Goal: Task Accomplishment & Management: Complete application form

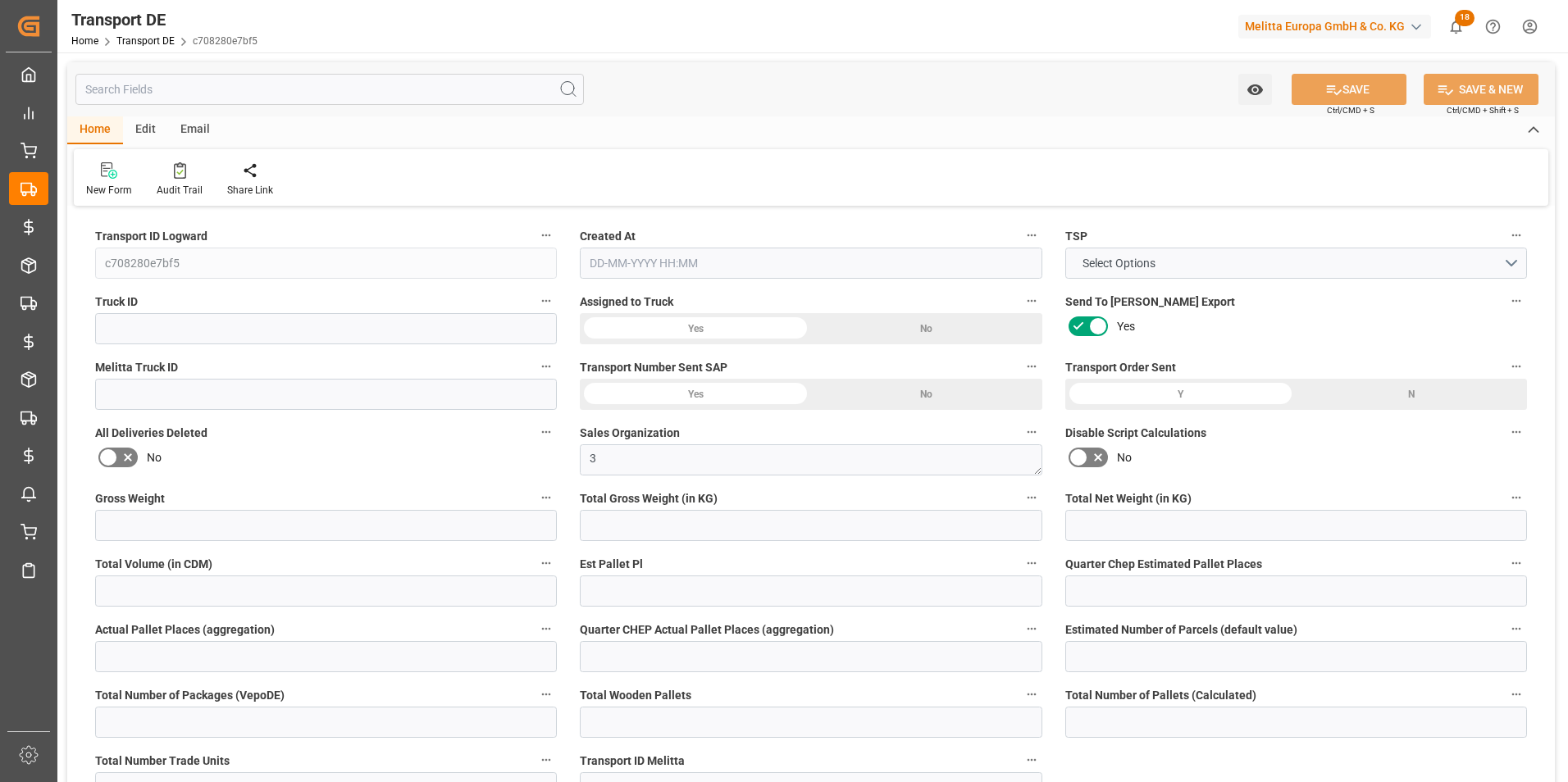
type input "14040"
type input "12056.64"
type input "10652.16"
type input "100454.4"
type input "60"
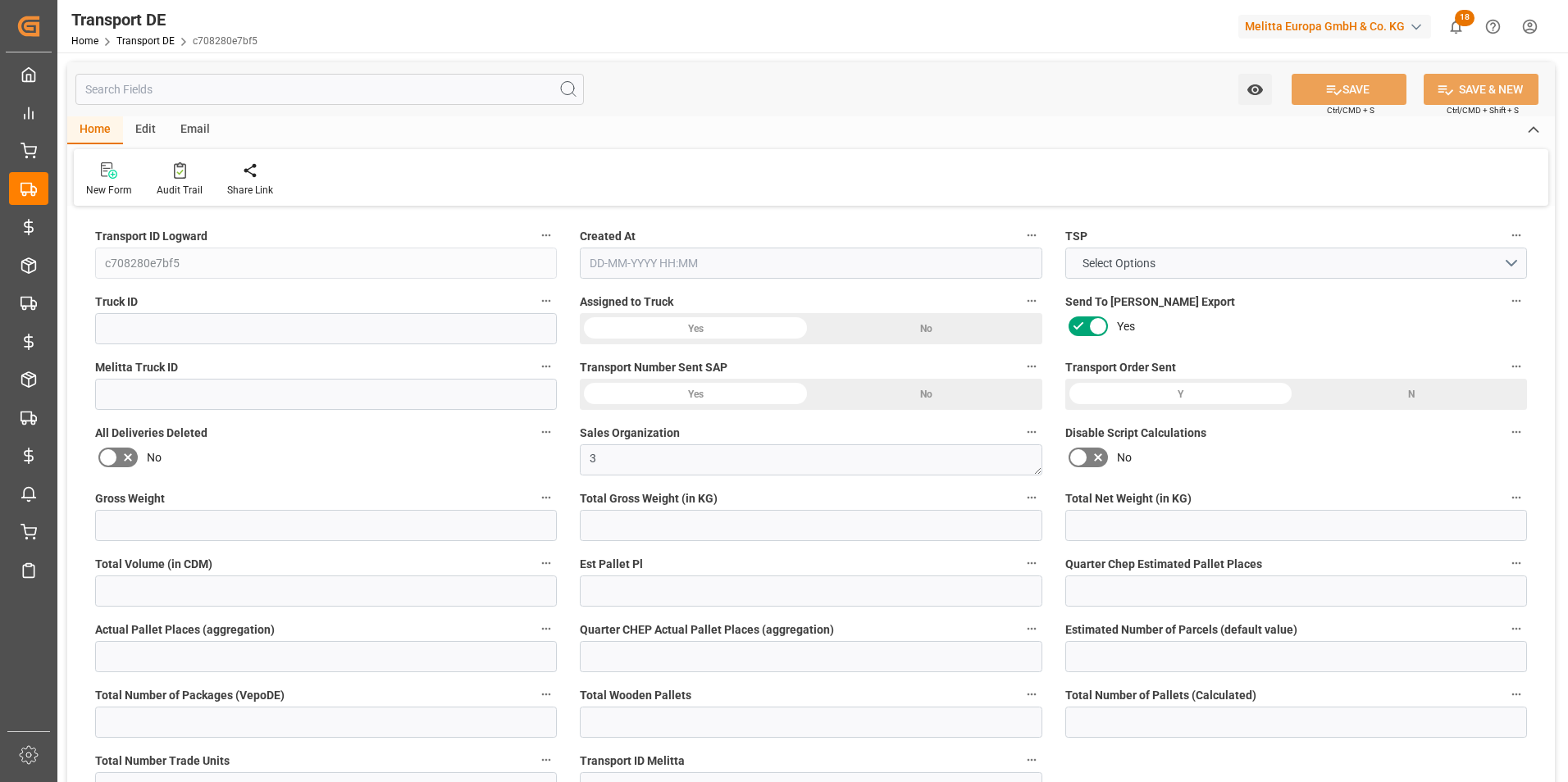
type input "0"
type input "1"
type input "0"
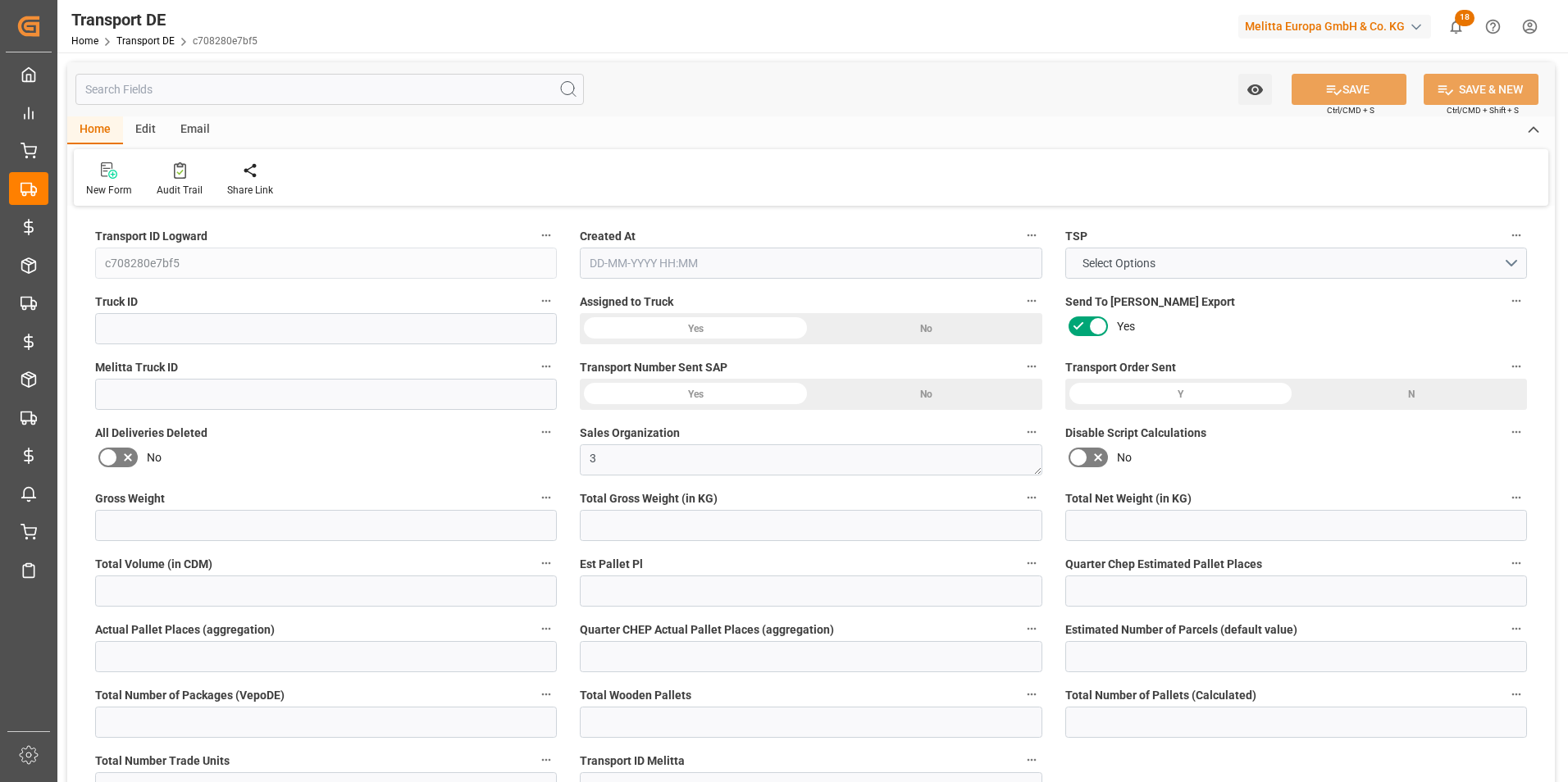
type input "60"
type input "0"
type input "126.166"
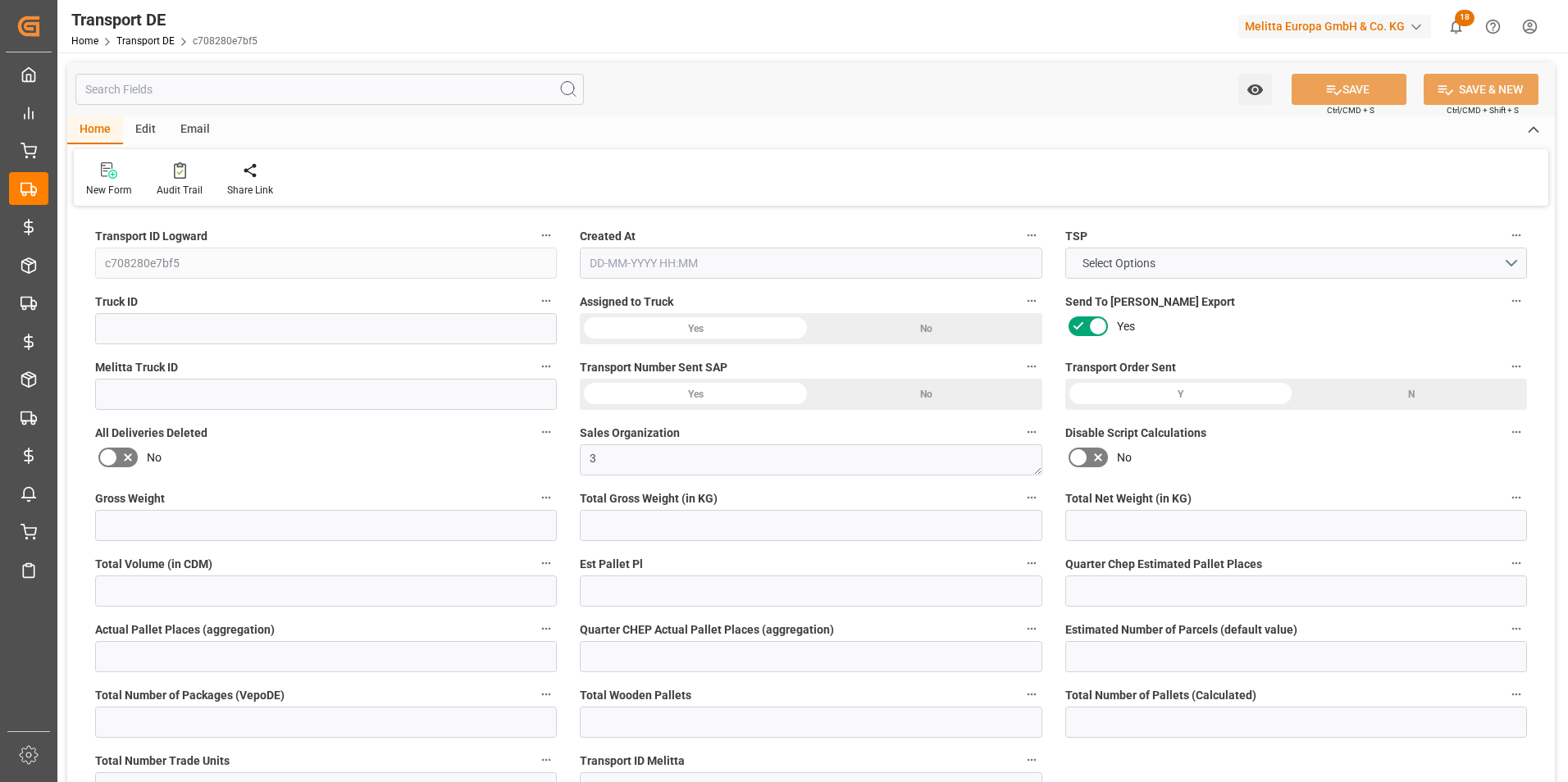
type input "0"
type input "10"
type input "0"
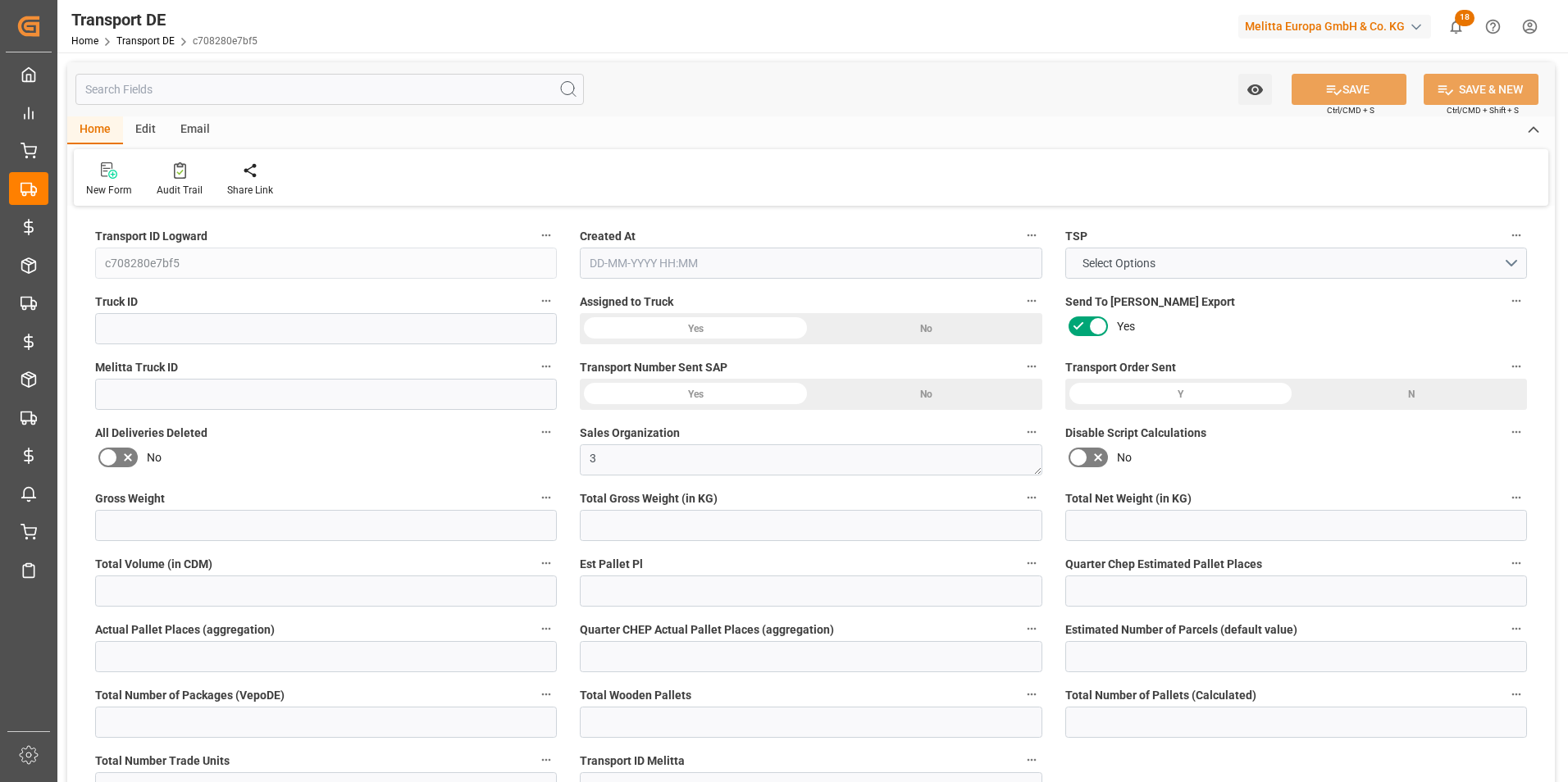
type input "0"
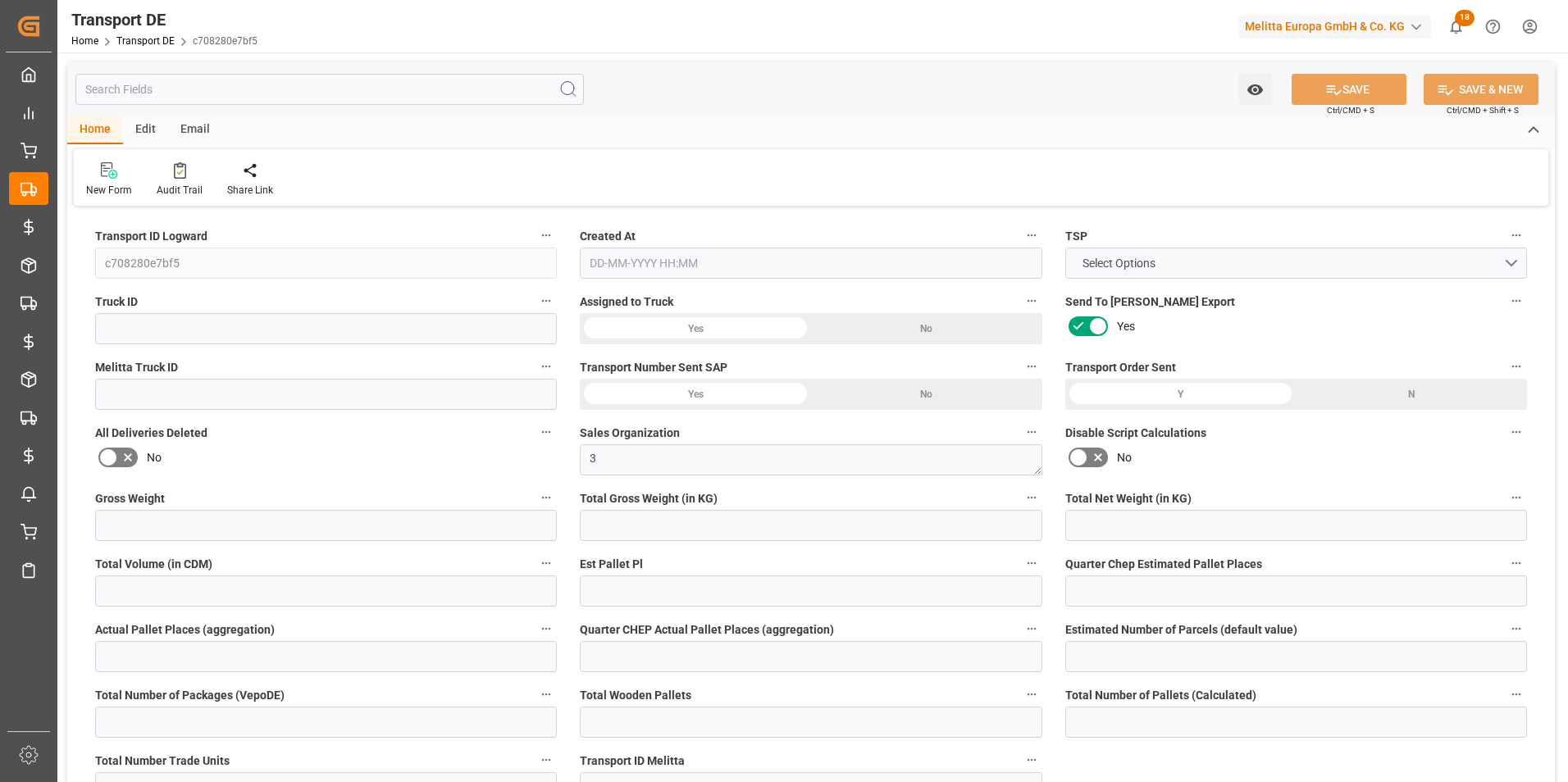
type input "0"
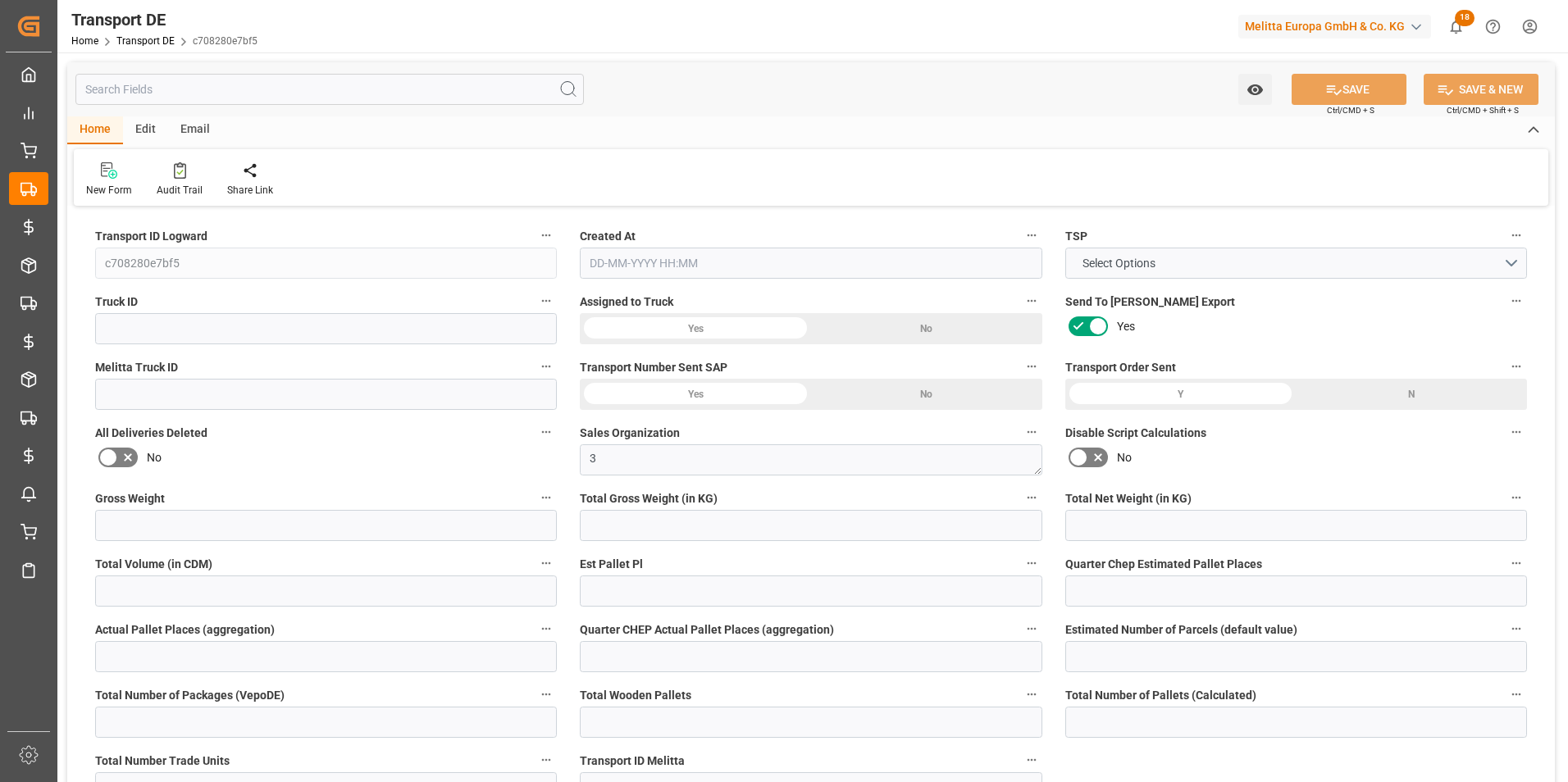
type input "0"
type input "12056.64"
type input "4710.8598"
type input "21"
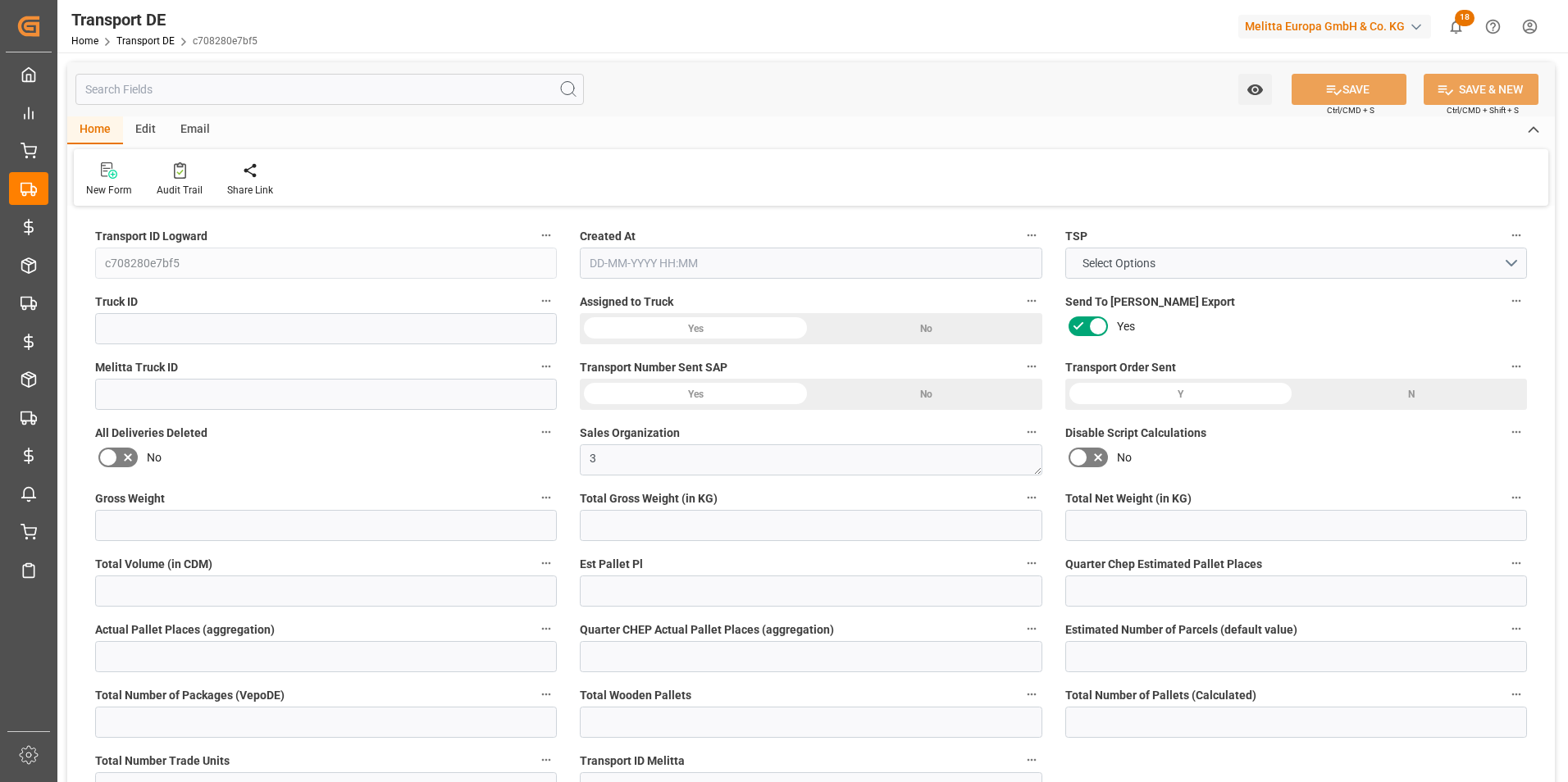
type input "35"
type input "60"
type input "0"
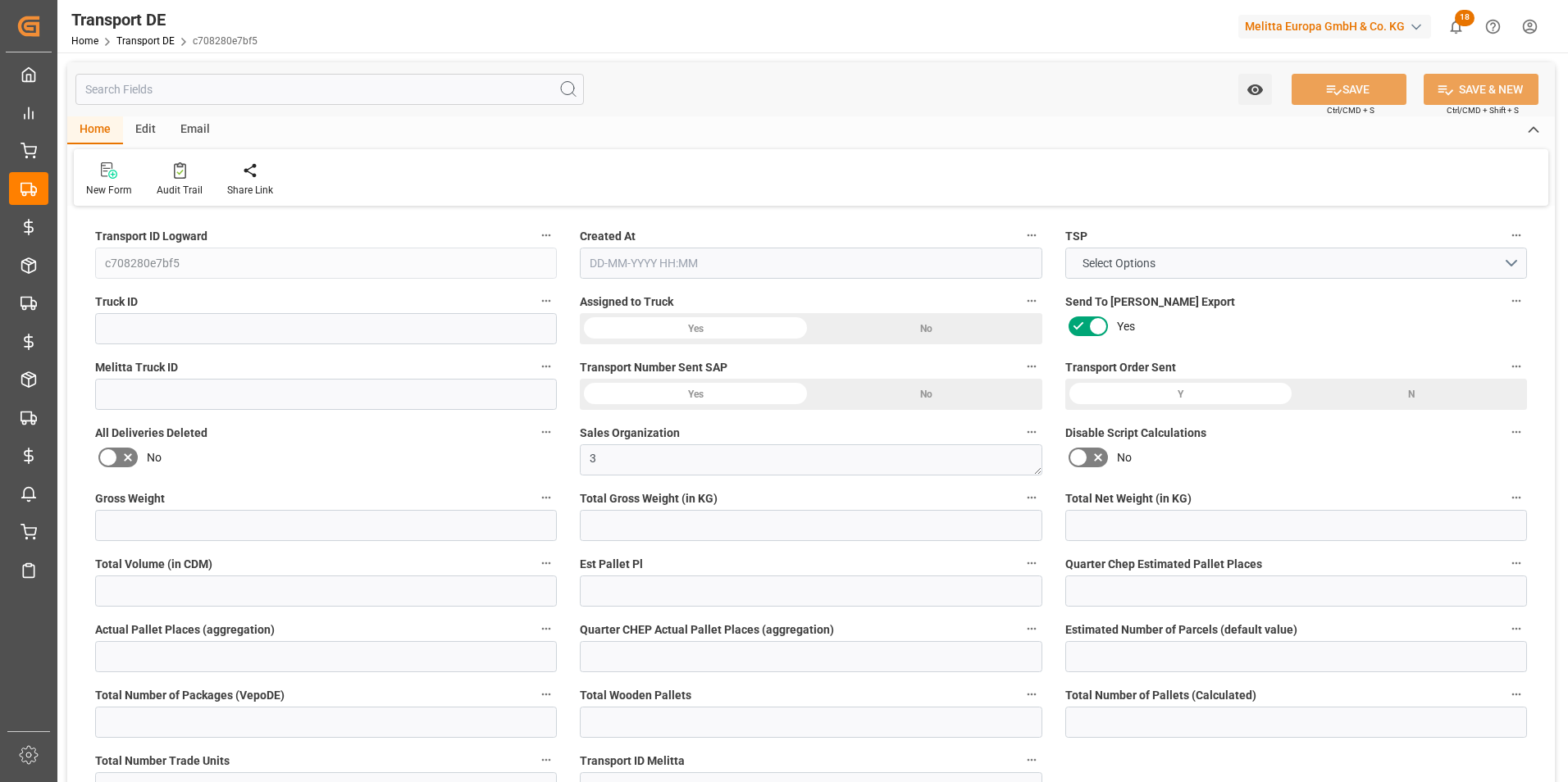
type input "0"
type input "[DATE] 11:07"
type input "[DATE]"
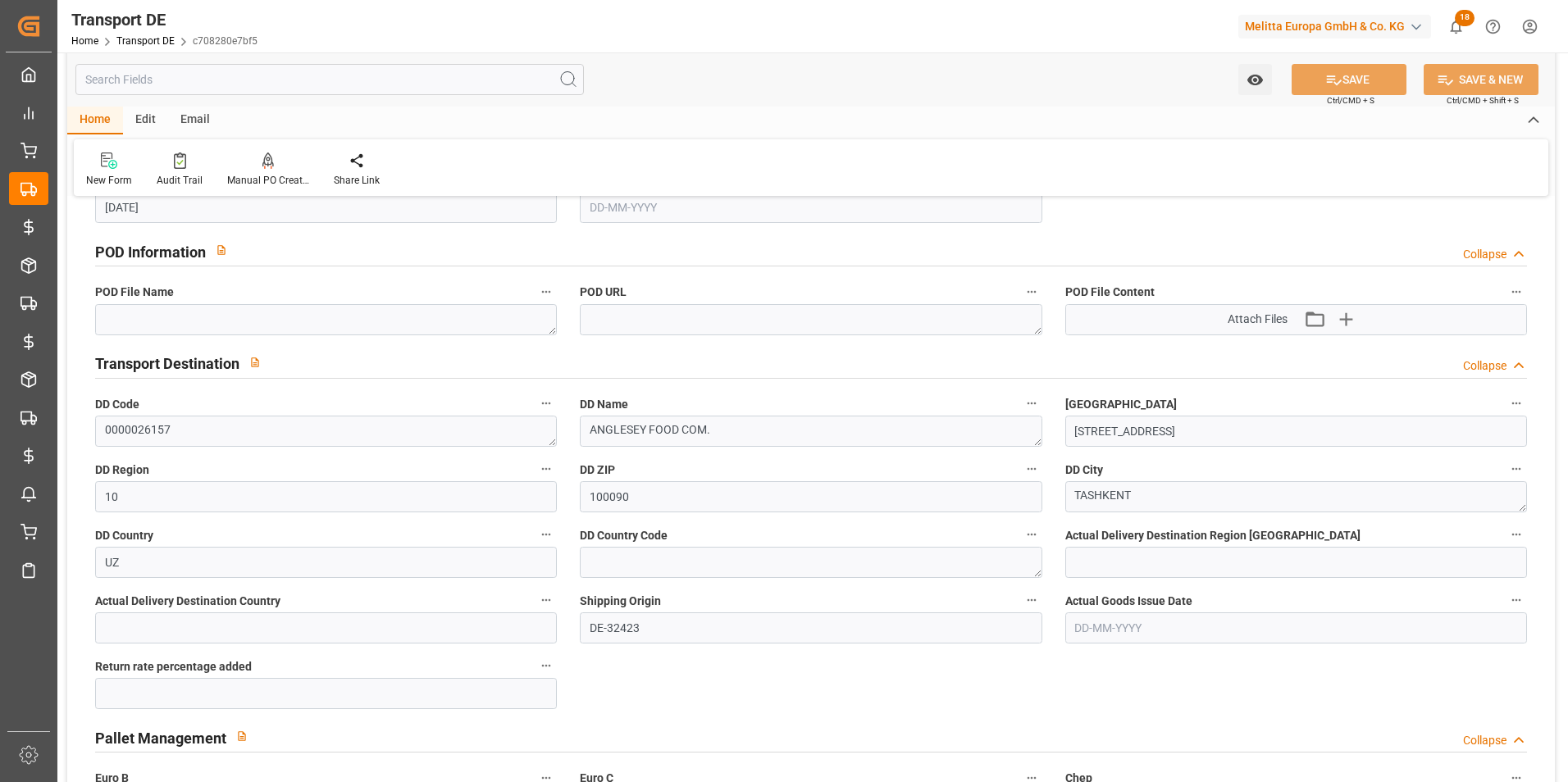
scroll to position [984, 0]
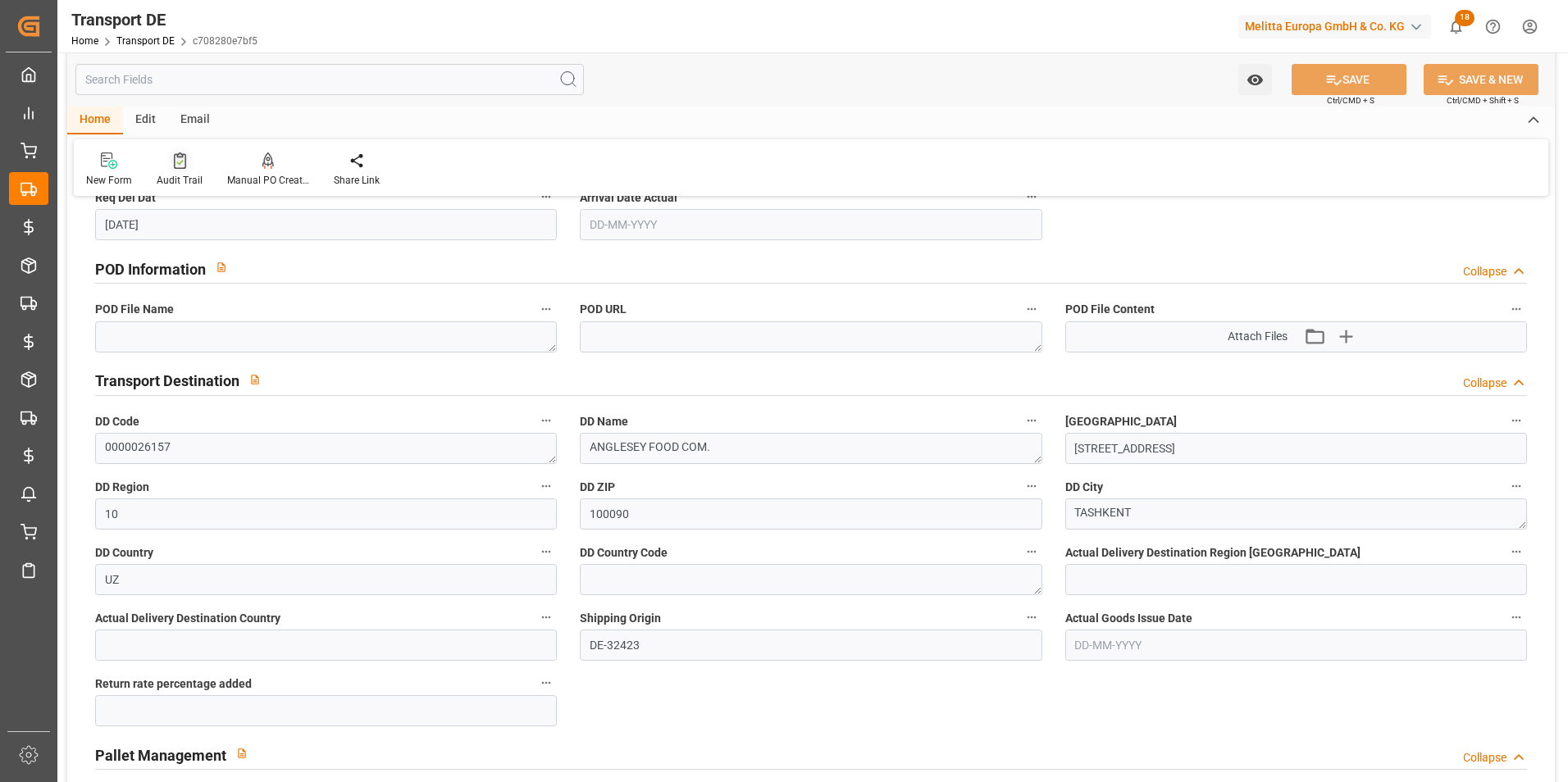
click at [178, 159] on icon at bounding box center [180, 161] width 12 height 17
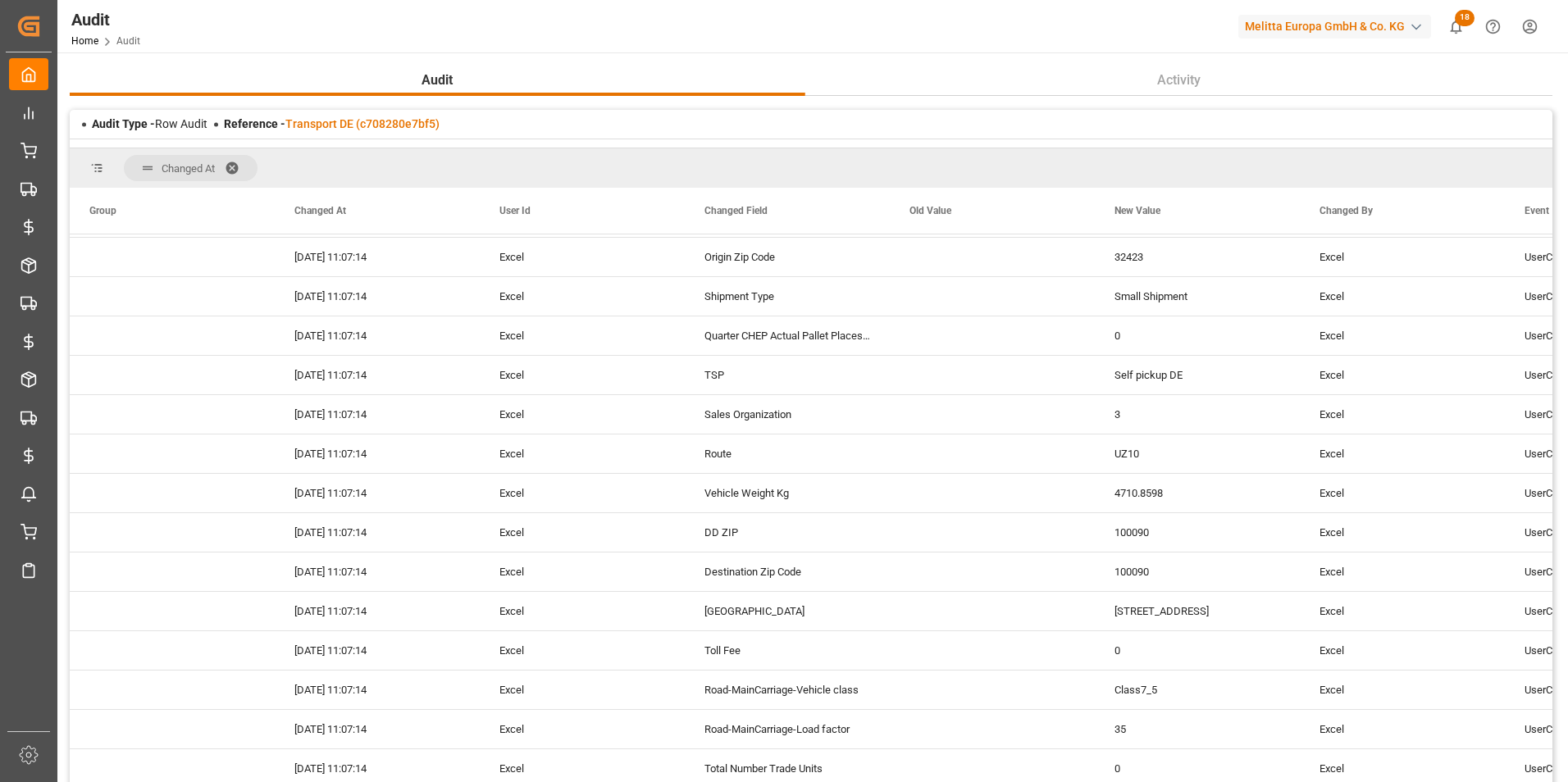
scroll to position [3259, 0]
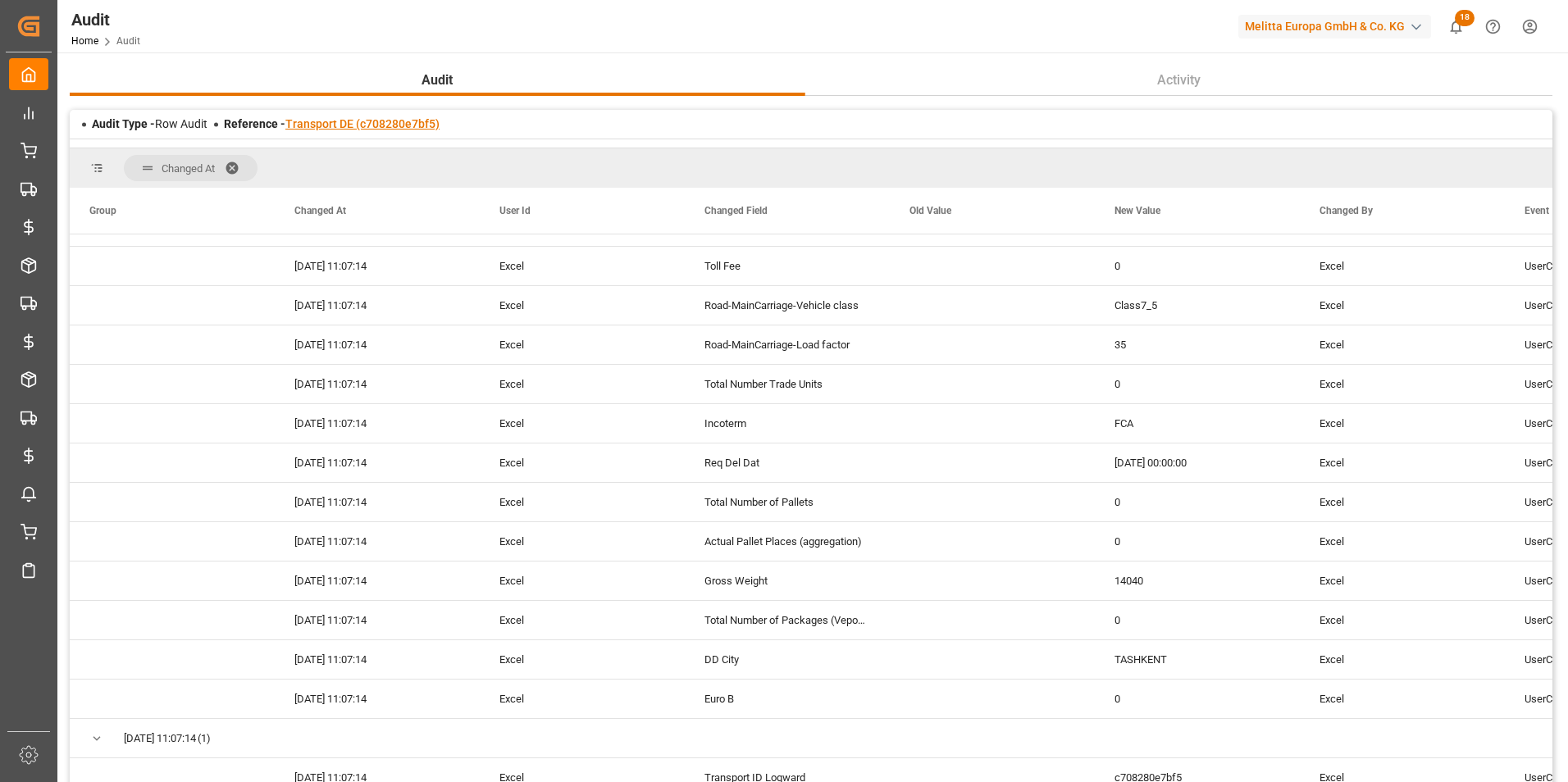
click at [364, 123] on link "Transport DE (c708280e7bf5)" at bounding box center [362, 123] width 154 height 13
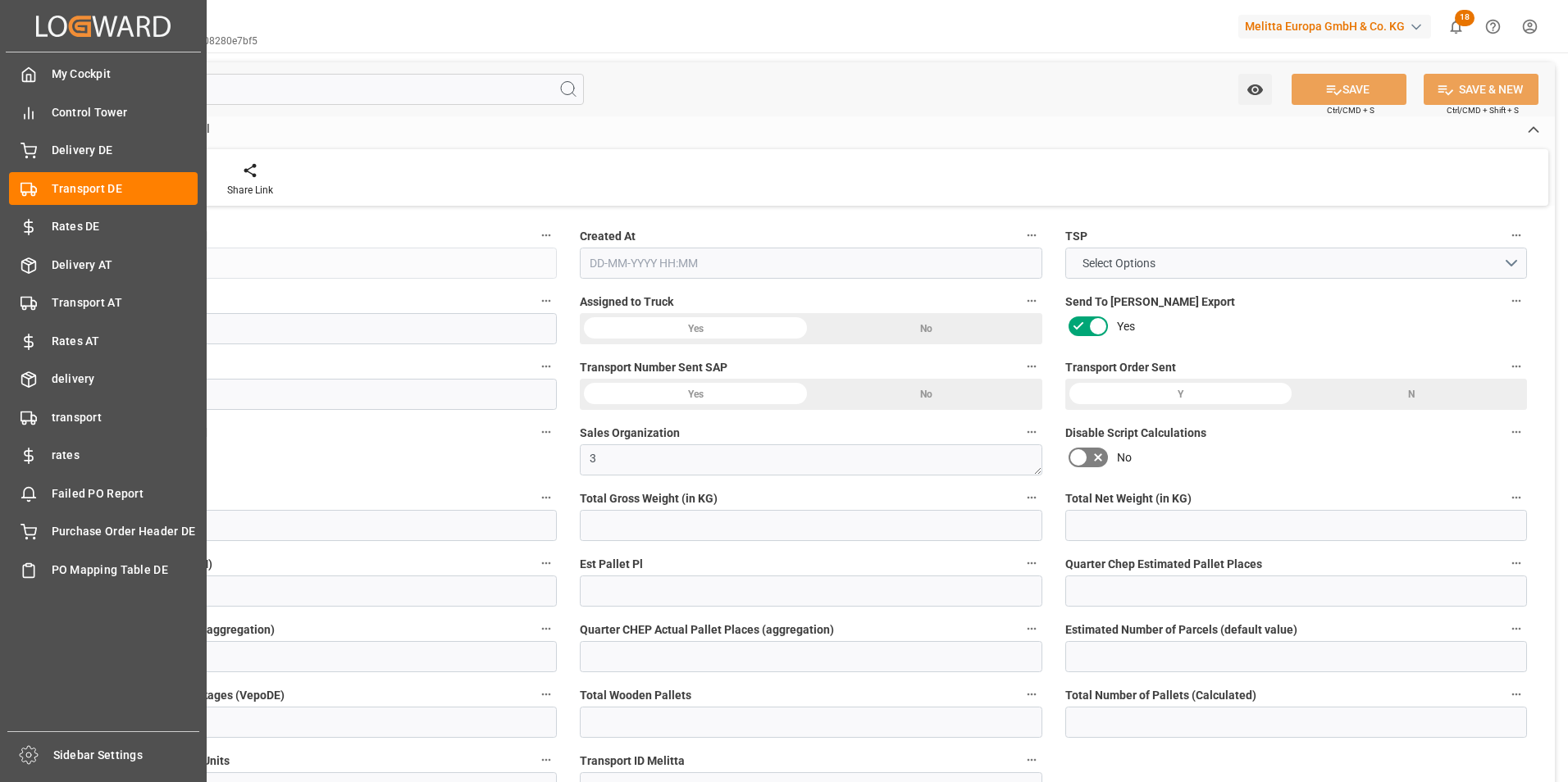
type input "14040"
type input "12056.64"
type input "10652.16"
type input "100454.4"
type input "60"
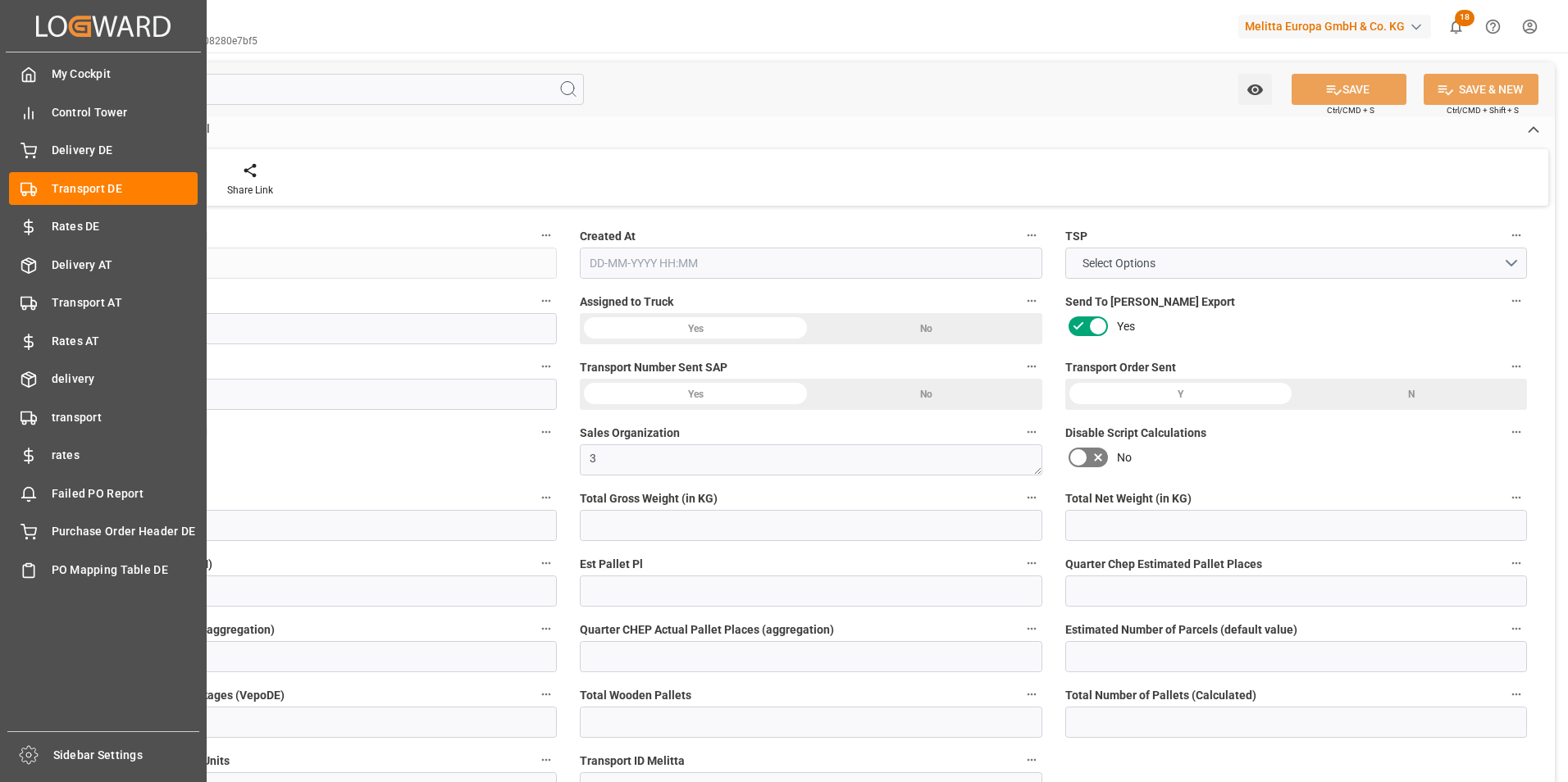
type input "0"
type input "1"
type input "0"
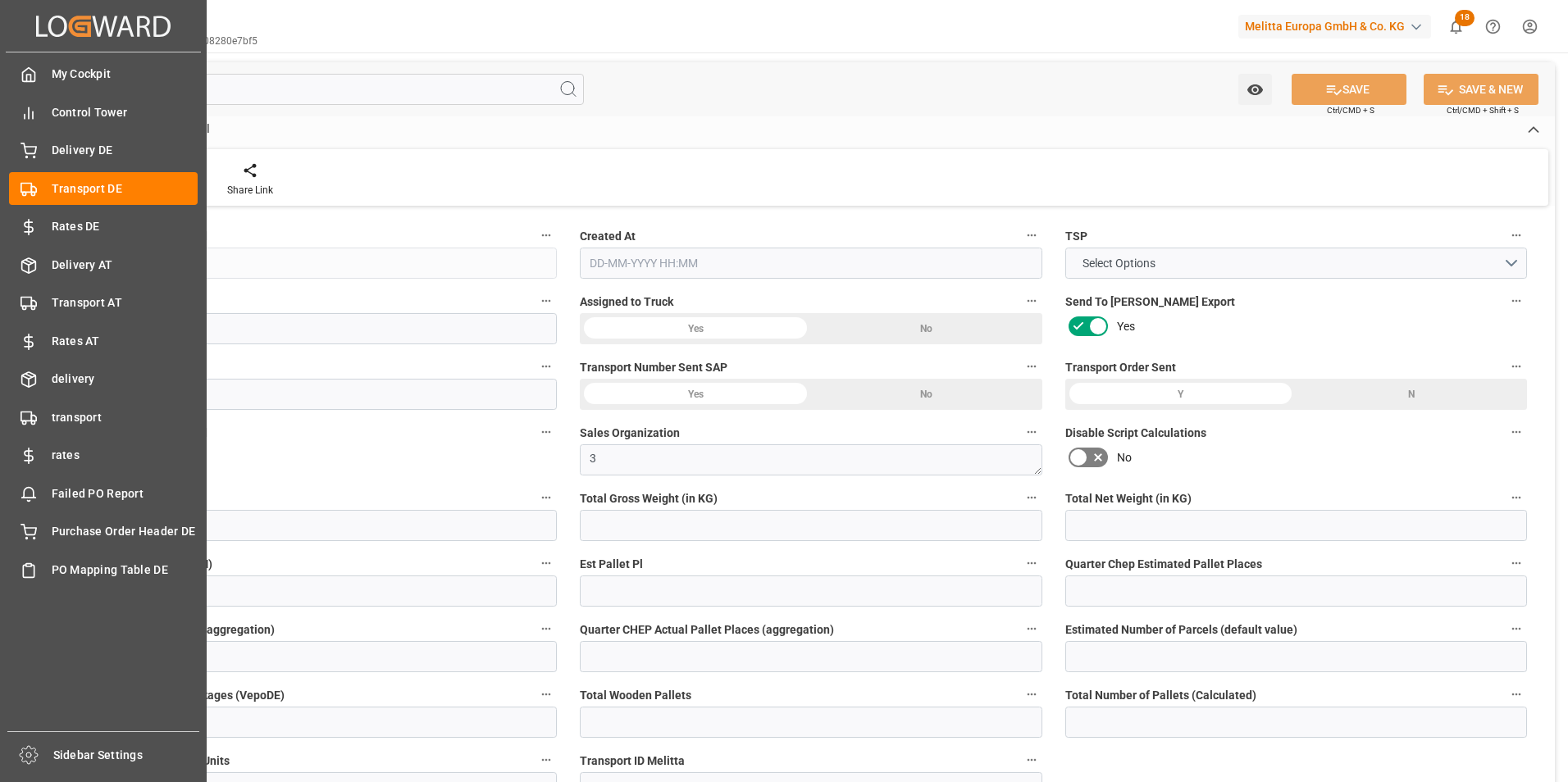
type input "60"
type input "0"
type input "126.166"
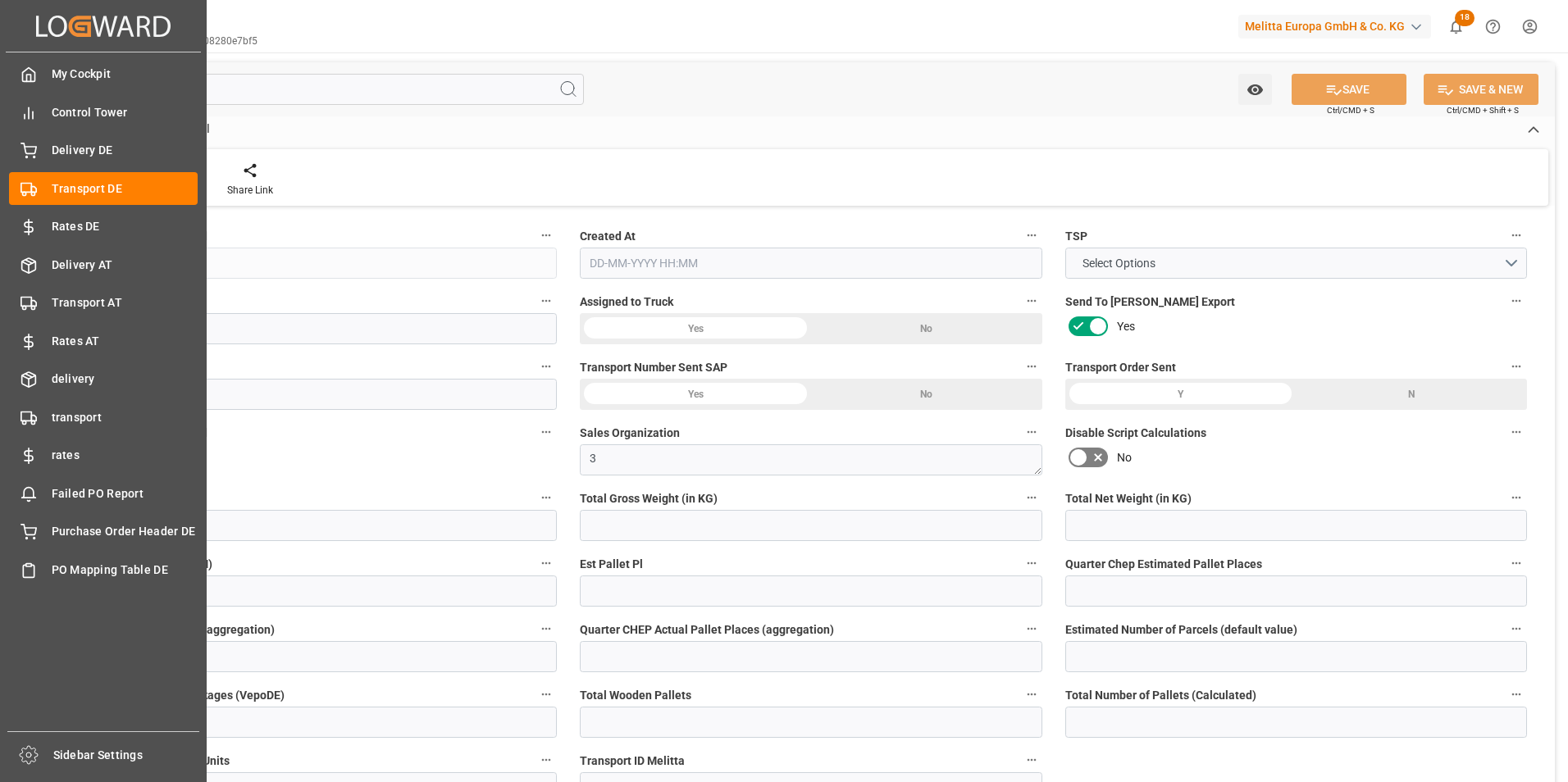
type input "0"
type input "10"
type input "0"
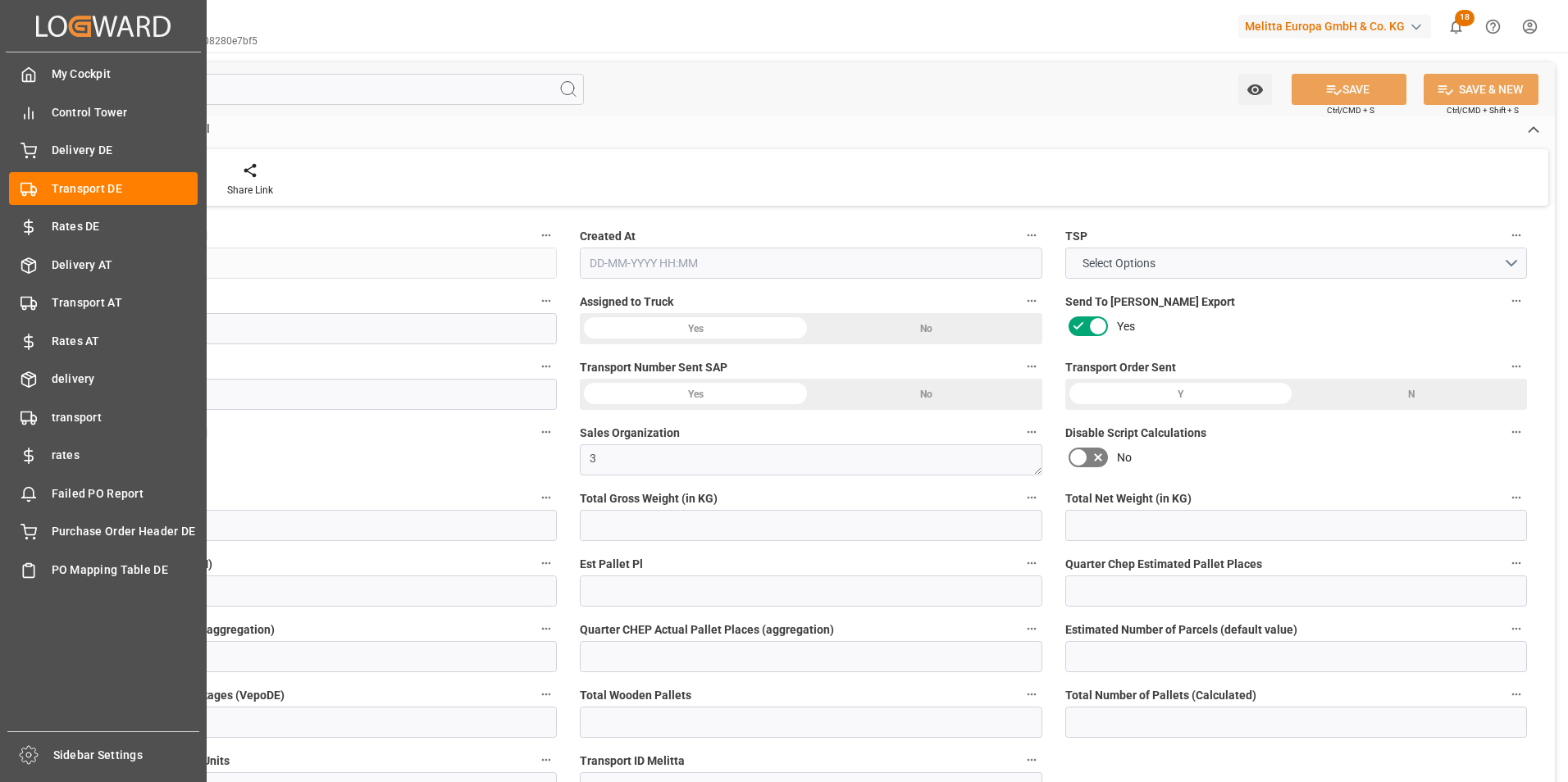
type input "0"
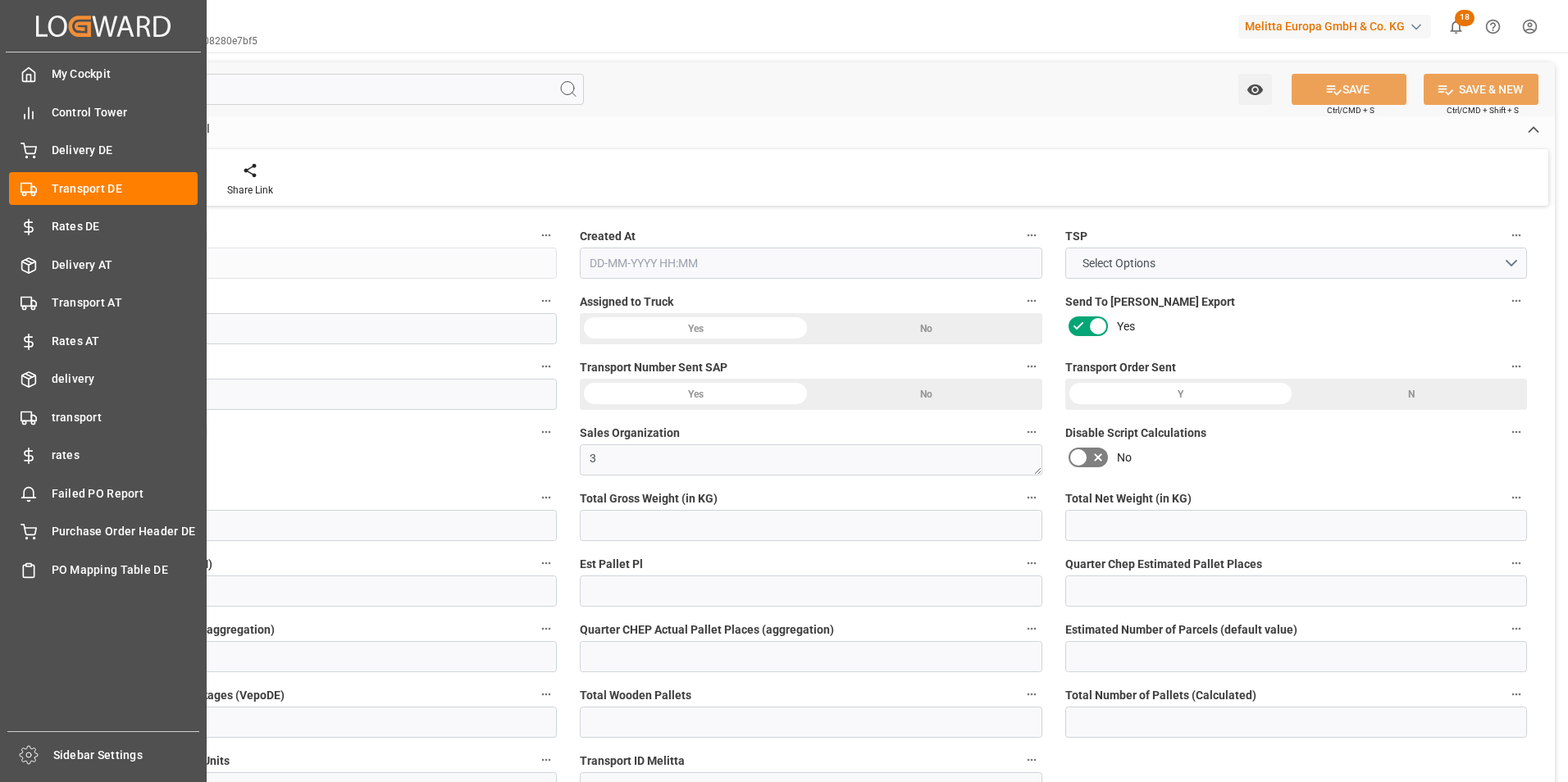
type input "0"
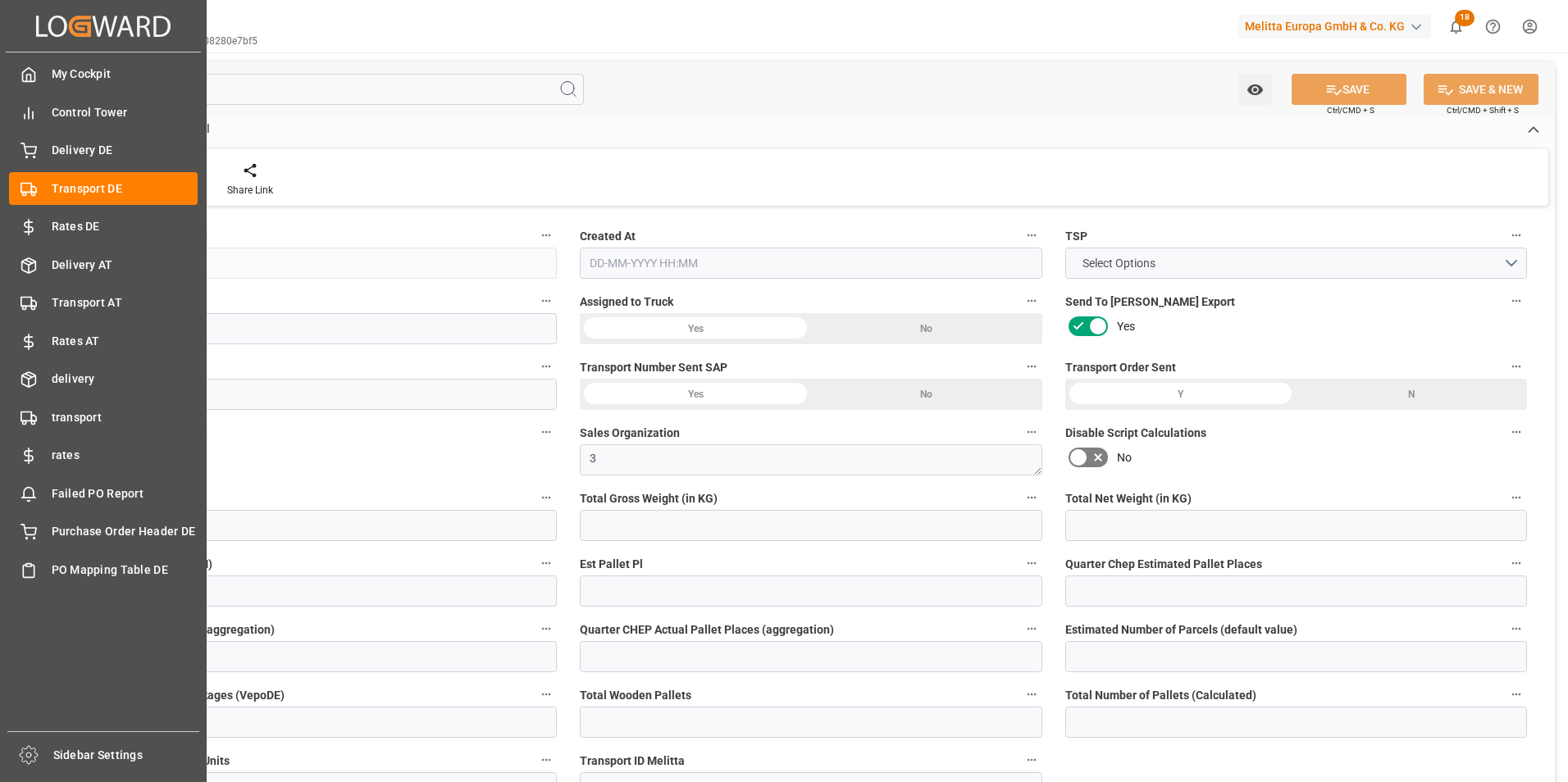
type input "0"
type input "12056.64"
type input "4710.8598"
type input "21"
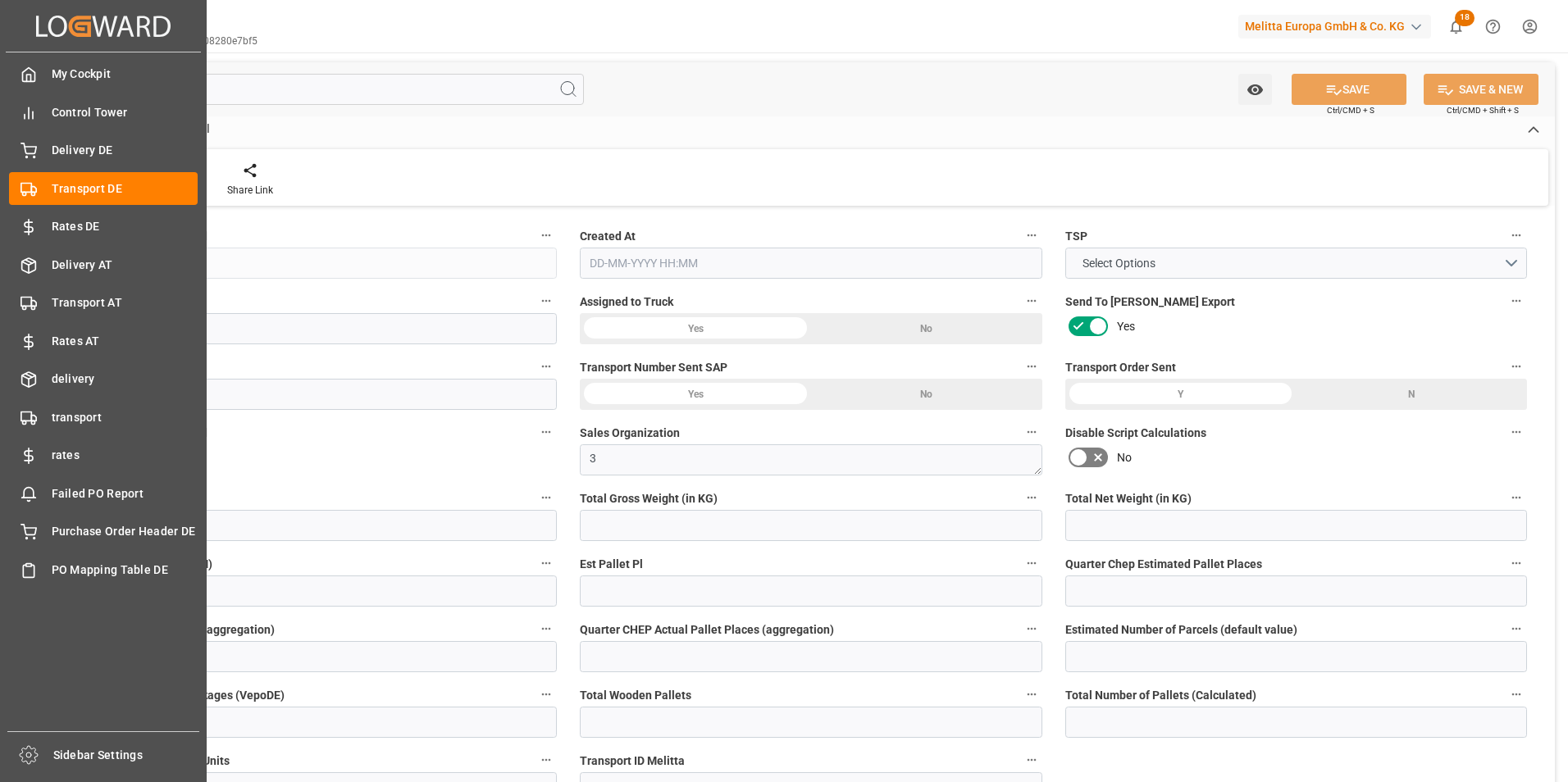
type input "35"
type input "60"
type input "0"
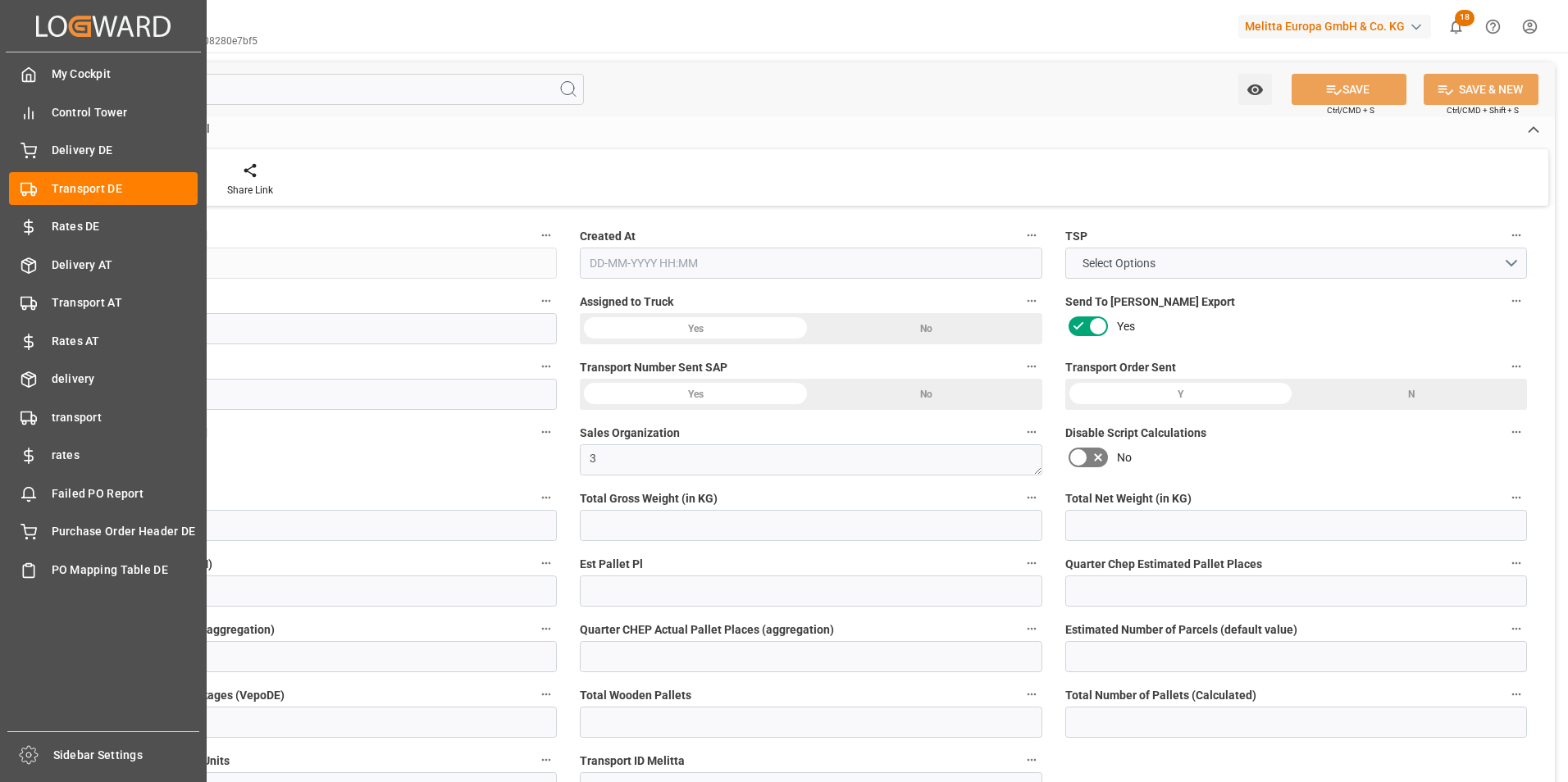
type input "0"
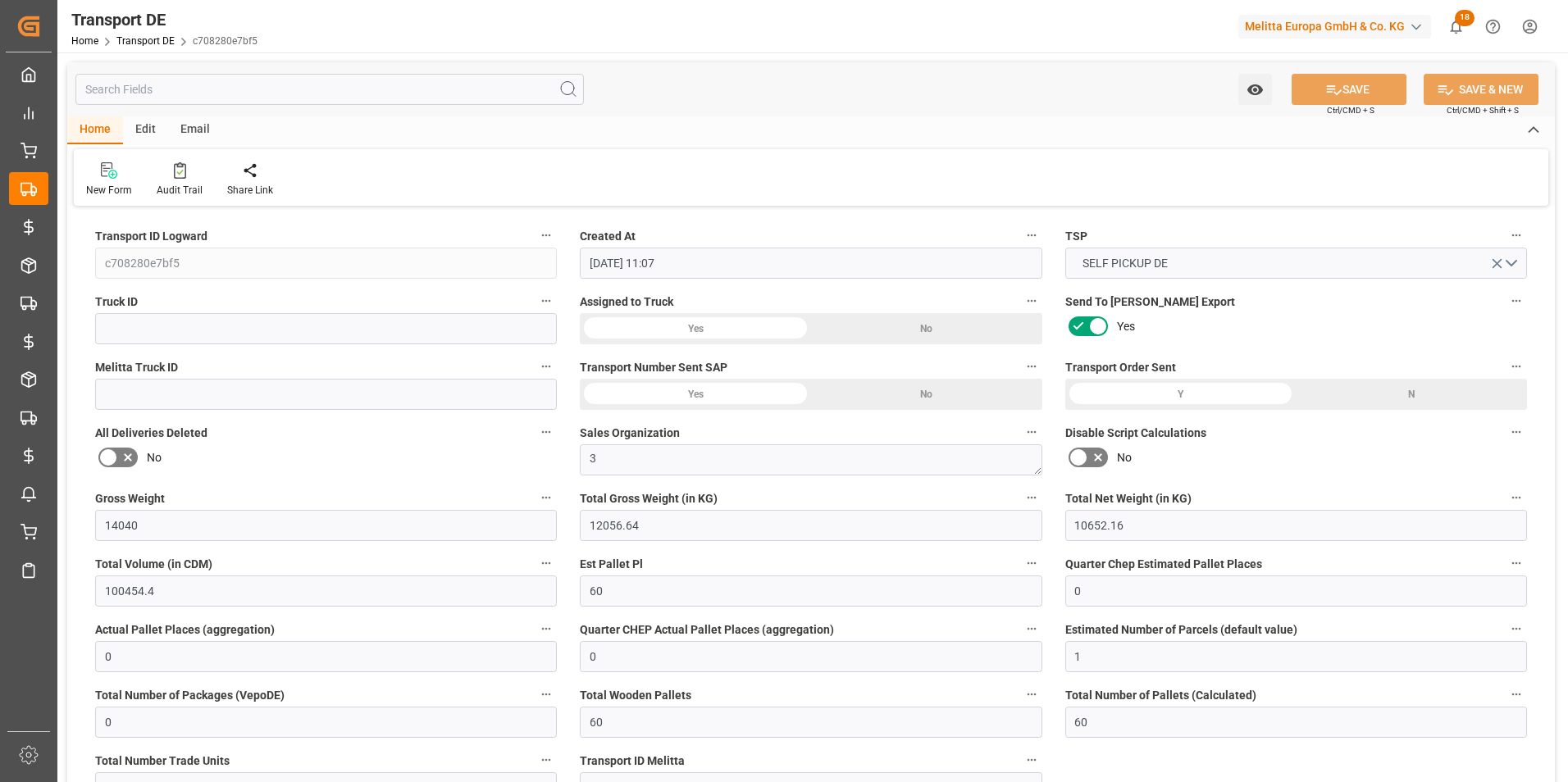
type input "[DATE] 11:07"
type input "[DATE]"
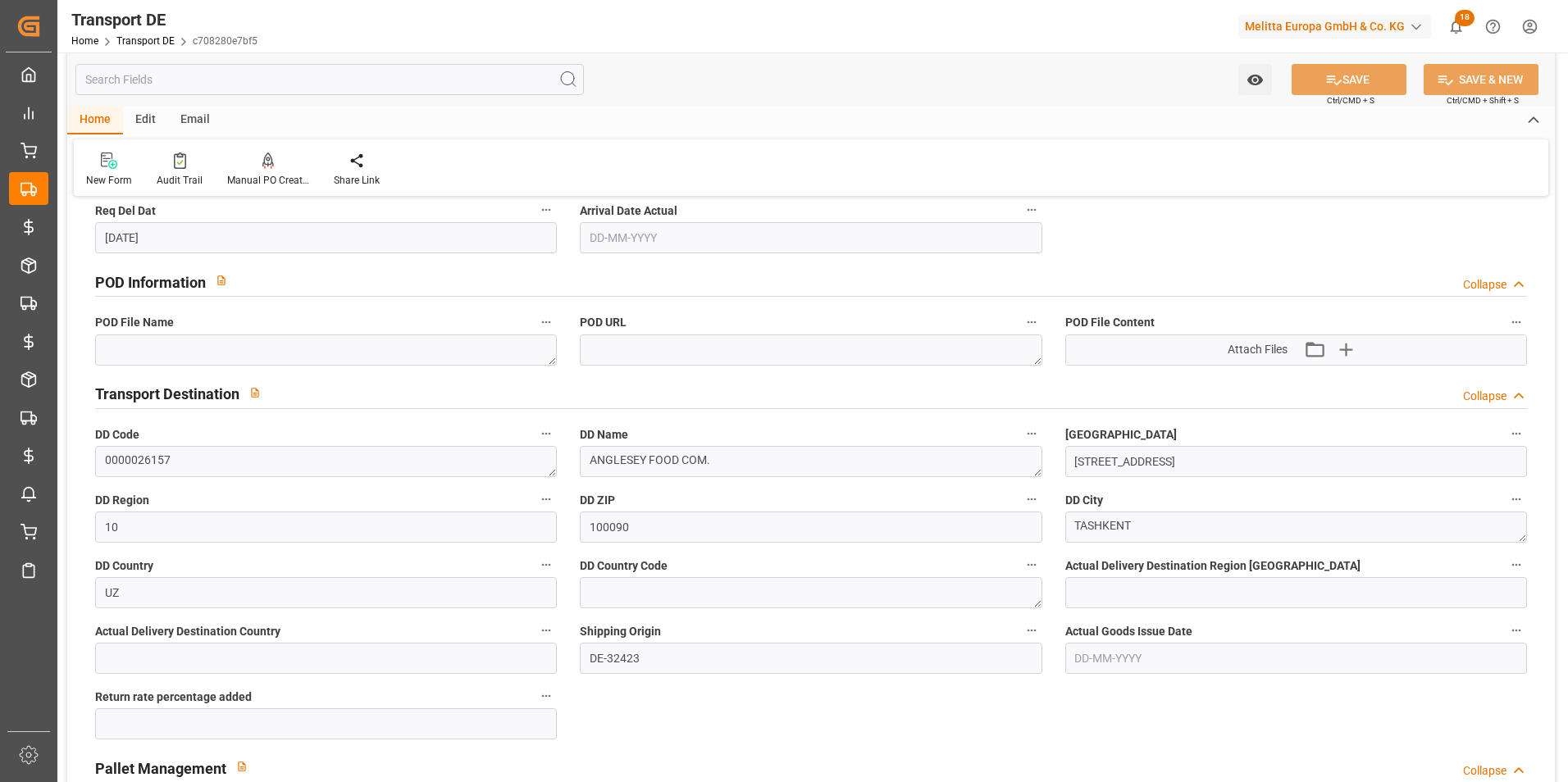
scroll to position [984, 0]
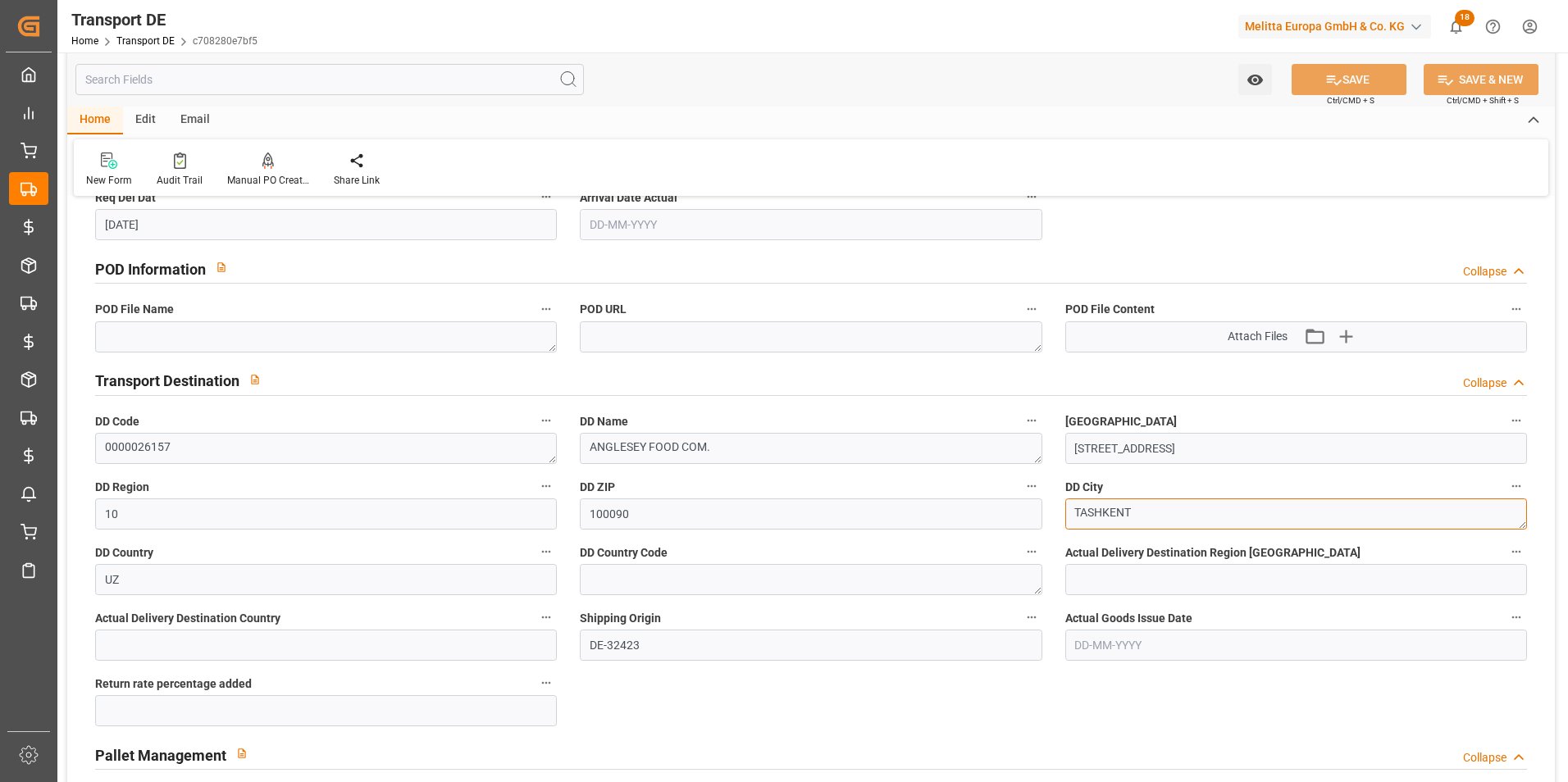
drag, startPoint x: 1169, startPoint y: 514, endPoint x: 1024, endPoint y: 514, distance: 145.0
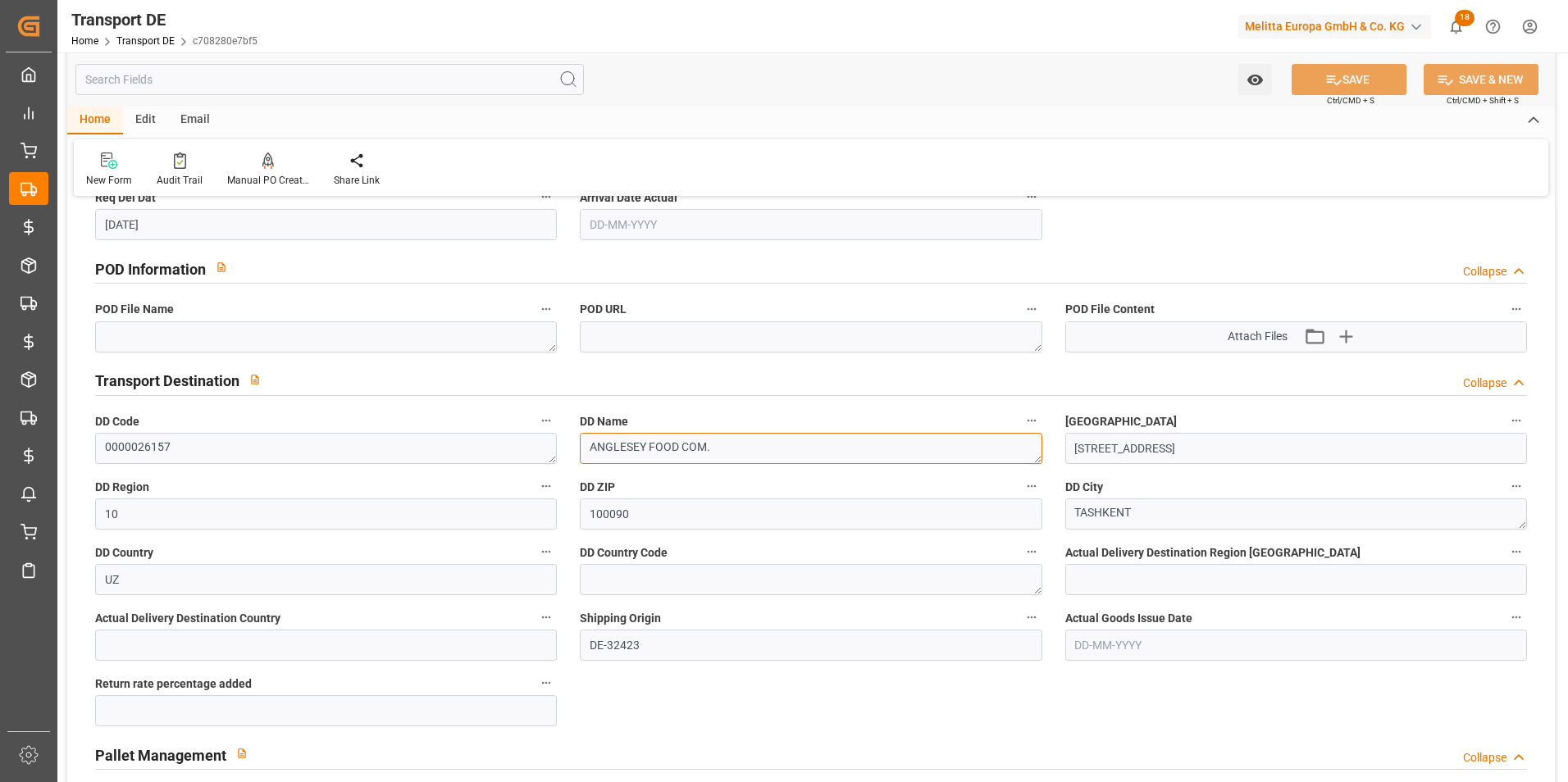
drag, startPoint x: 734, startPoint y: 445, endPoint x: 524, endPoint y: 452, distance: 210.1
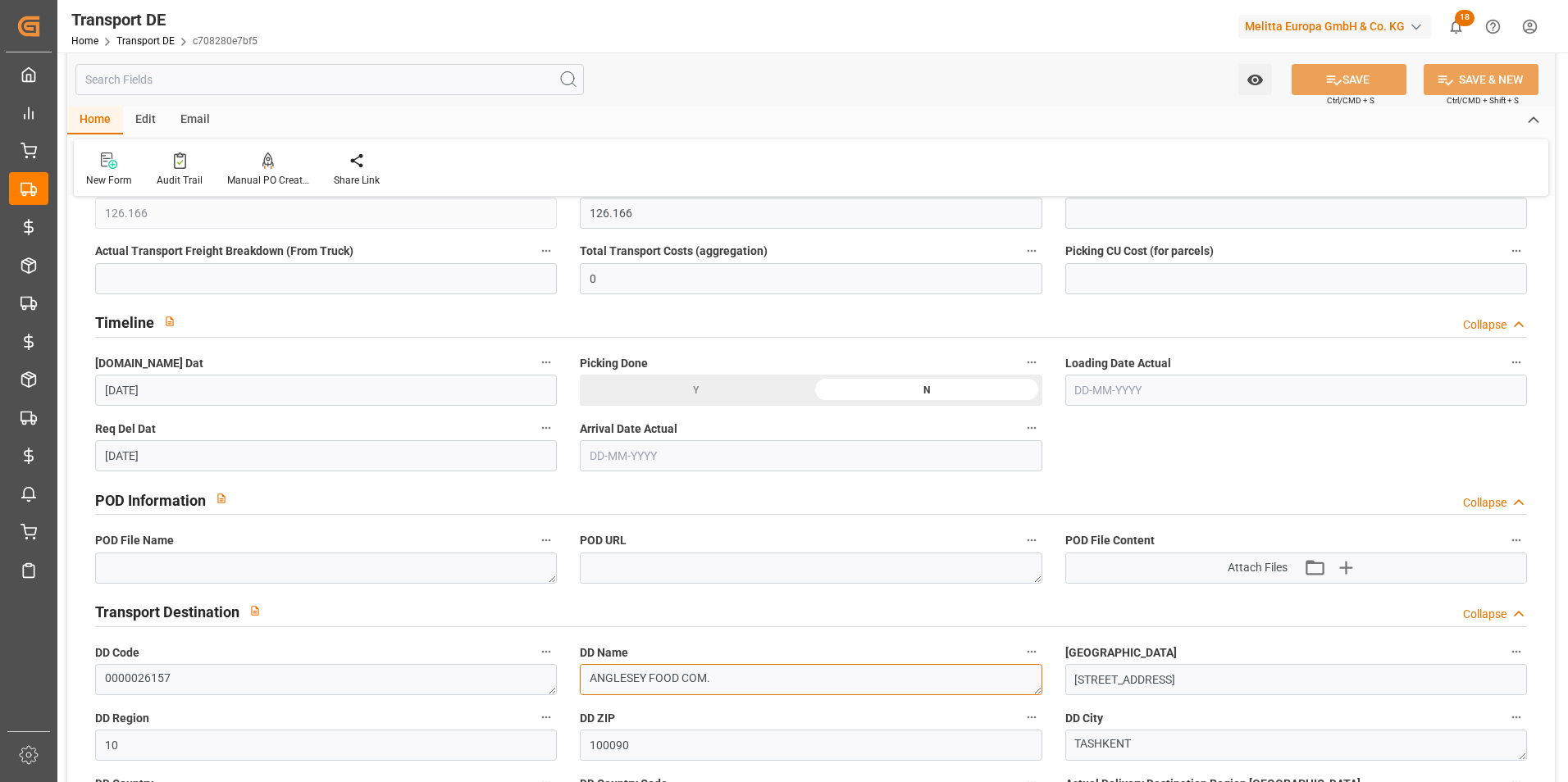
scroll to position [738, 0]
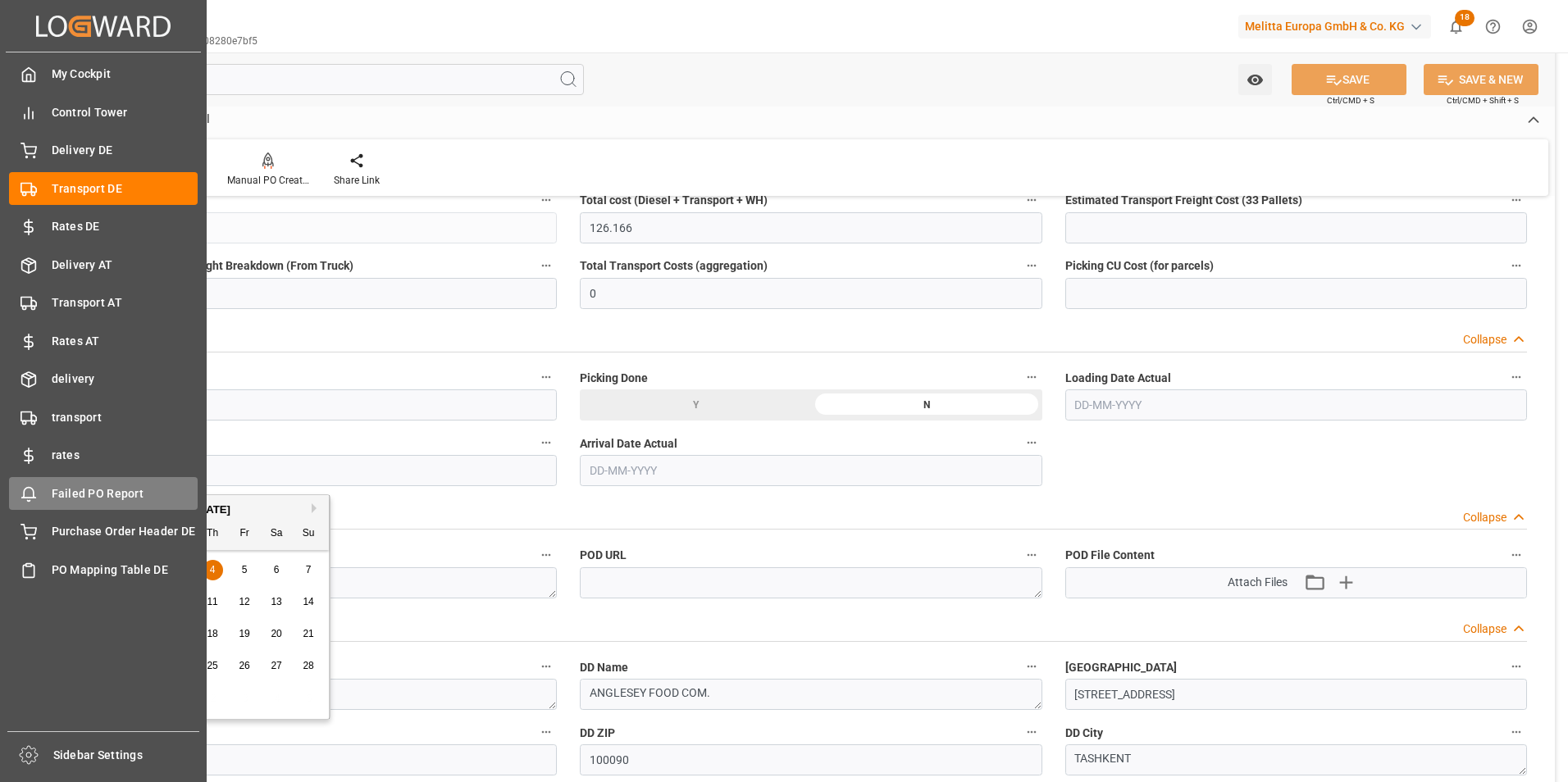
drag, startPoint x: 206, startPoint y: 464, endPoint x: 18, endPoint y: 487, distance: 189.4
click at [18, 487] on div "Created by potrace 1.15, written by Peter Selinger 2001-2017 Created by potrace…" at bounding box center [784, 391] width 1568 height 782
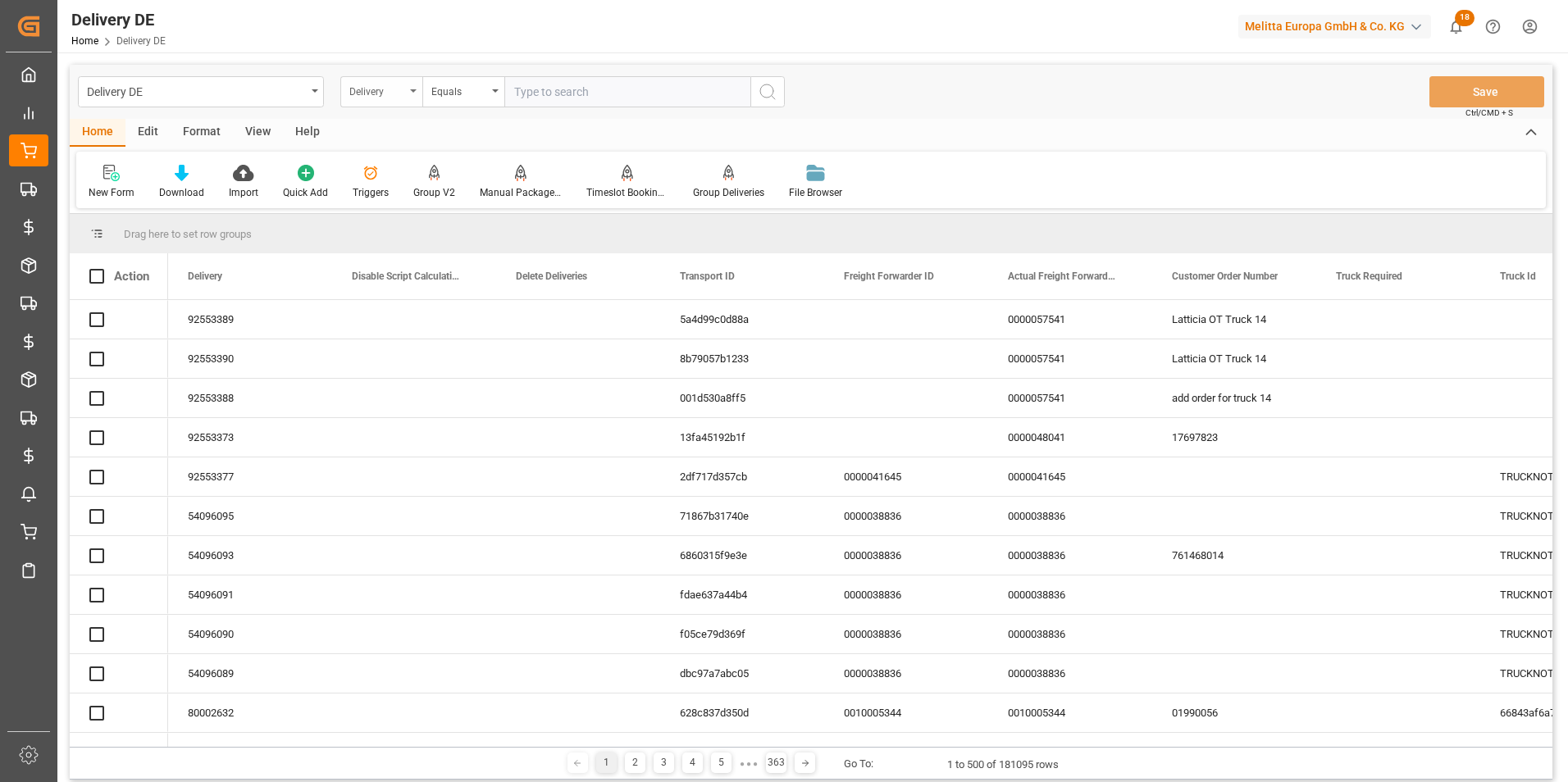
click at [396, 94] on div "Delivery" at bounding box center [377, 90] width 56 height 19
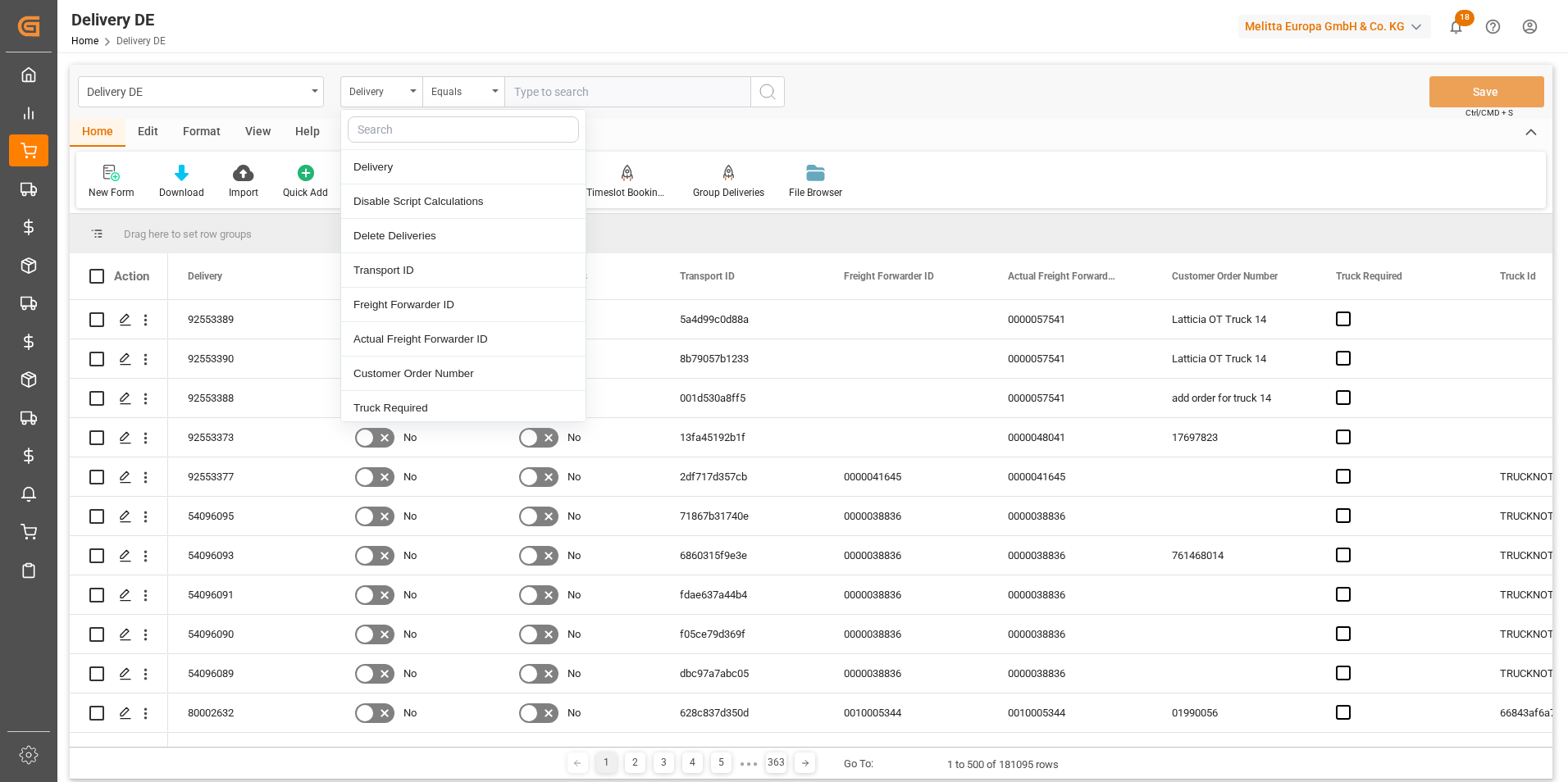
click at [398, 127] on input "text" at bounding box center [463, 129] width 231 height 26
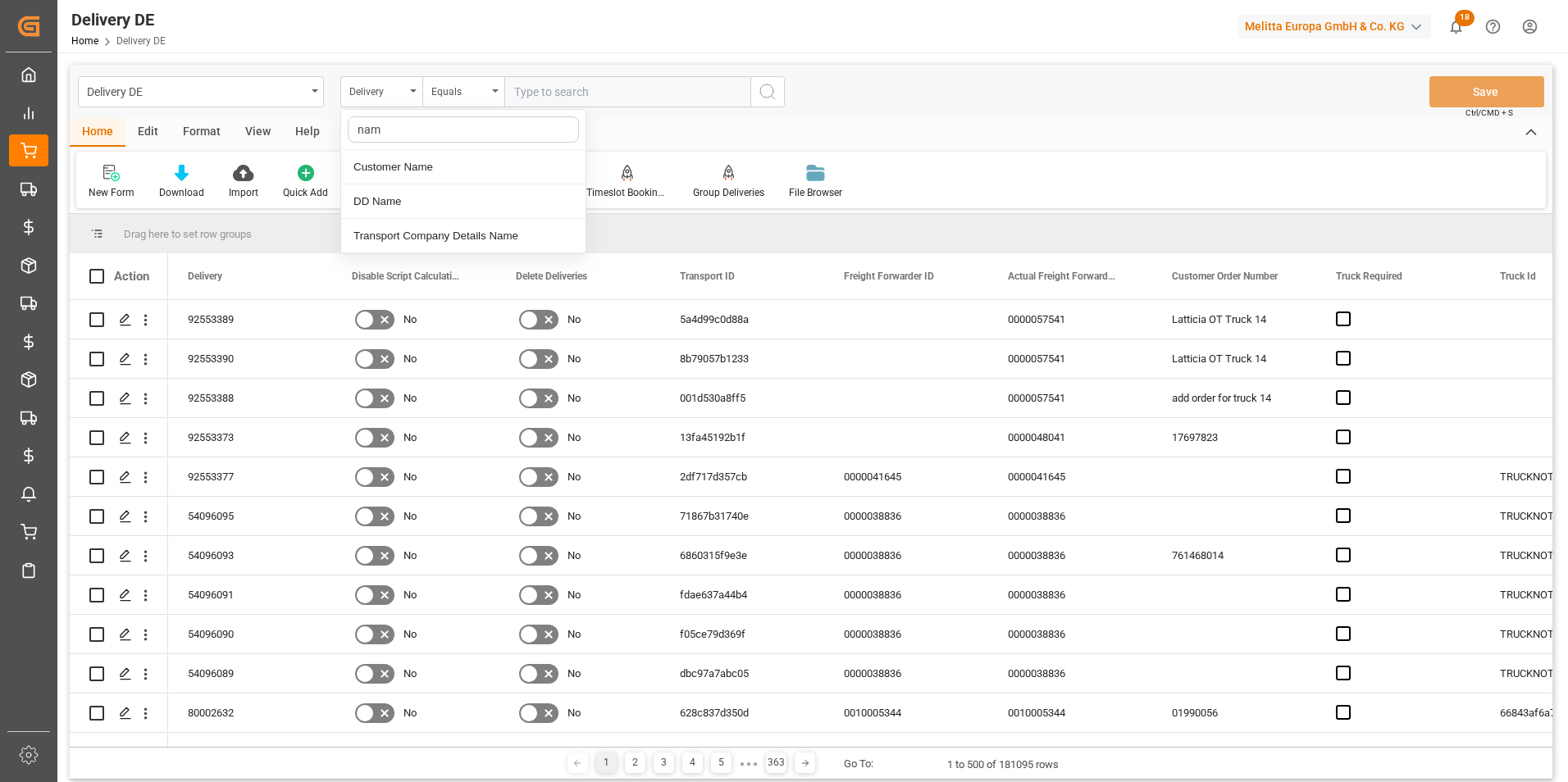
type input "name"
click at [401, 196] on div "DD Name" at bounding box center [463, 201] width 244 height 35
click at [566, 98] on input "text" at bounding box center [627, 92] width 246 height 31
paste input "ANGLESEY FOOD COM."
type input "ANGLESEY FOOD COM."
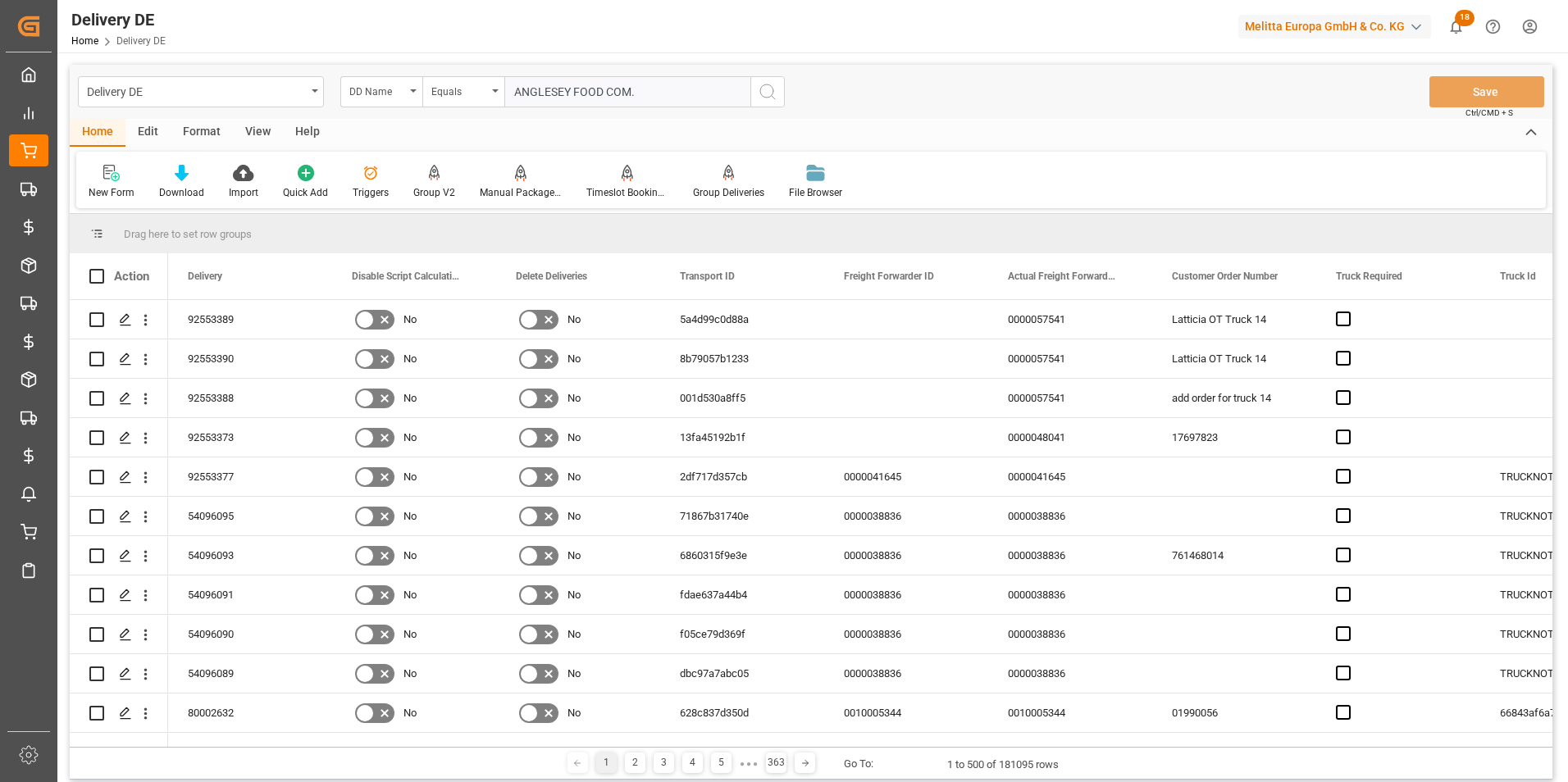
click at [785, 88] on div "Delivery DE DD Name Equals ANGLESEY FOOD COM. Save Ctrl/CMD + S" at bounding box center [810, 92] width 1482 height 54
click at [779, 92] on button "search button" at bounding box center [767, 92] width 35 height 31
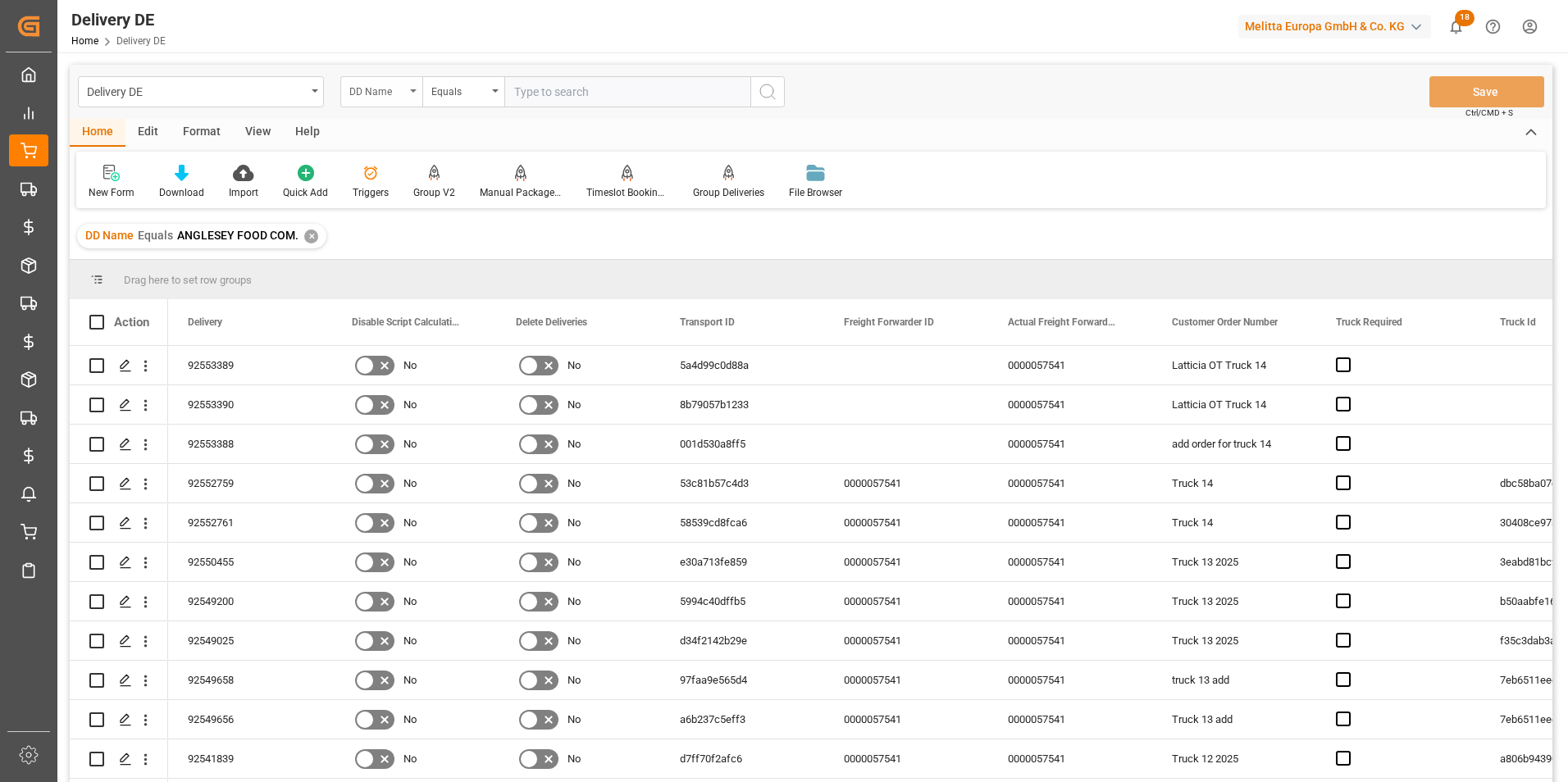
click at [395, 92] on div "DD Name" at bounding box center [377, 90] width 56 height 19
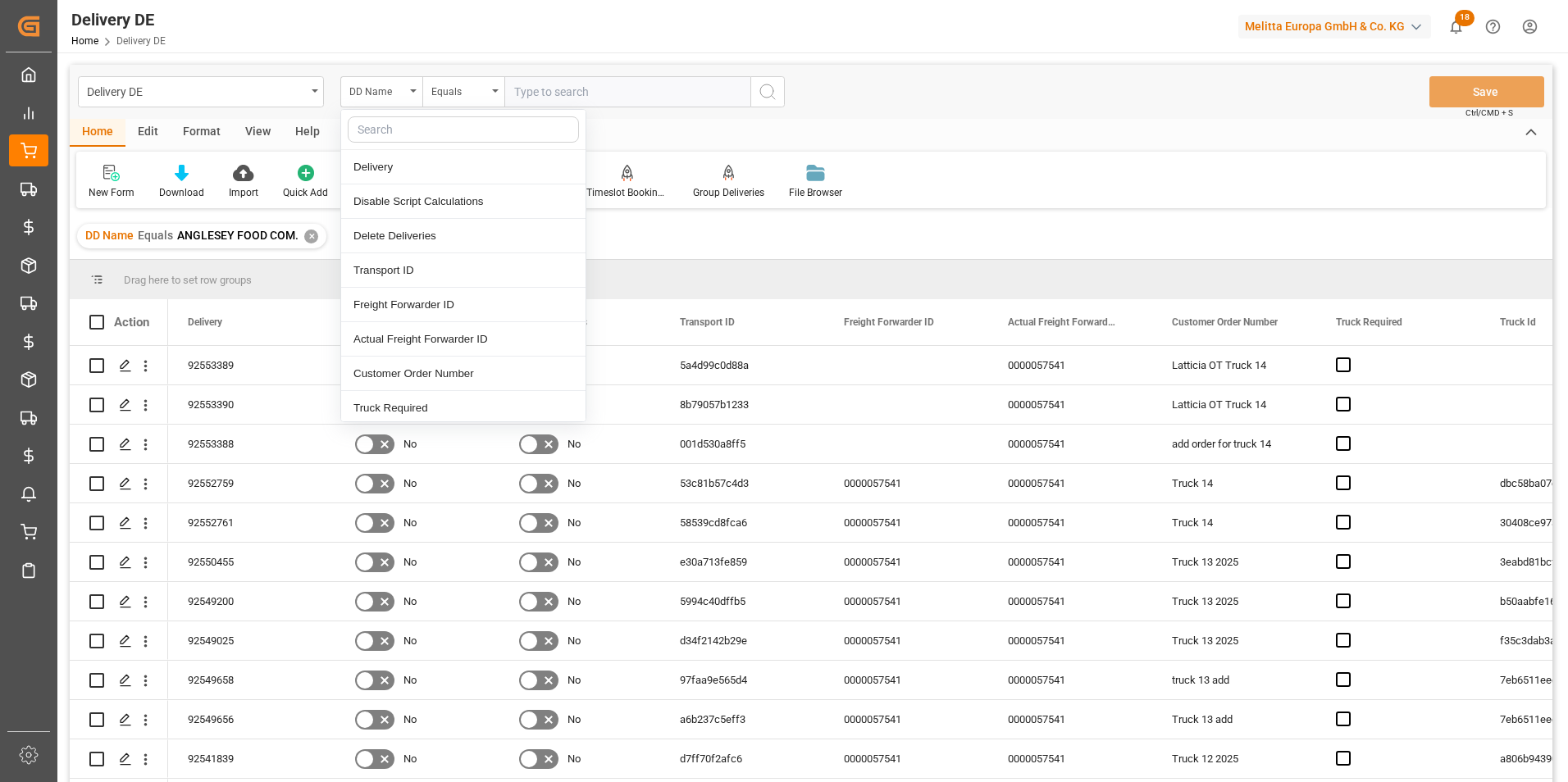
click at [400, 139] on input "text" at bounding box center [463, 129] width 231 height 26
click at [405, 134] on input "text" at bounding box center [463, 129] width 231 height 26
type input "req"
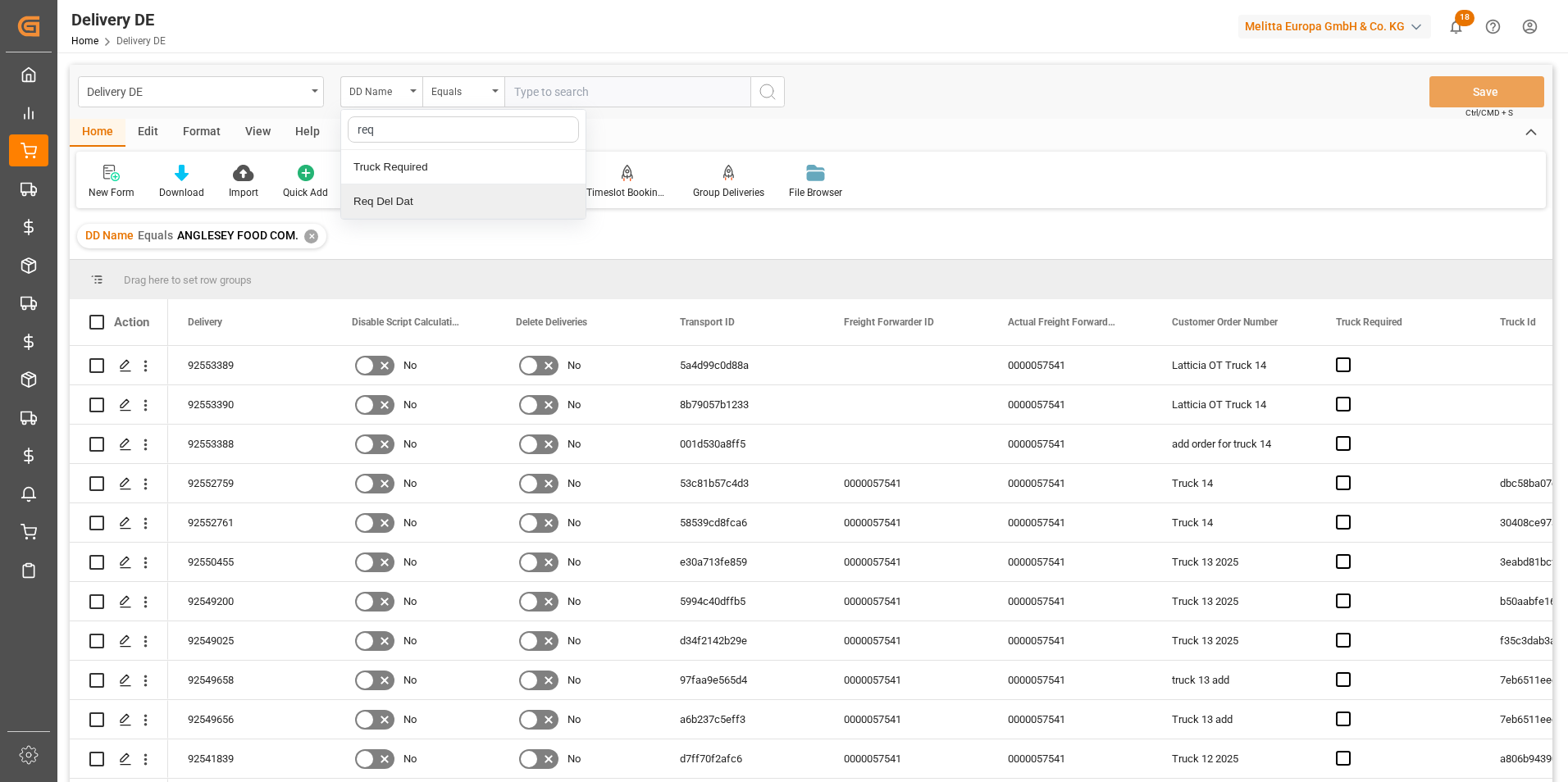
click at [400, 193] on div "Req Del Dat" at bounding box center [463, 201] width 244 height 35
click at [551, 82] on input "text" at bounding box center [627, 92] width 246 height 31
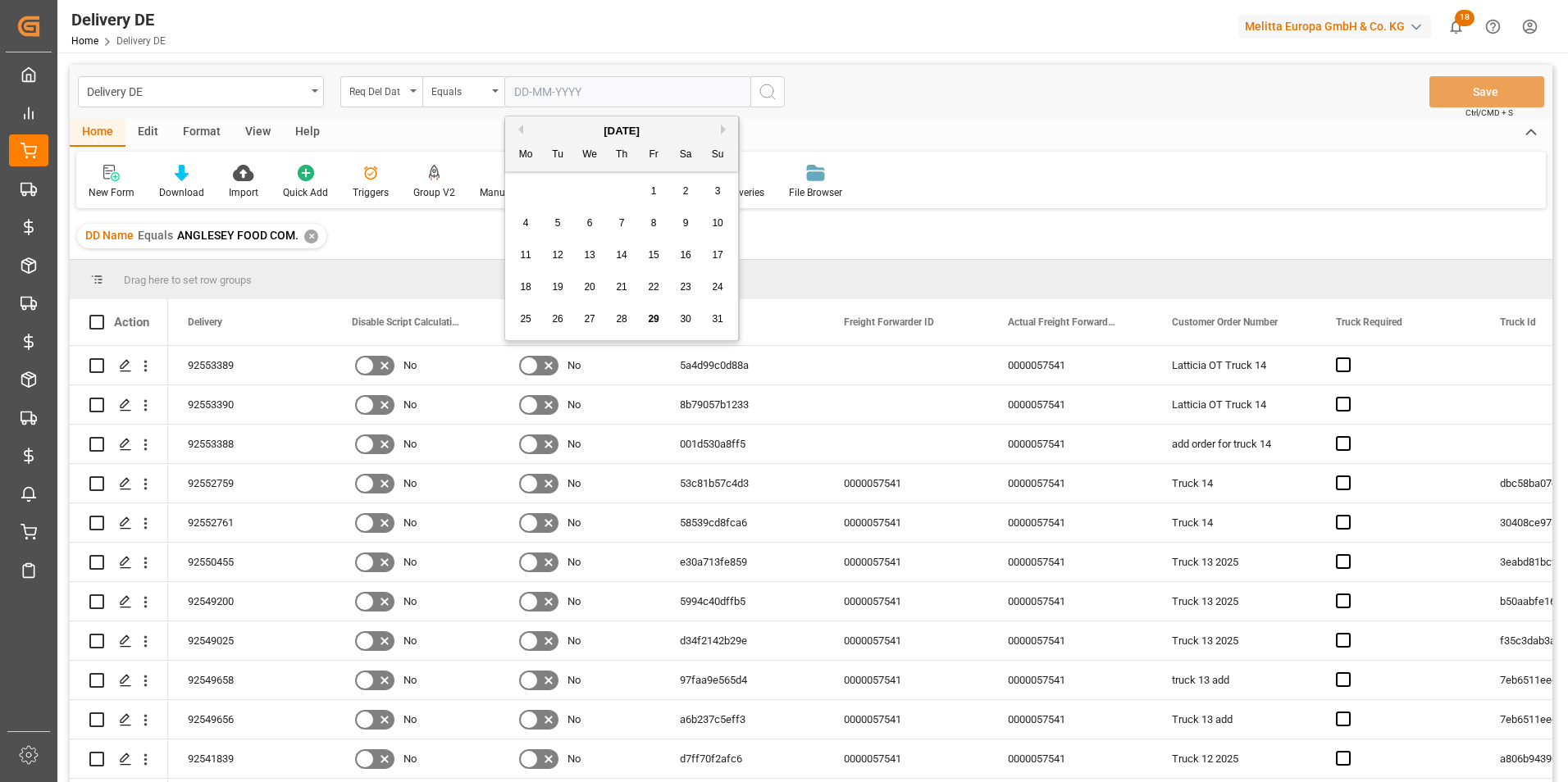
paste input "[DATE]"
type input "[DATE]"
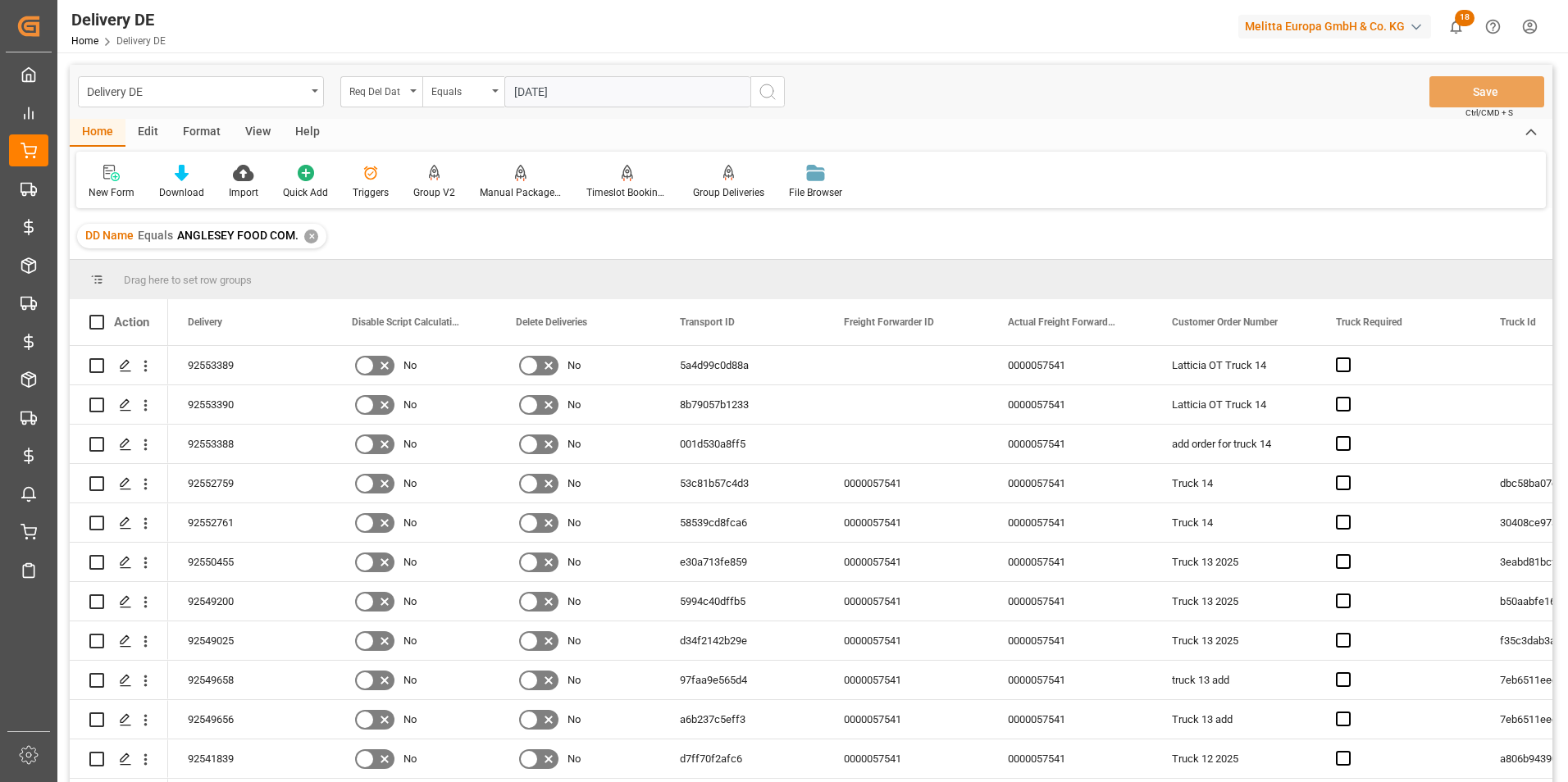
click at [764, 87] on icon "search button" at bounding box center [767, 92] width 20 height 20
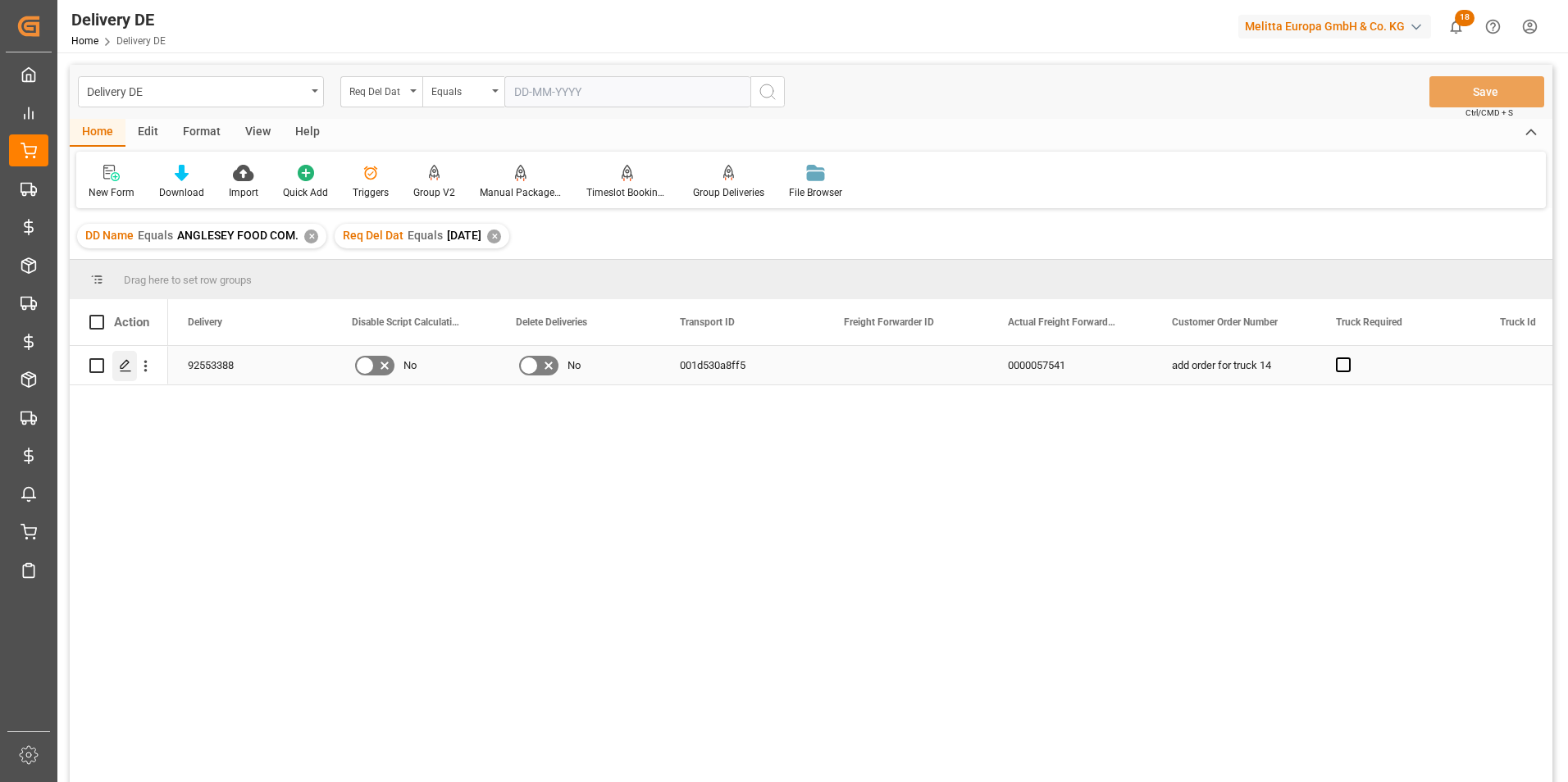
click at [128, 365] on icon "Press SPACE to select this row." at bounding box center [125, 366] width 13 height 13
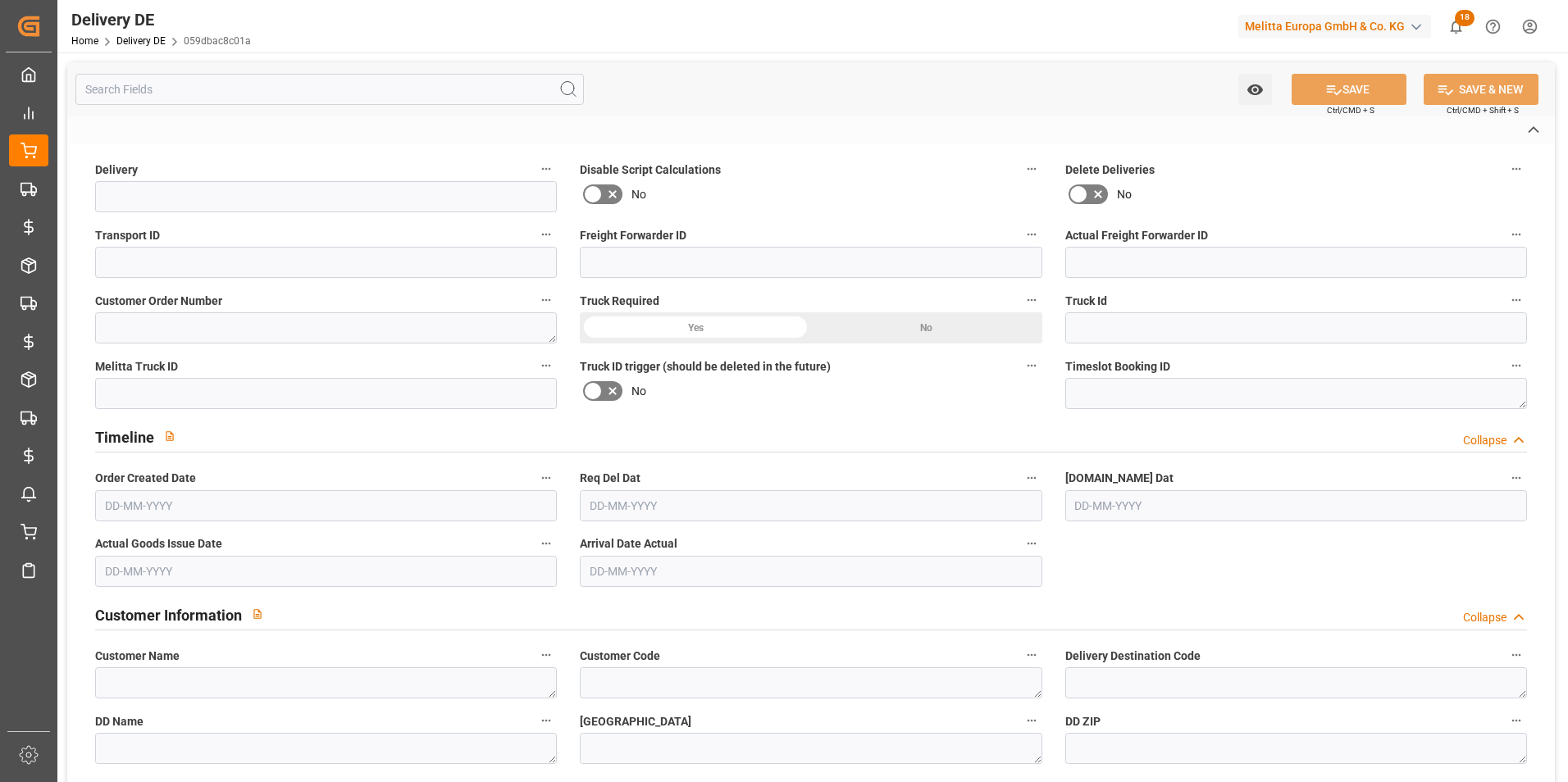
type input "92553388"
type input "001d530a8ff5"
type input "0000057541"
type textarea "add order for truck 14"
type textarea "ANGLESEY FOOD COM."
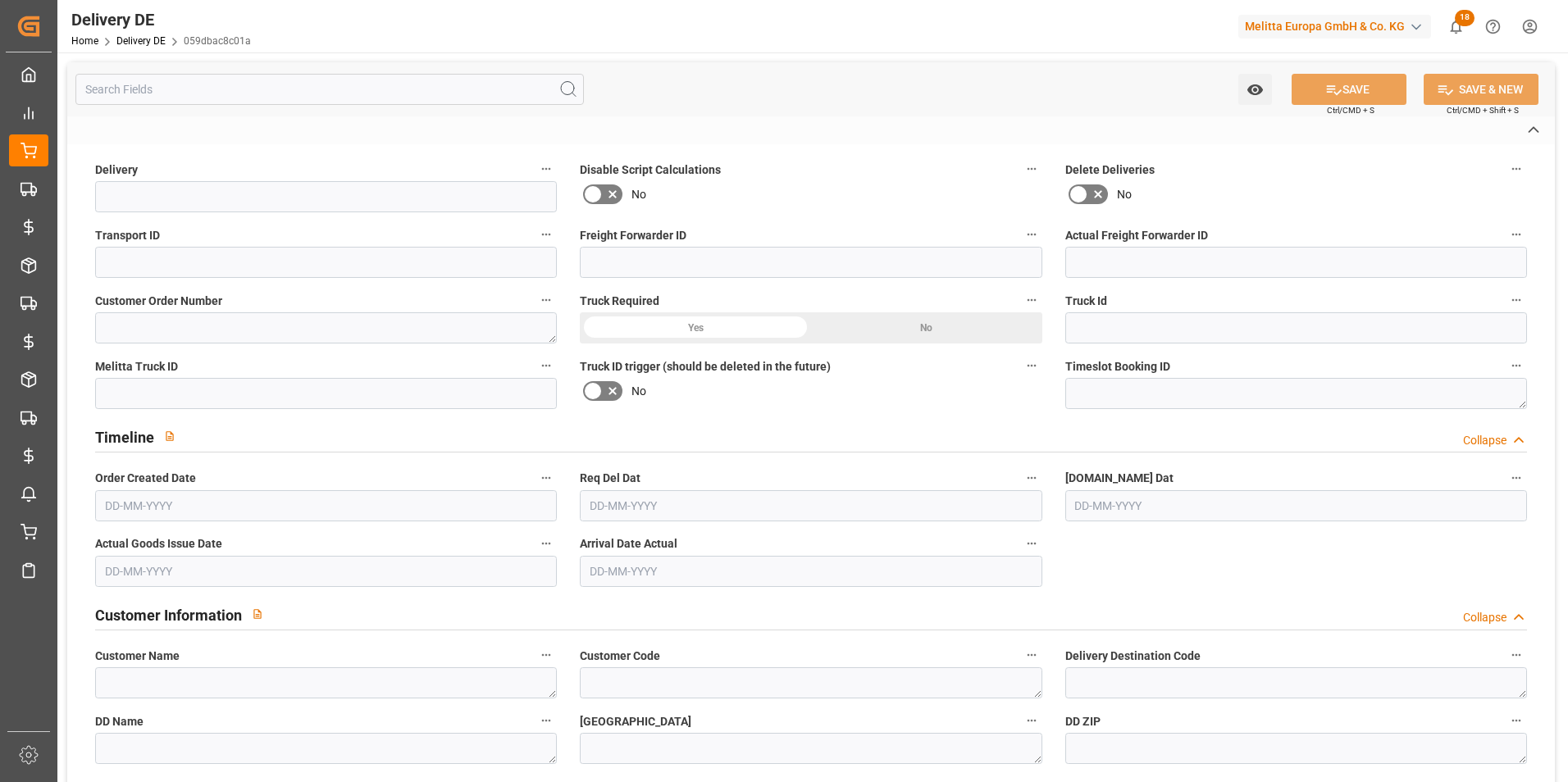
type textarea "0000026157"
type textarea "ANGLESEY FOOD COM."
type textarea "[STREET_ADDRESS]"
type textarea "100090"
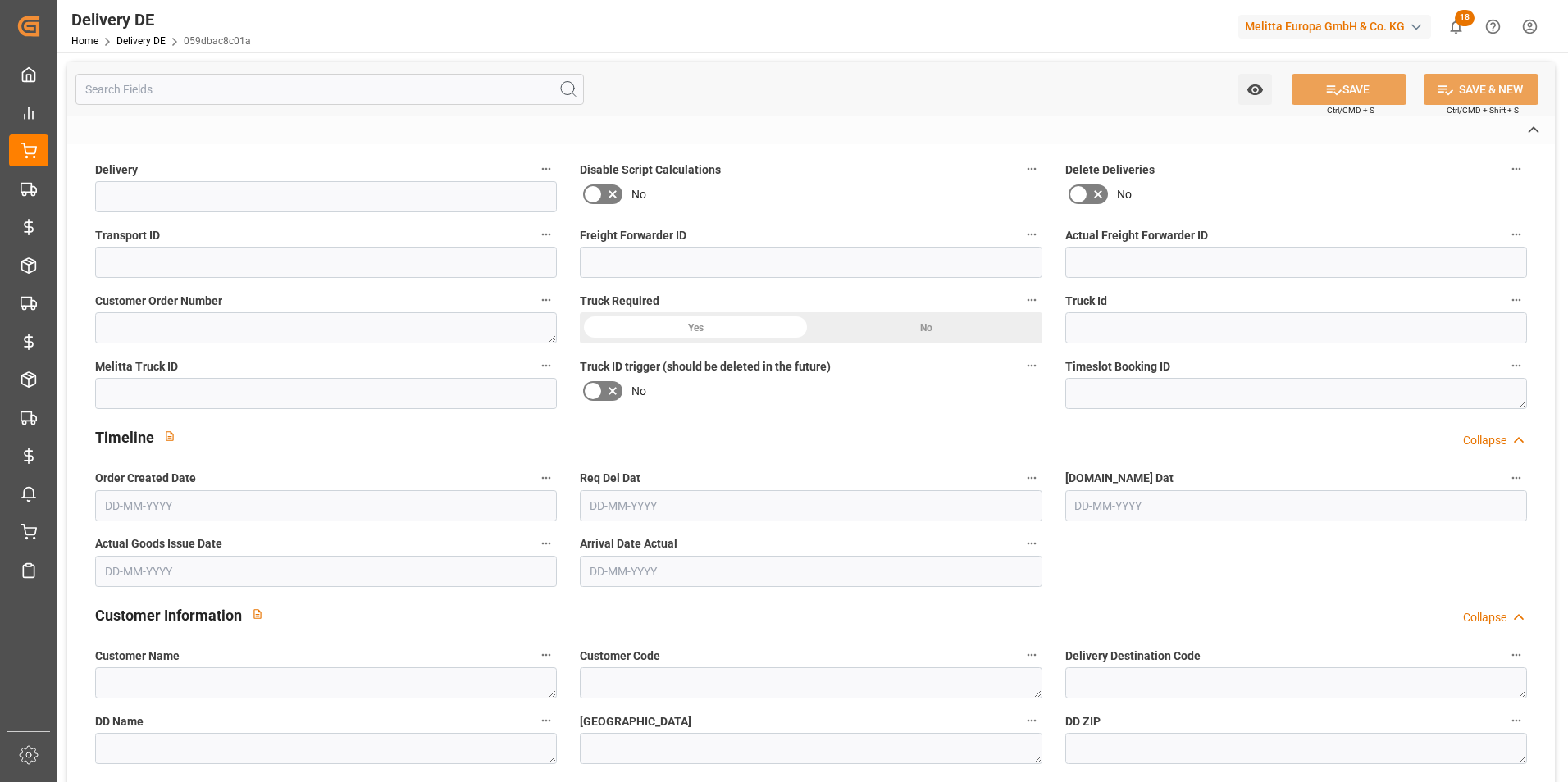
type textarea "UZ"
type textarea "TASHKENT"
type textarea "10"
type textarea "0011"
type textarea "3"
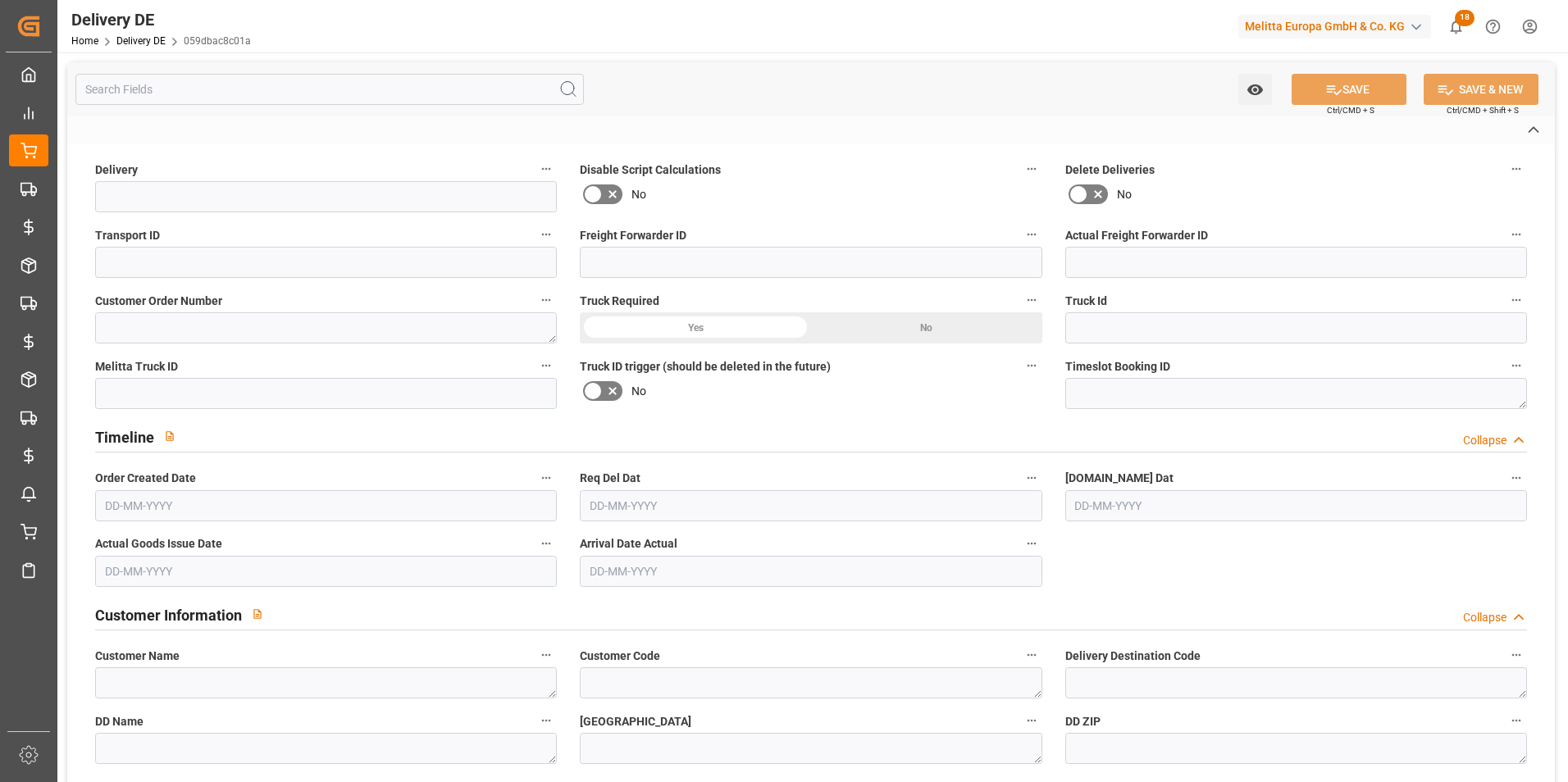
type textarea "LF"
type input "Pallet"
type textarea "UZ10"
type input "UZ10"
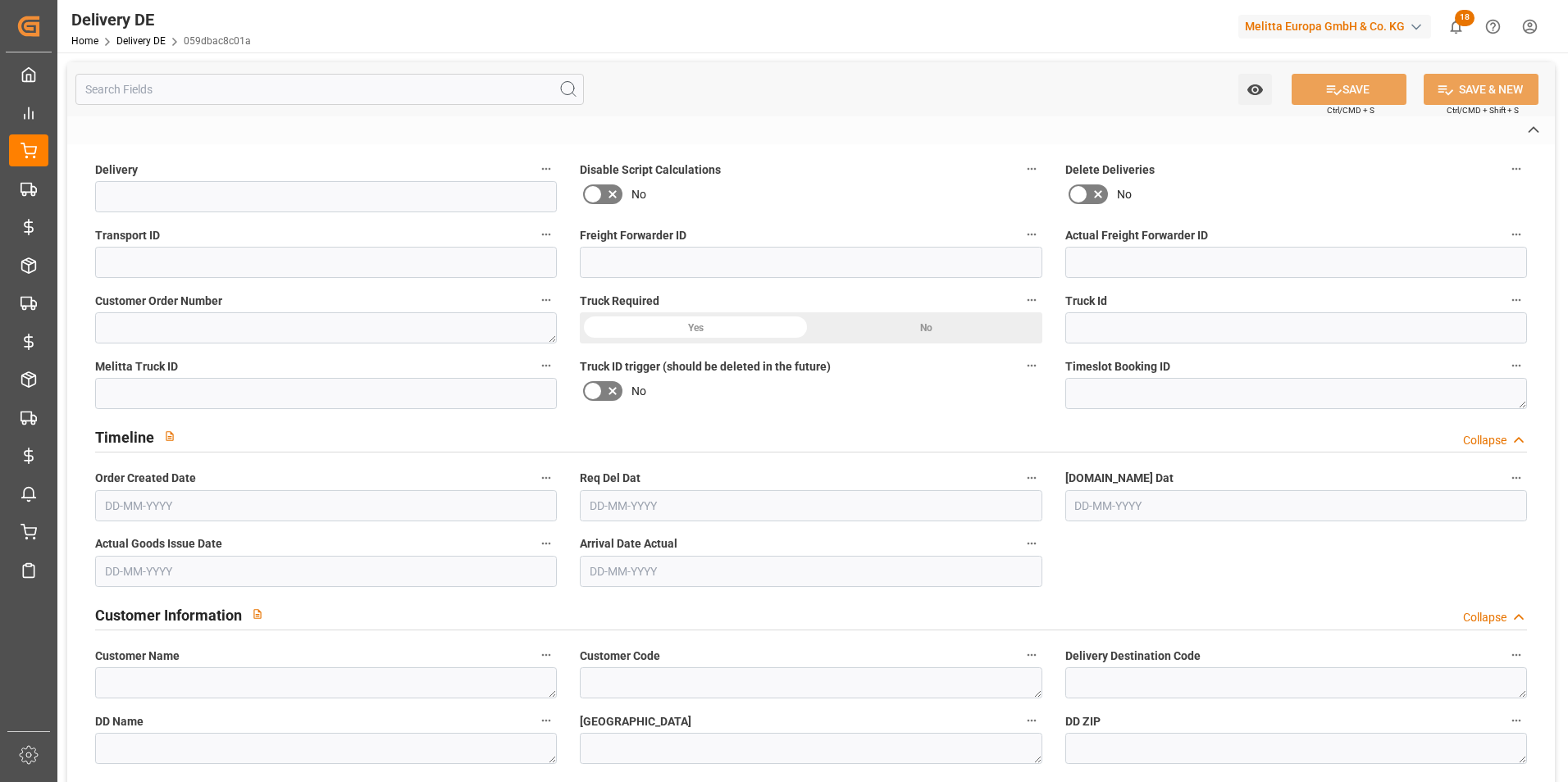
type input "FCA"
type input "10"
type input "ONTO"
type textarea "Zusätzliche Ware auf Vollpalette anbringen"
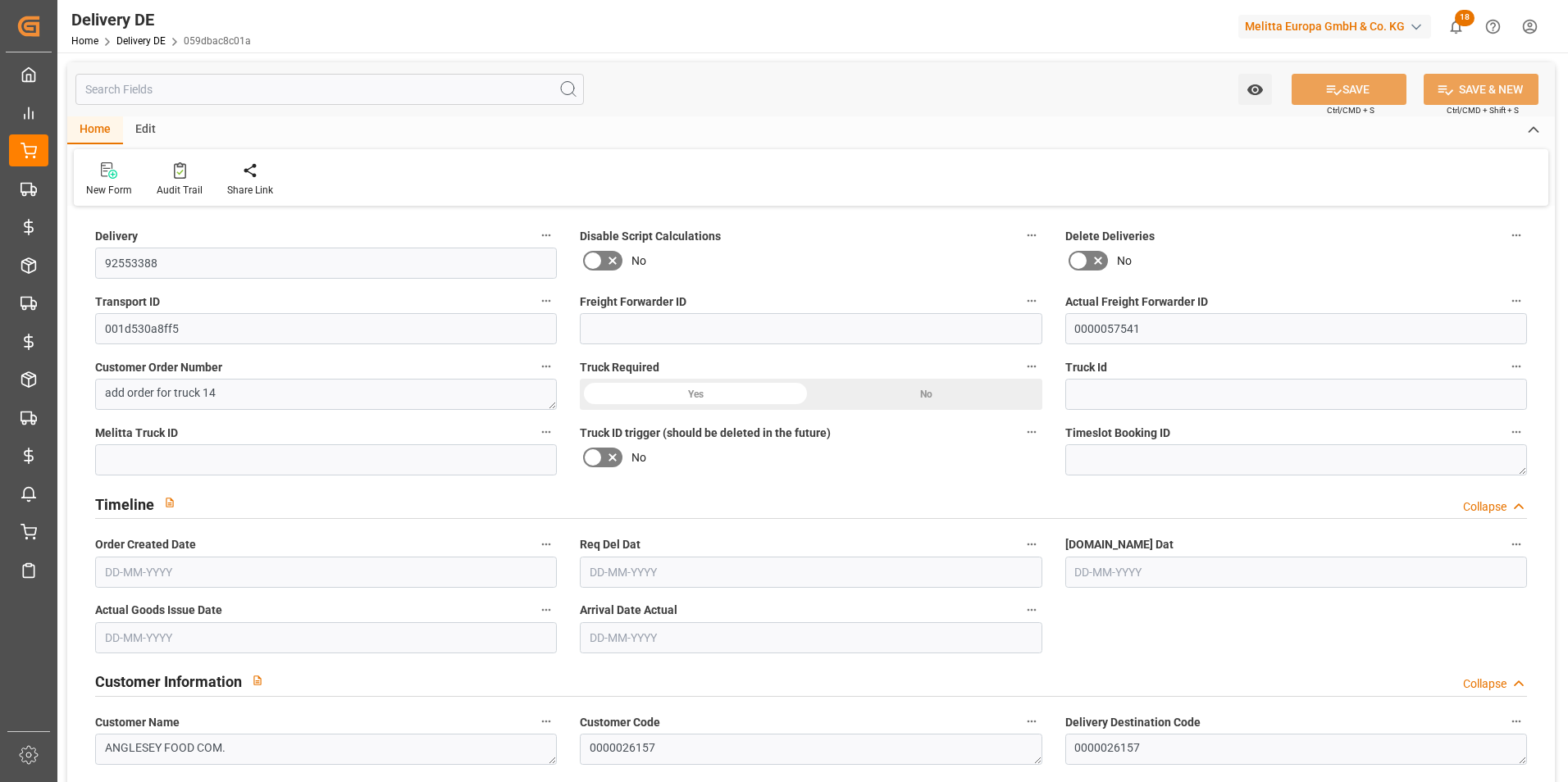
type input "0"
type input "2"
type input "233.692"
type input "436"
type input "3307.674"
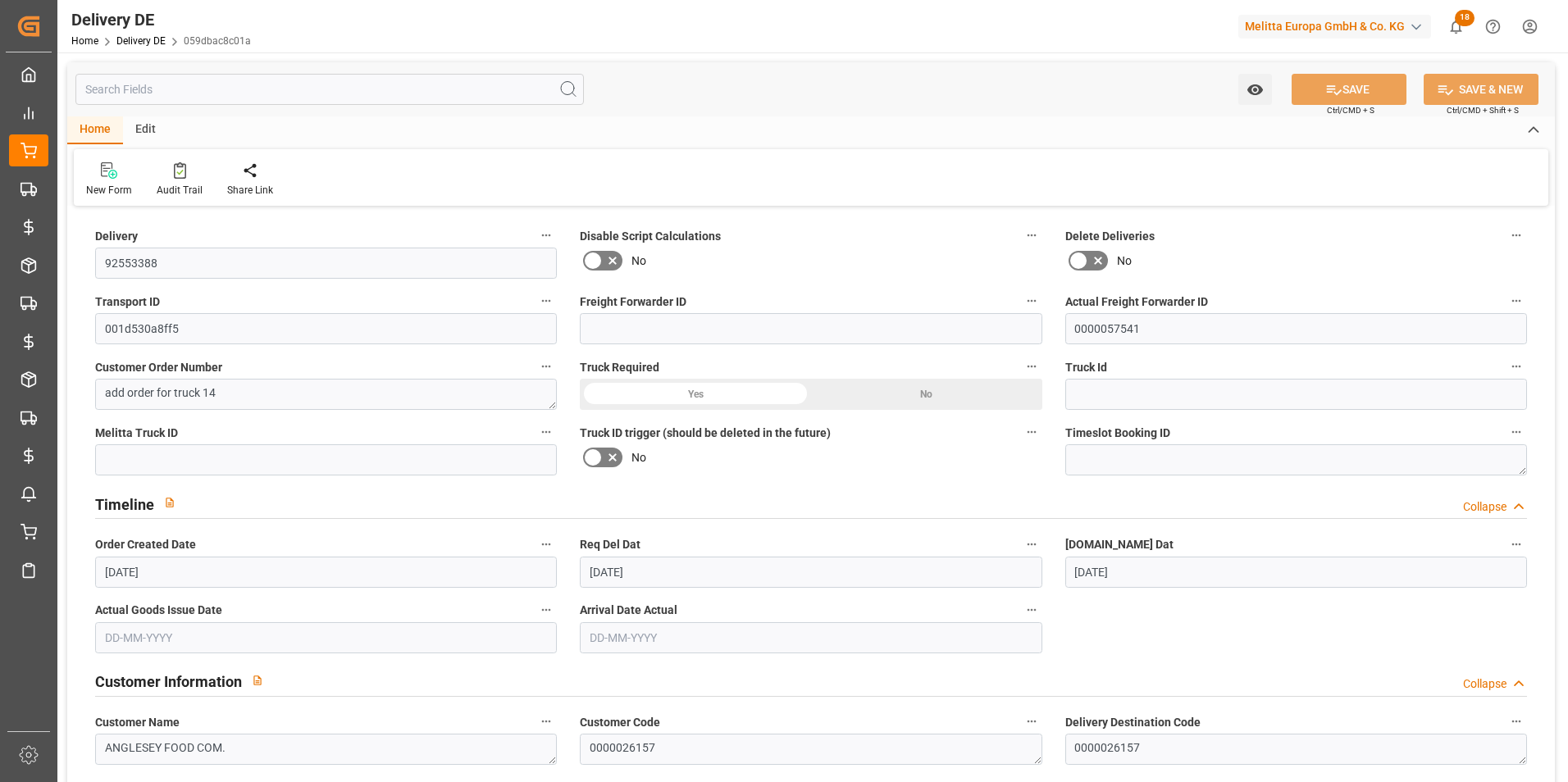
type input "29-08-2025"
type input "[DATE]"
click at [177, 186] on div "Audit Trail" at bounding box center [179, 190] width 46 height 15
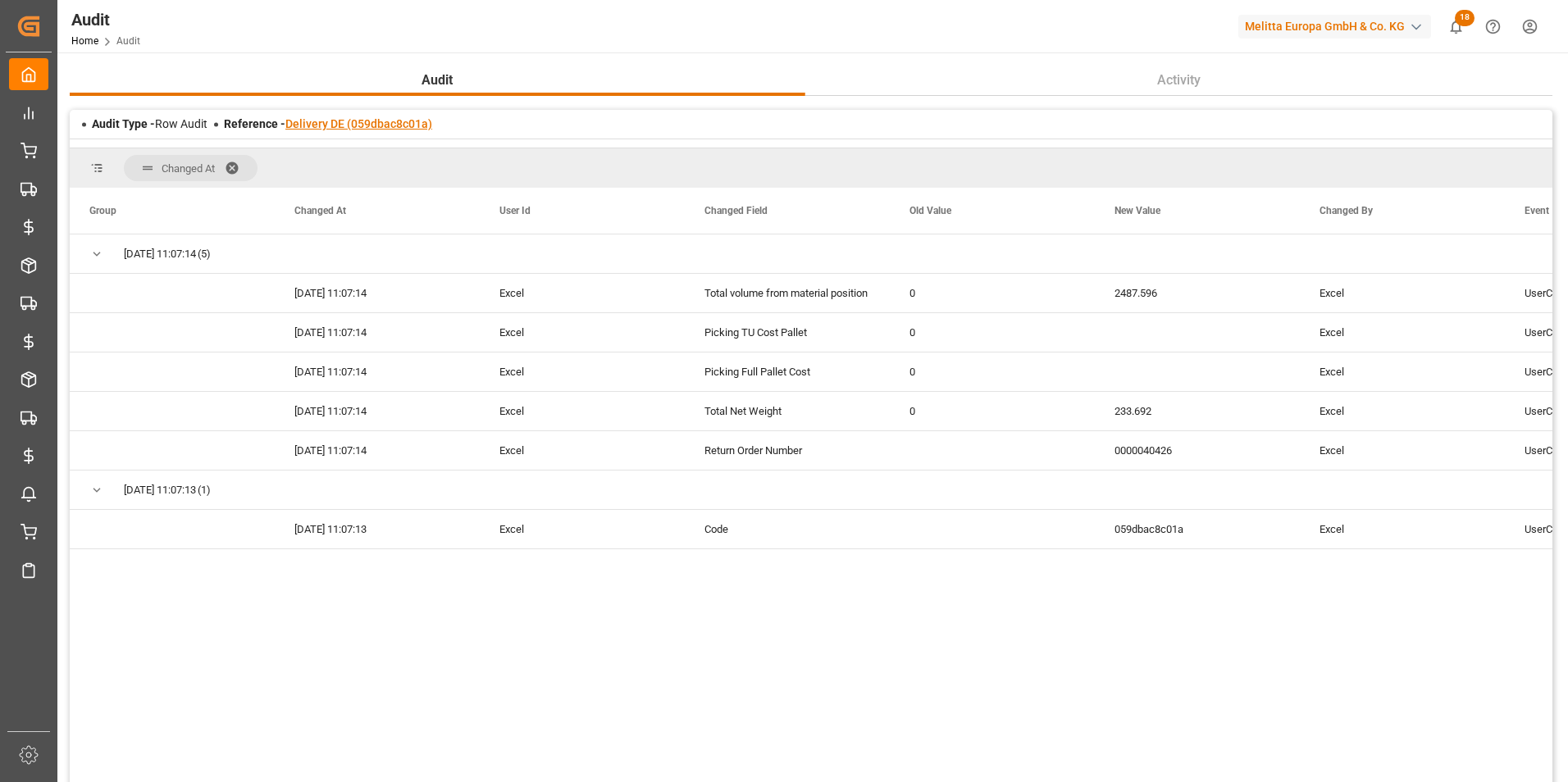
click at [374, 129] on link "Delivery DE (059dbac8c01a)" at bounding box center [358, 123] width 147 height 13
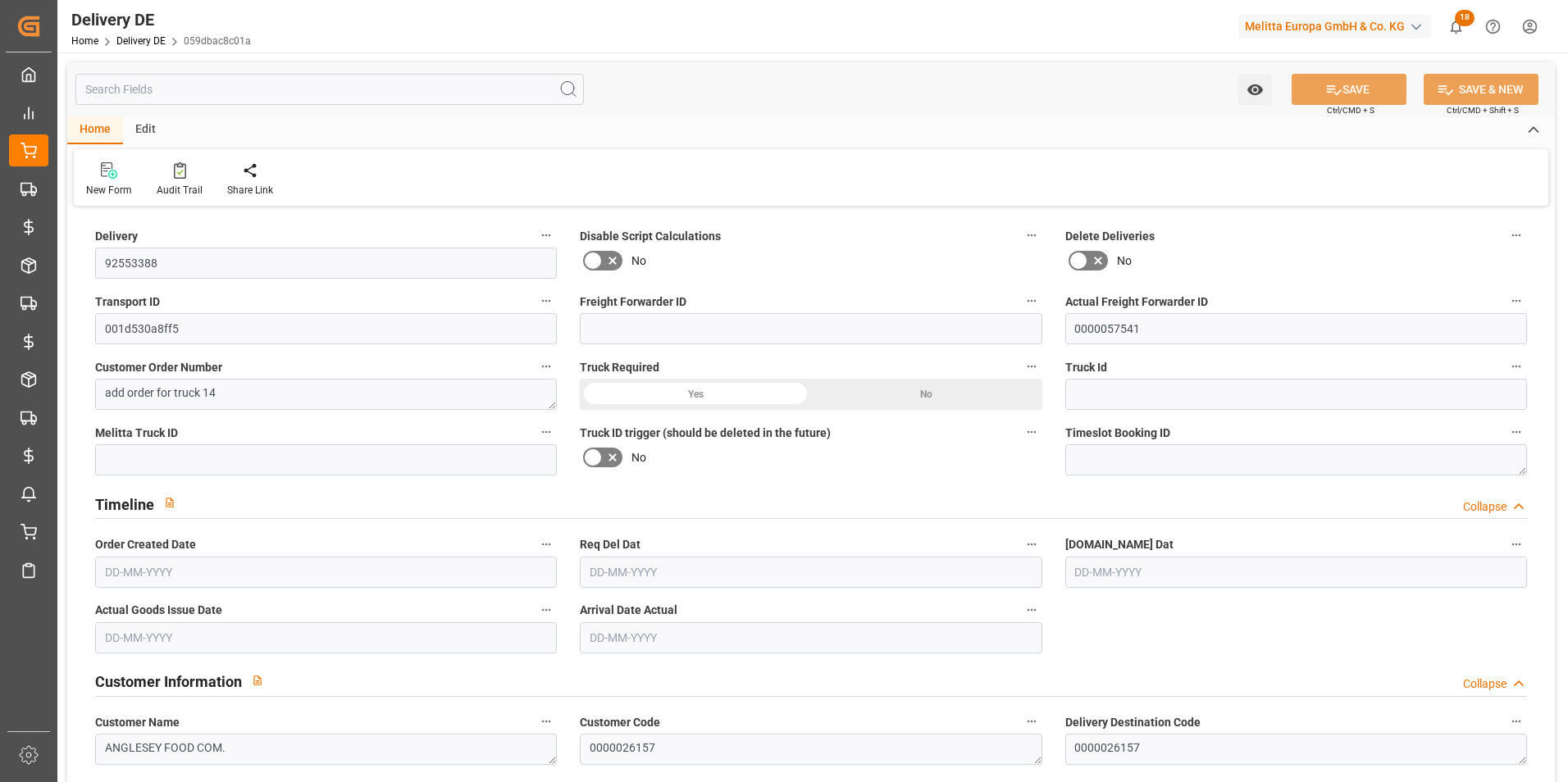
type input "0"
type input "2"
type input "233.692"
type input "436"
type input "3307.674"
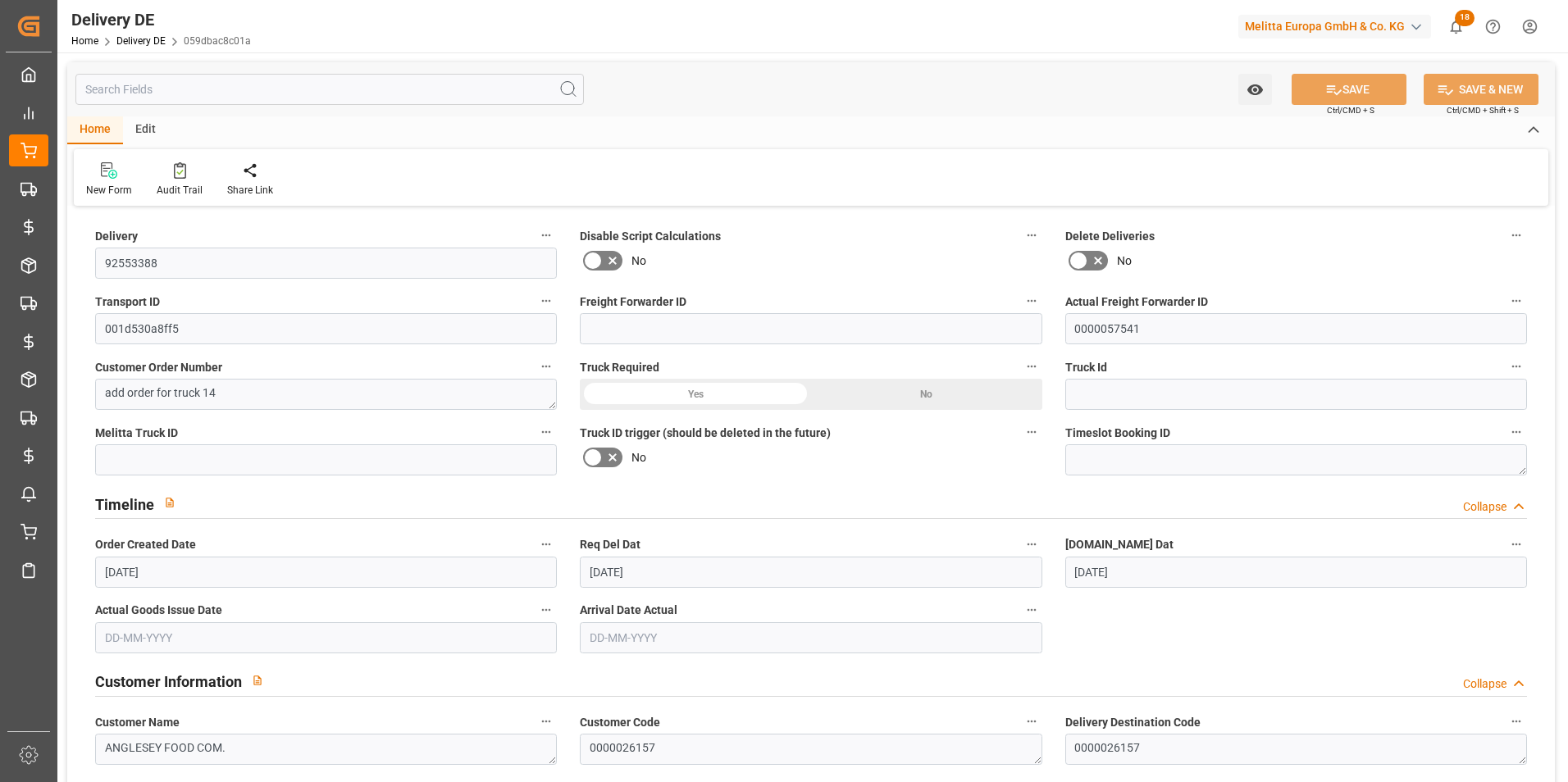
type input "29-08-2025"
type input "[DATE]"
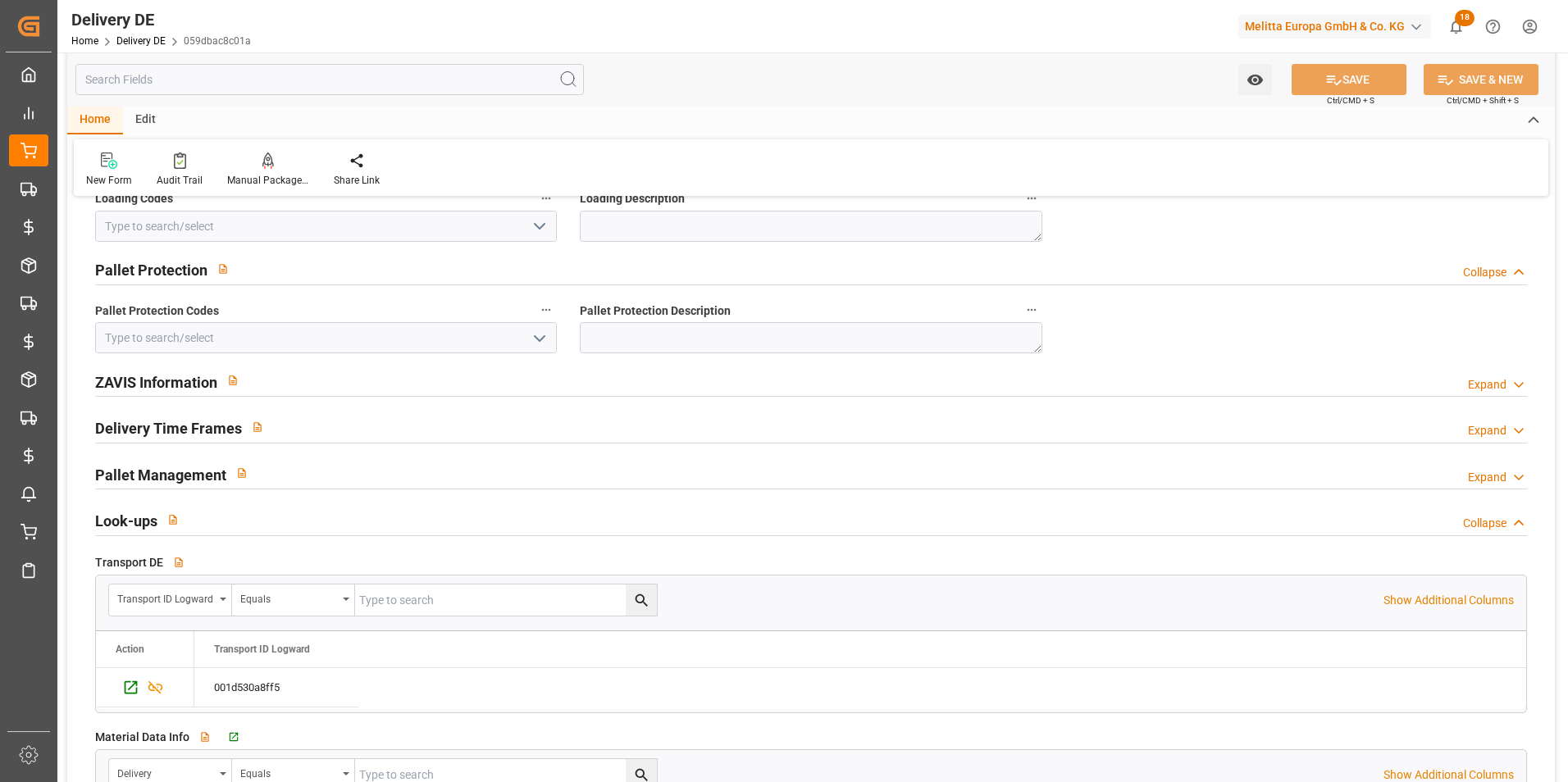
scroll to position [2459, 0]
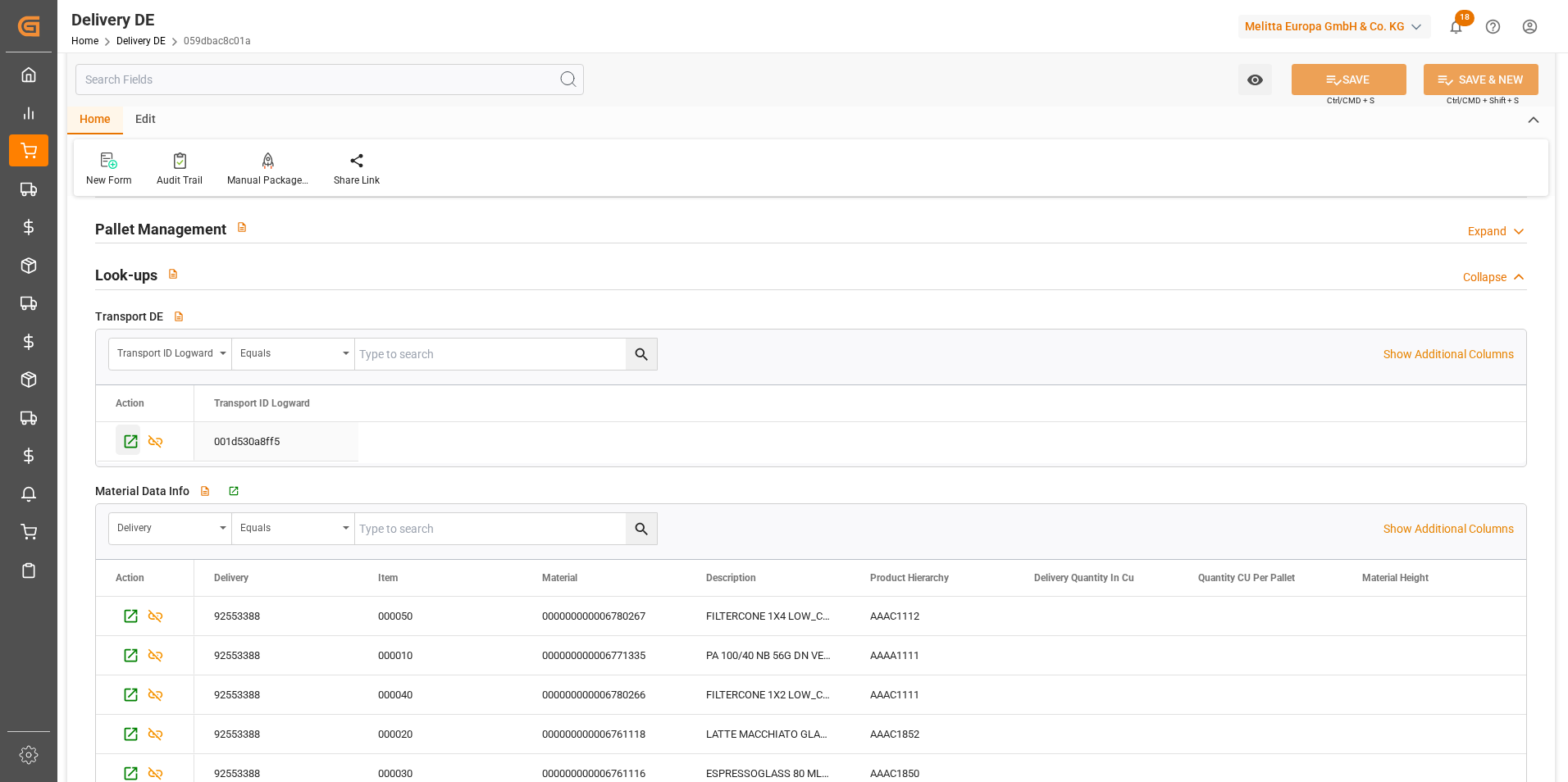
click at [122, 439] on div "Press SPACE to select this row." at bounding box center [128, 440] width 24 height 30
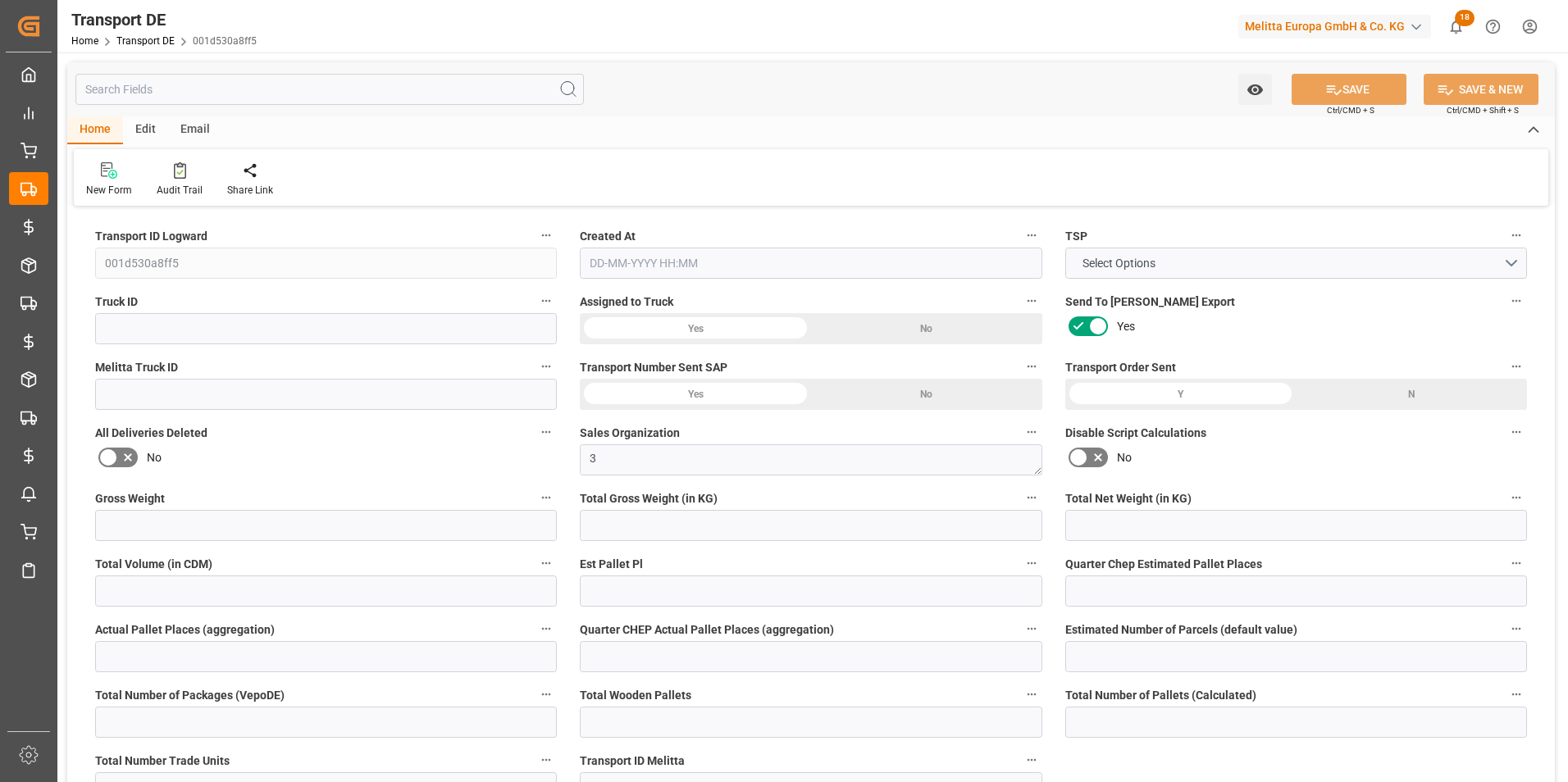
type input "436"
type input "293.678"
type input "233.692"
type input "3307.674"
type input "2"
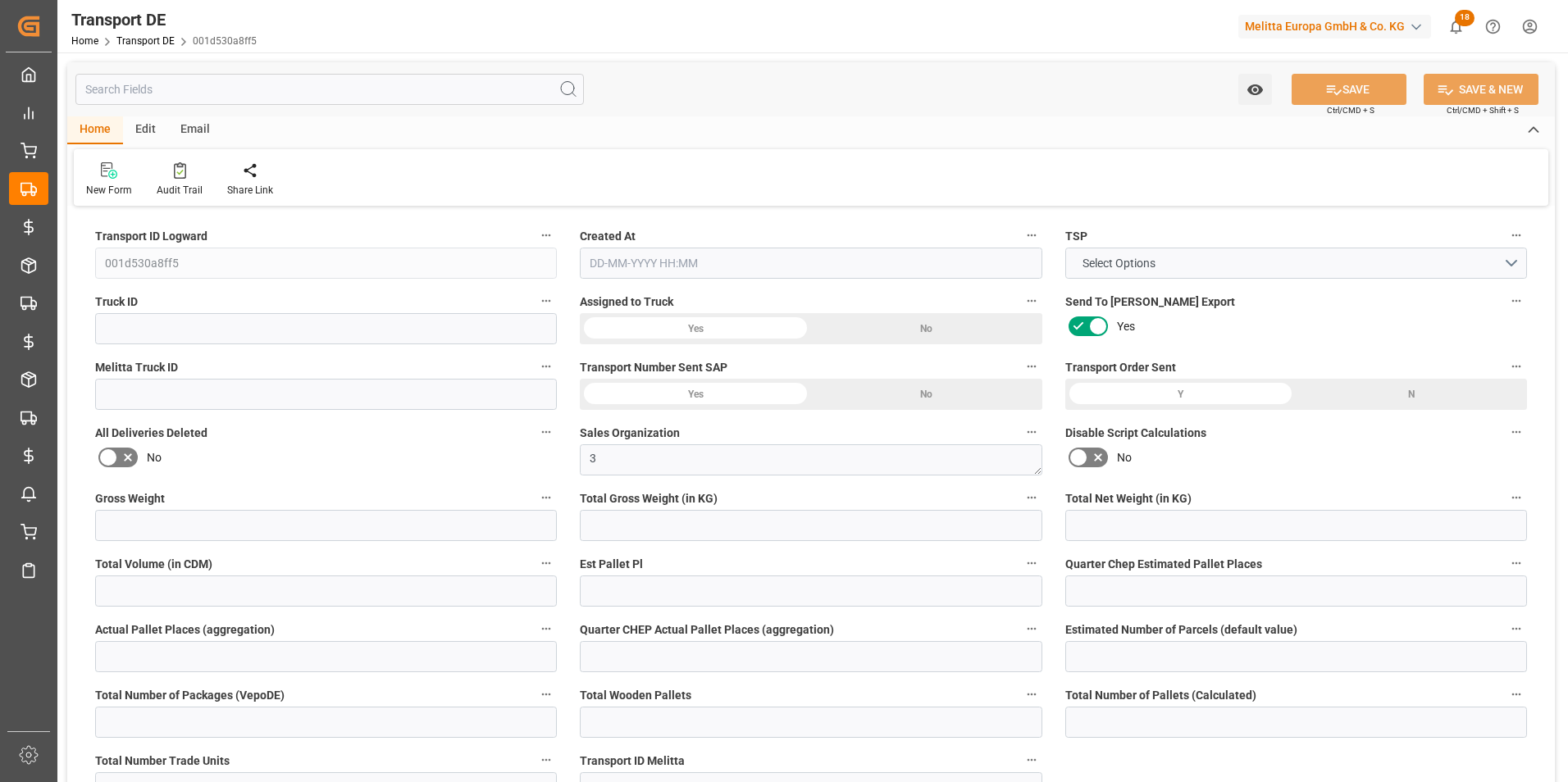
type input "0"
type input "1"
type input "0"
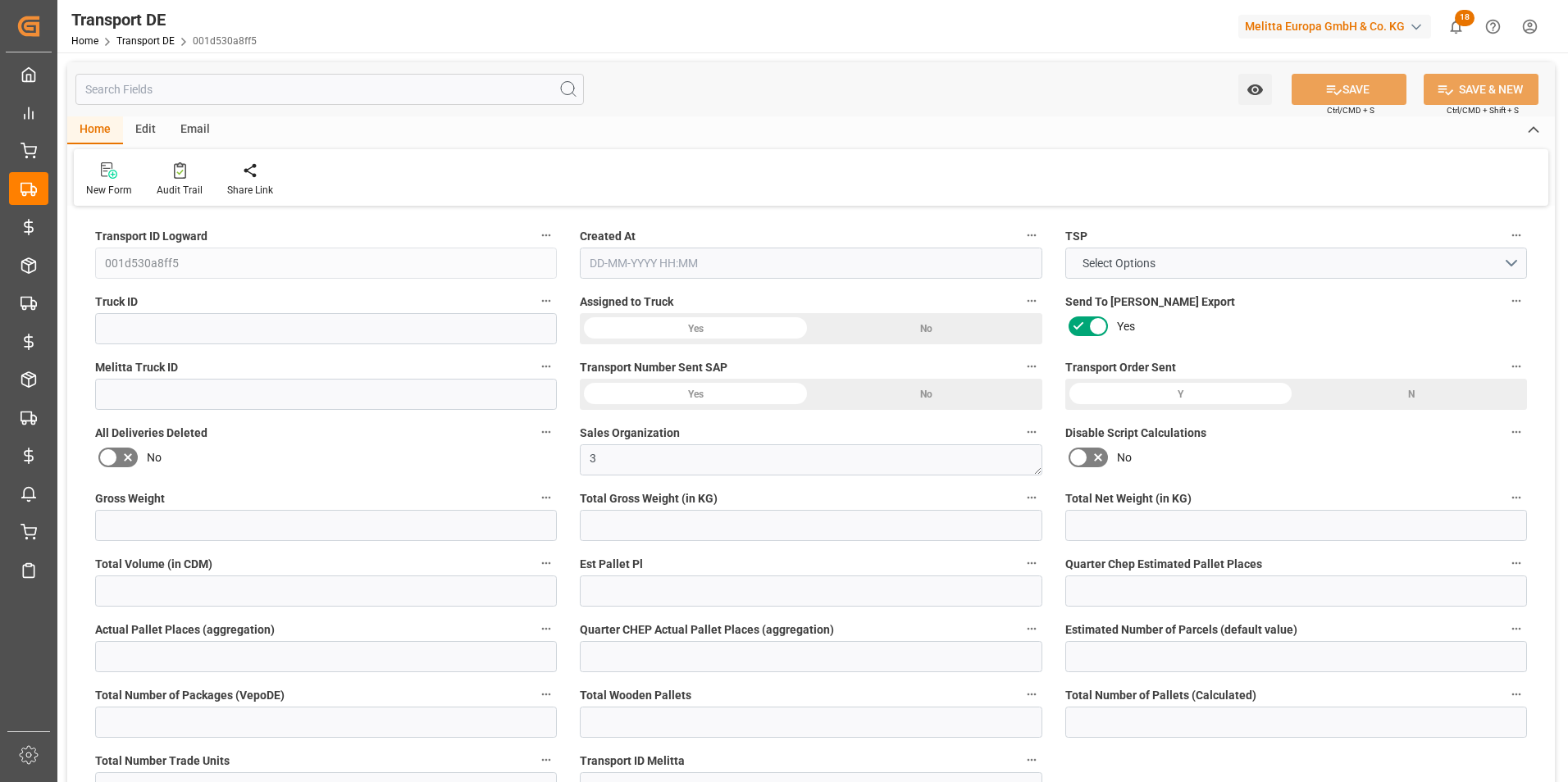
type input "4"
type input "0"
type input "2020"
type input "0"
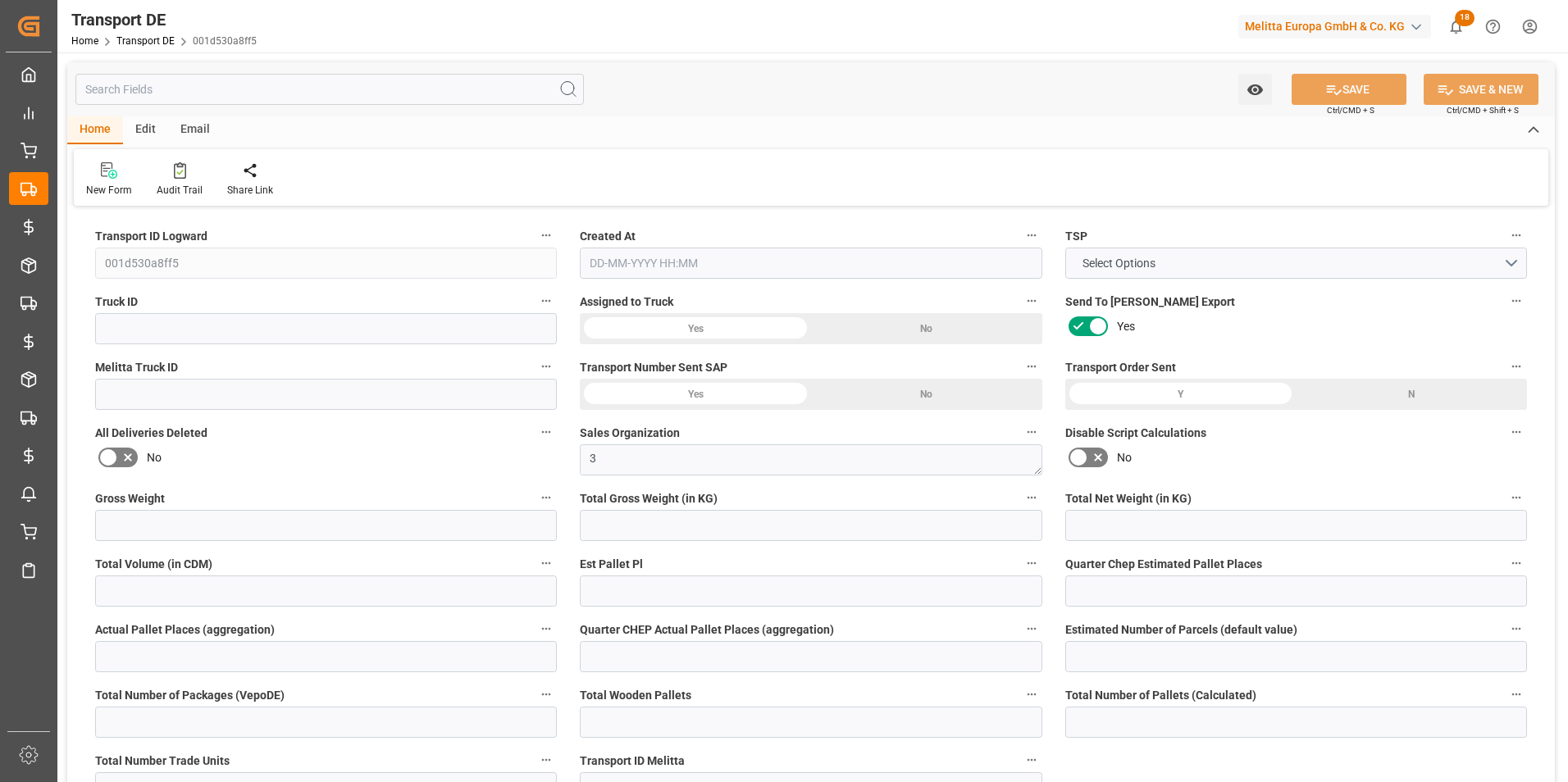
type input "39.586"
type input "0"
type input "10"
type input "0"
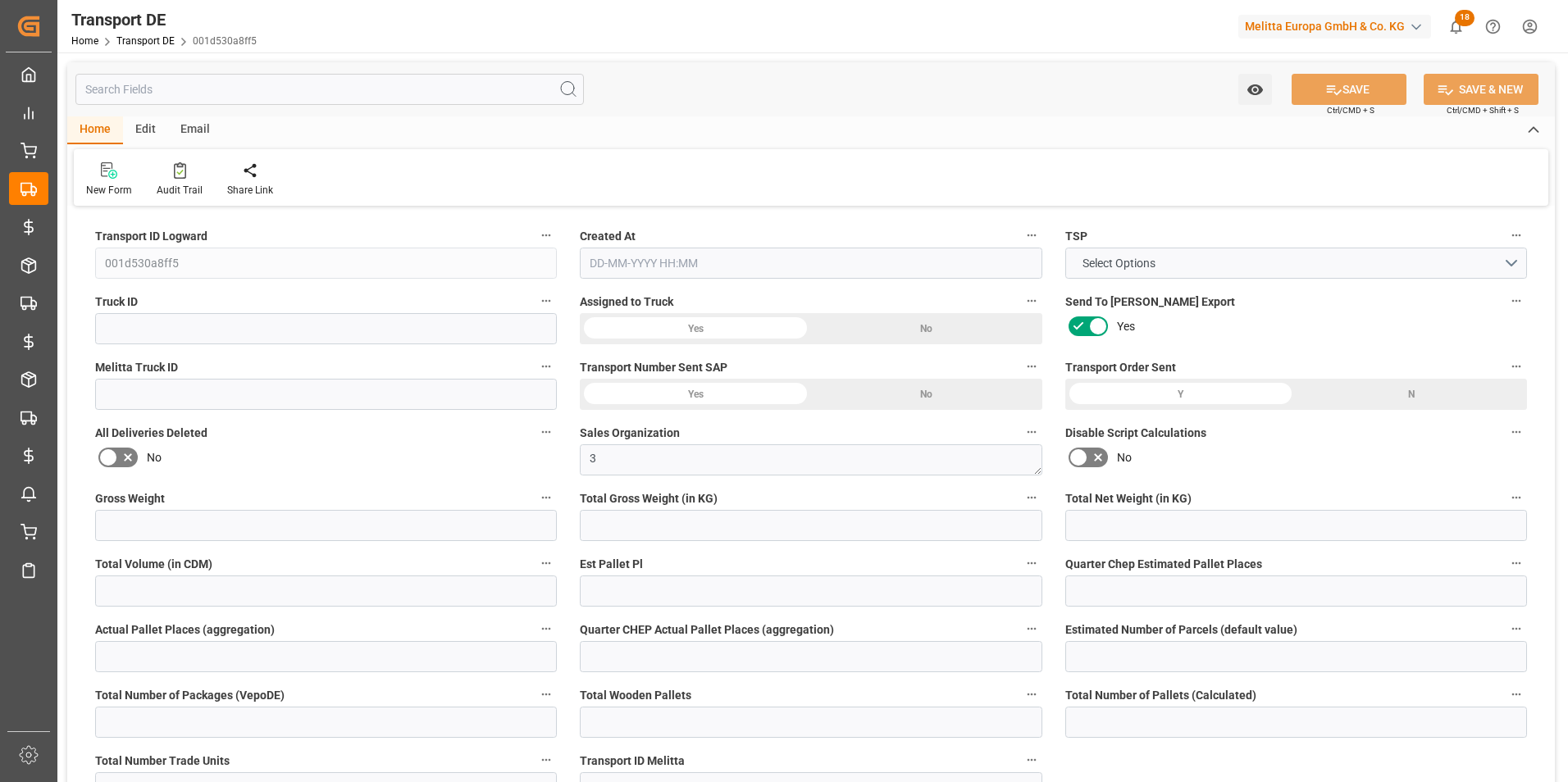
type input "0"
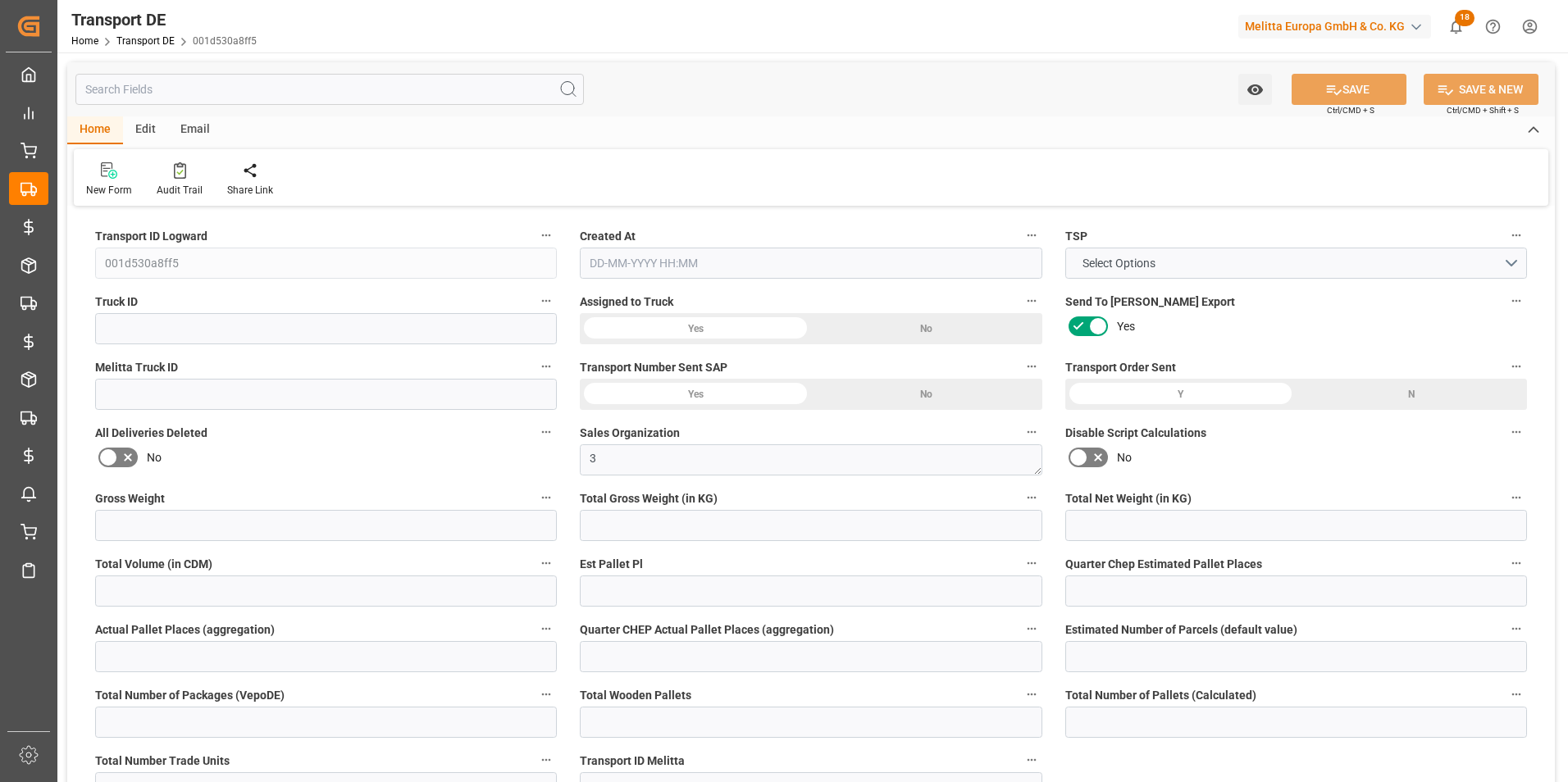
type input "0"
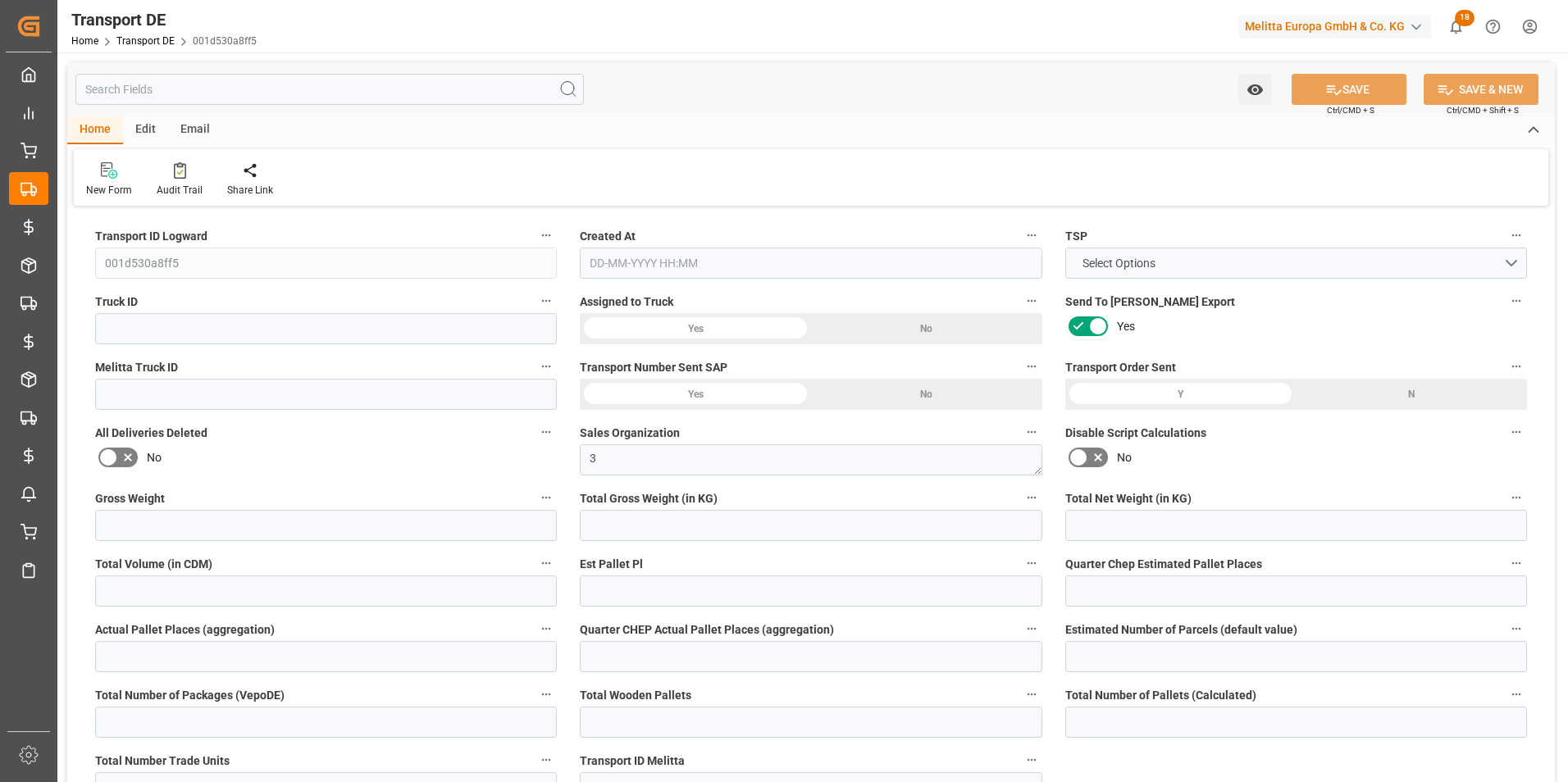
type input "293.678"
type input "4710.8598"
type input "21"
type input "35"
type input "0"
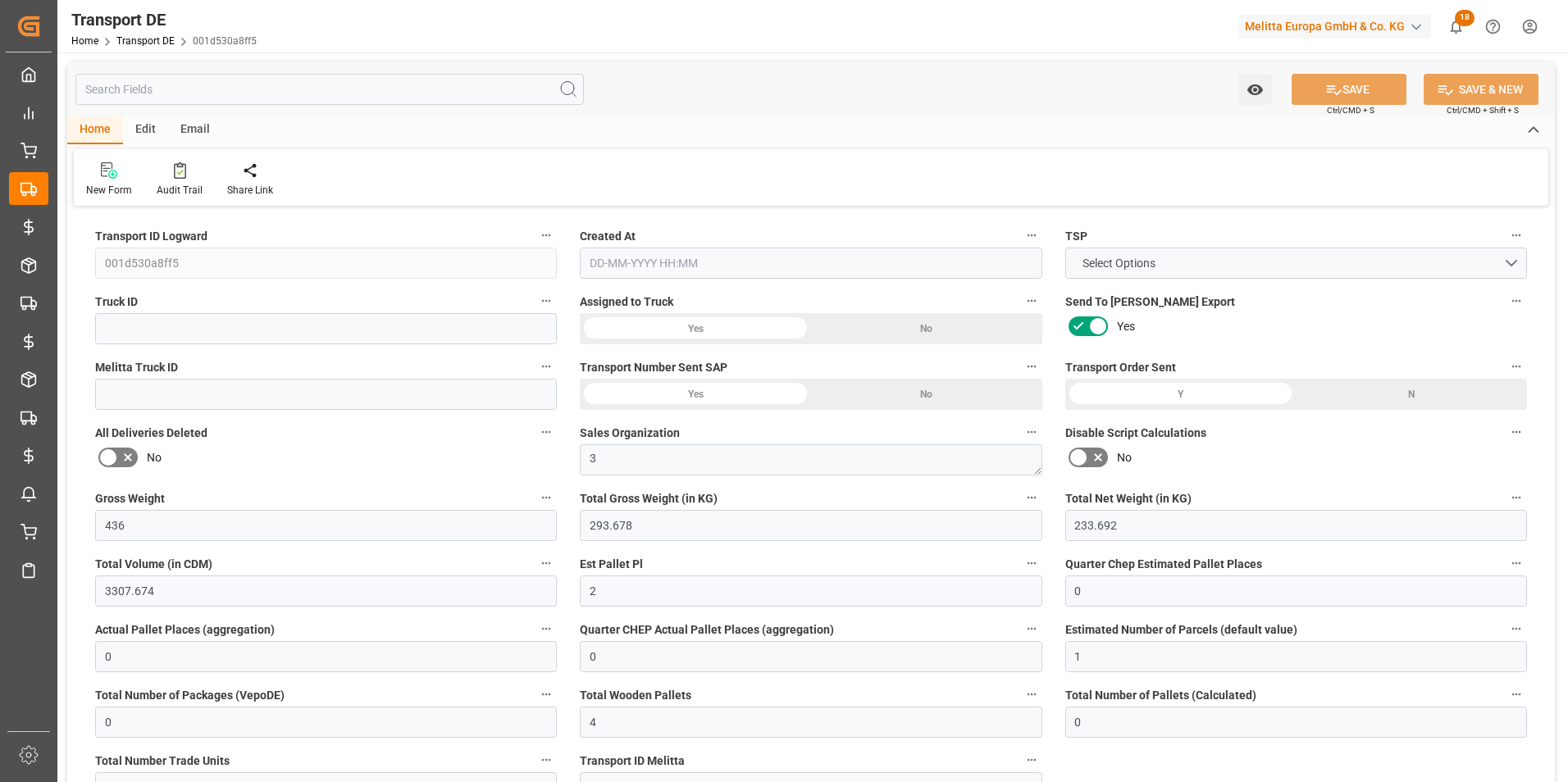
type input "0"
type input "2"
type input "0"
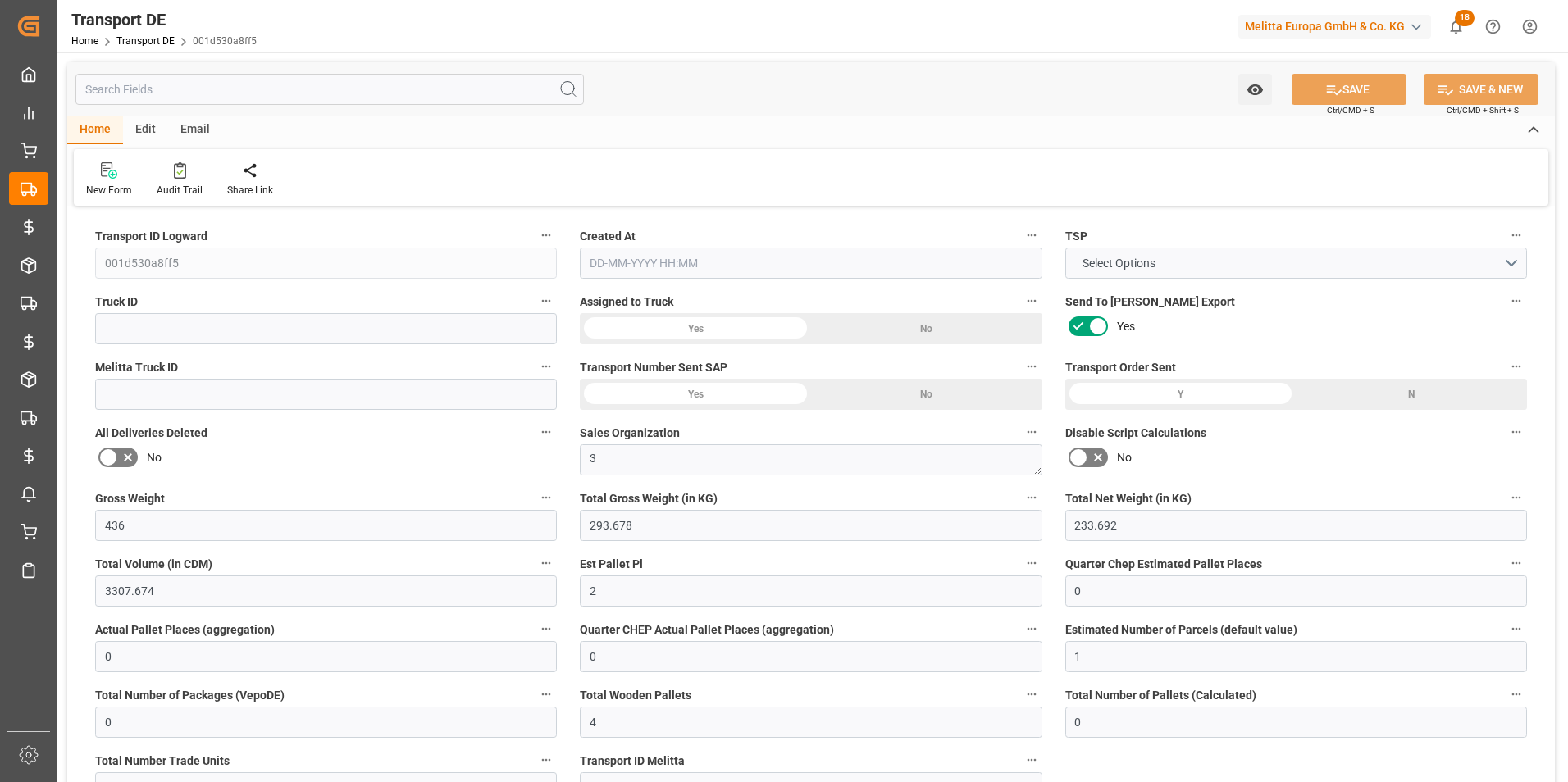
type input "1"
type input "2"
type input "0"
type input "39.586"
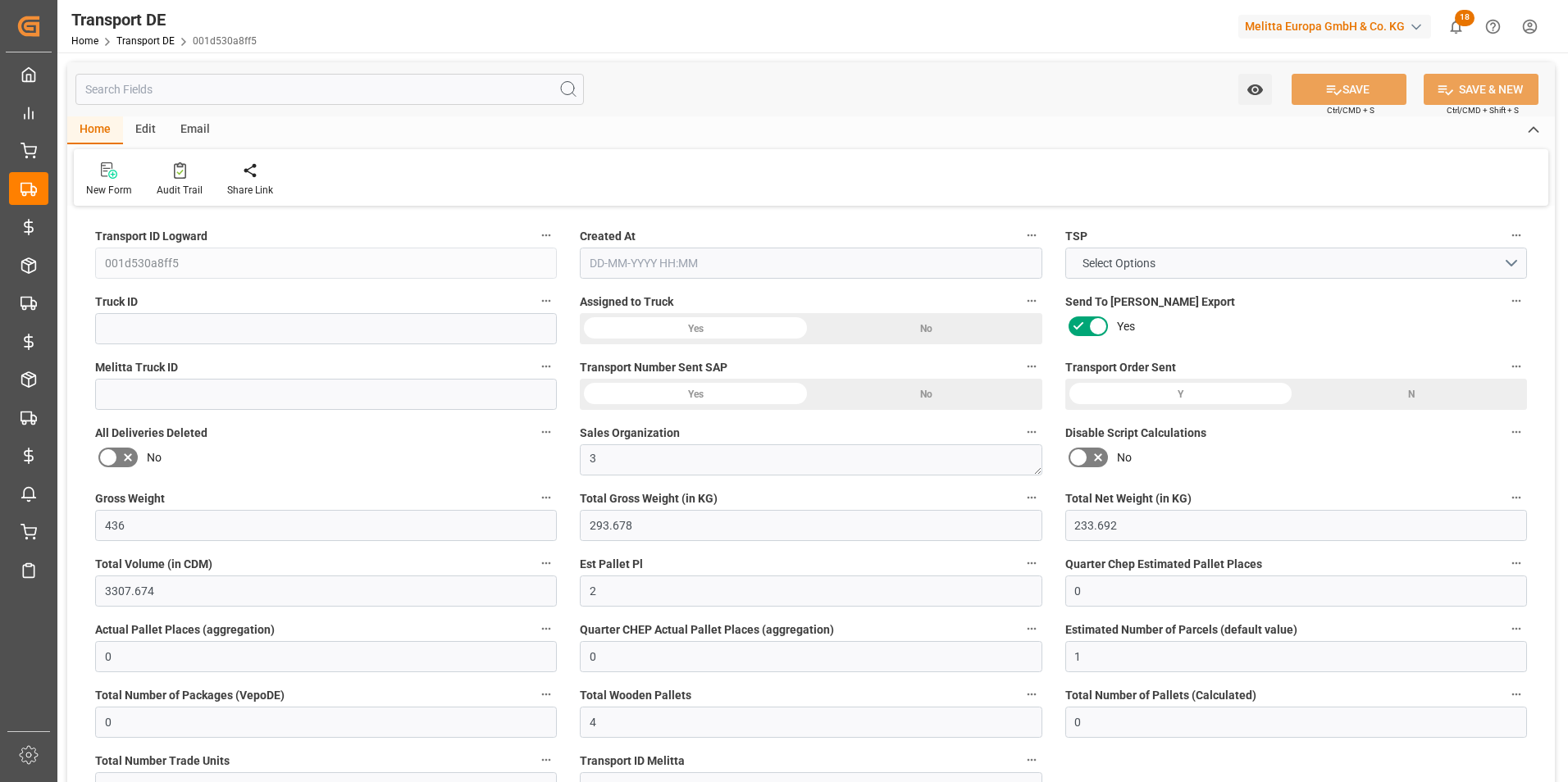
type input "0"
type input "[DATE] 11:07"
type input "[DATE]"
click at [186, 172] on div at bounding box center [179, 170] width 46 height 17
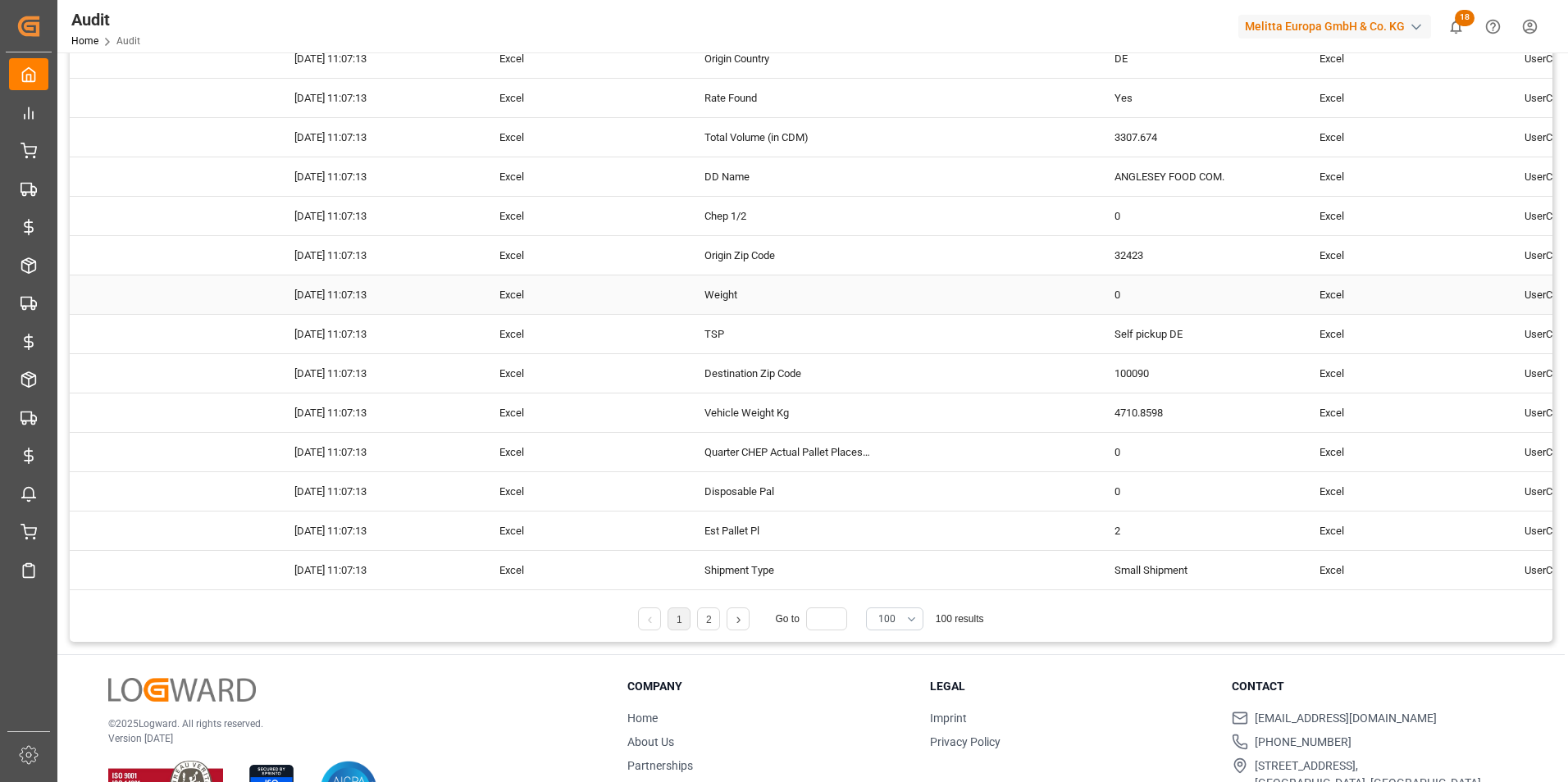
scroll to position [267, 0]
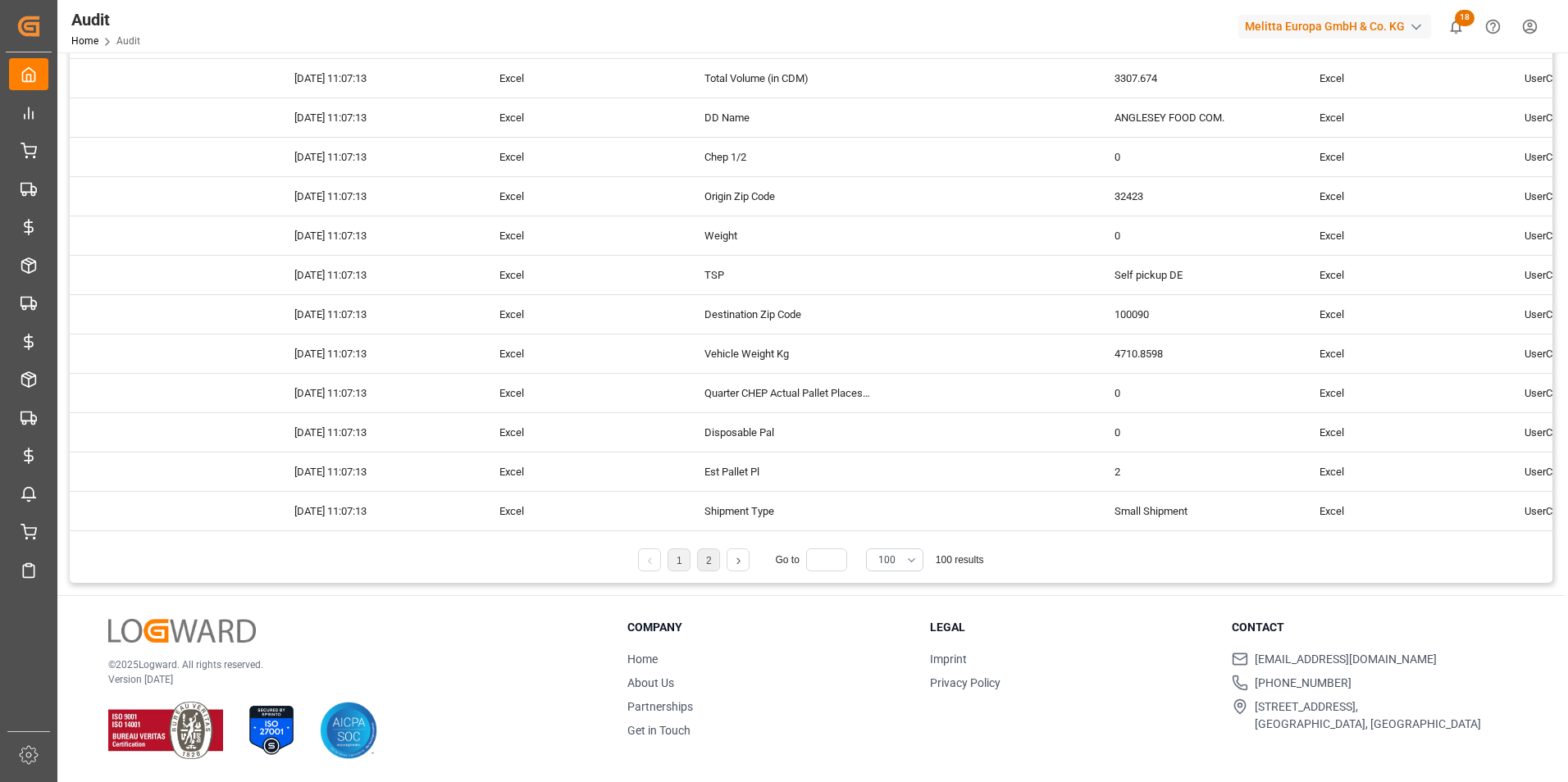
click at [704, 557] on li "2" at bounding box center [708, 559] width 23 height 23
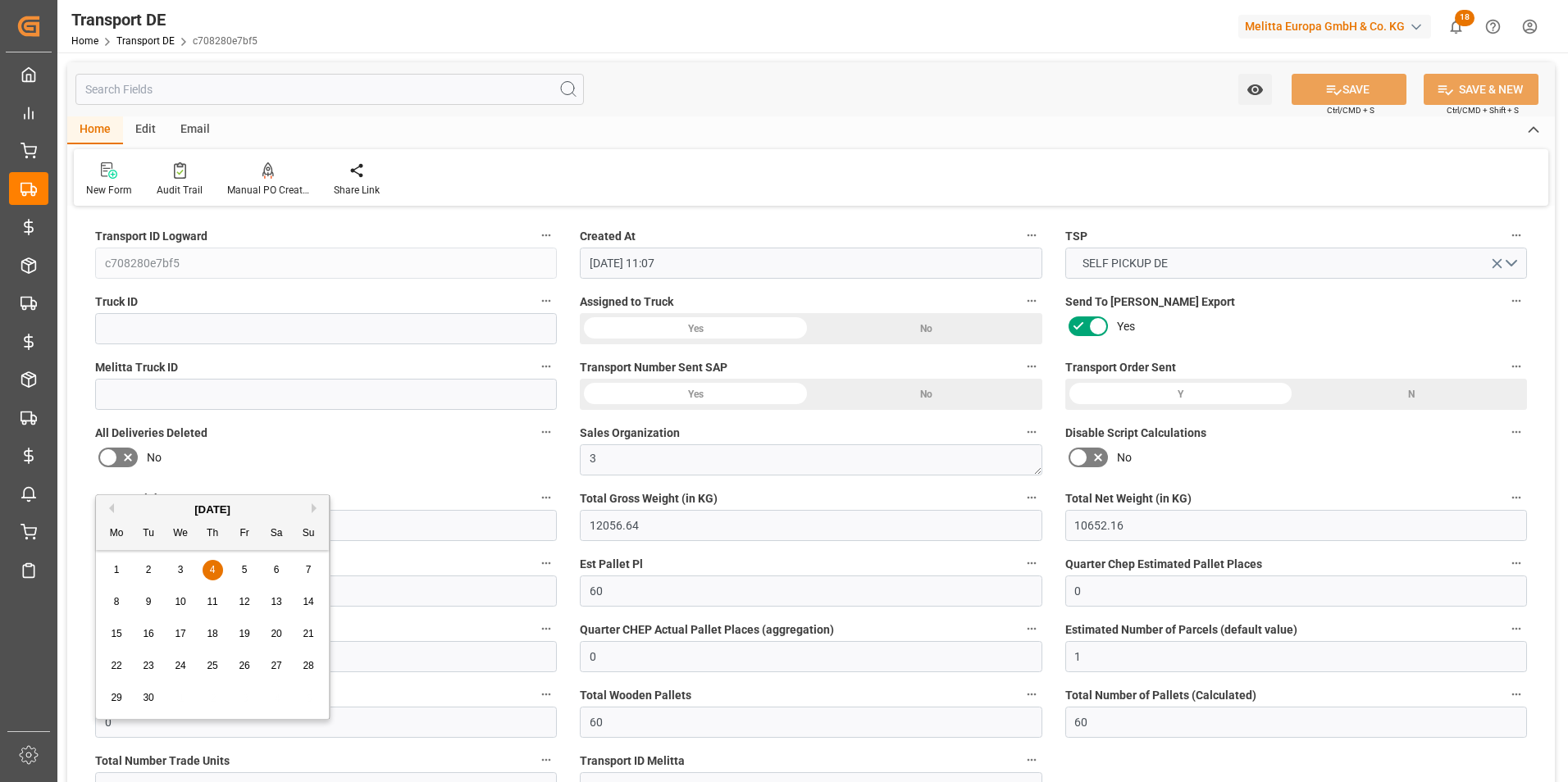
scroll to position [738, 0]
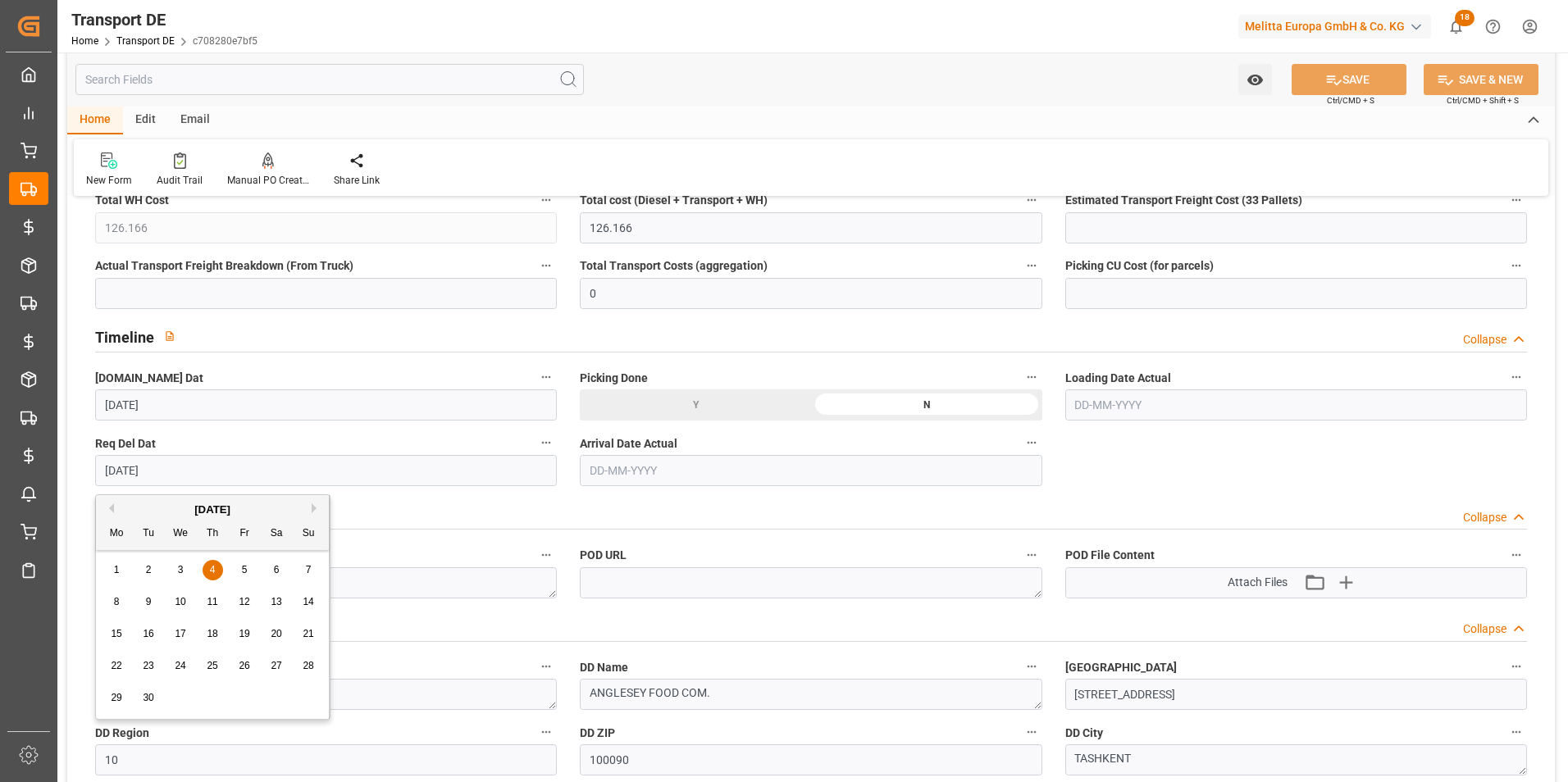
click at [954, 156] on div "New Form Audit Trail Manual PO Creation Share Link" at bounding box center [811, 167] width 1474 height 56
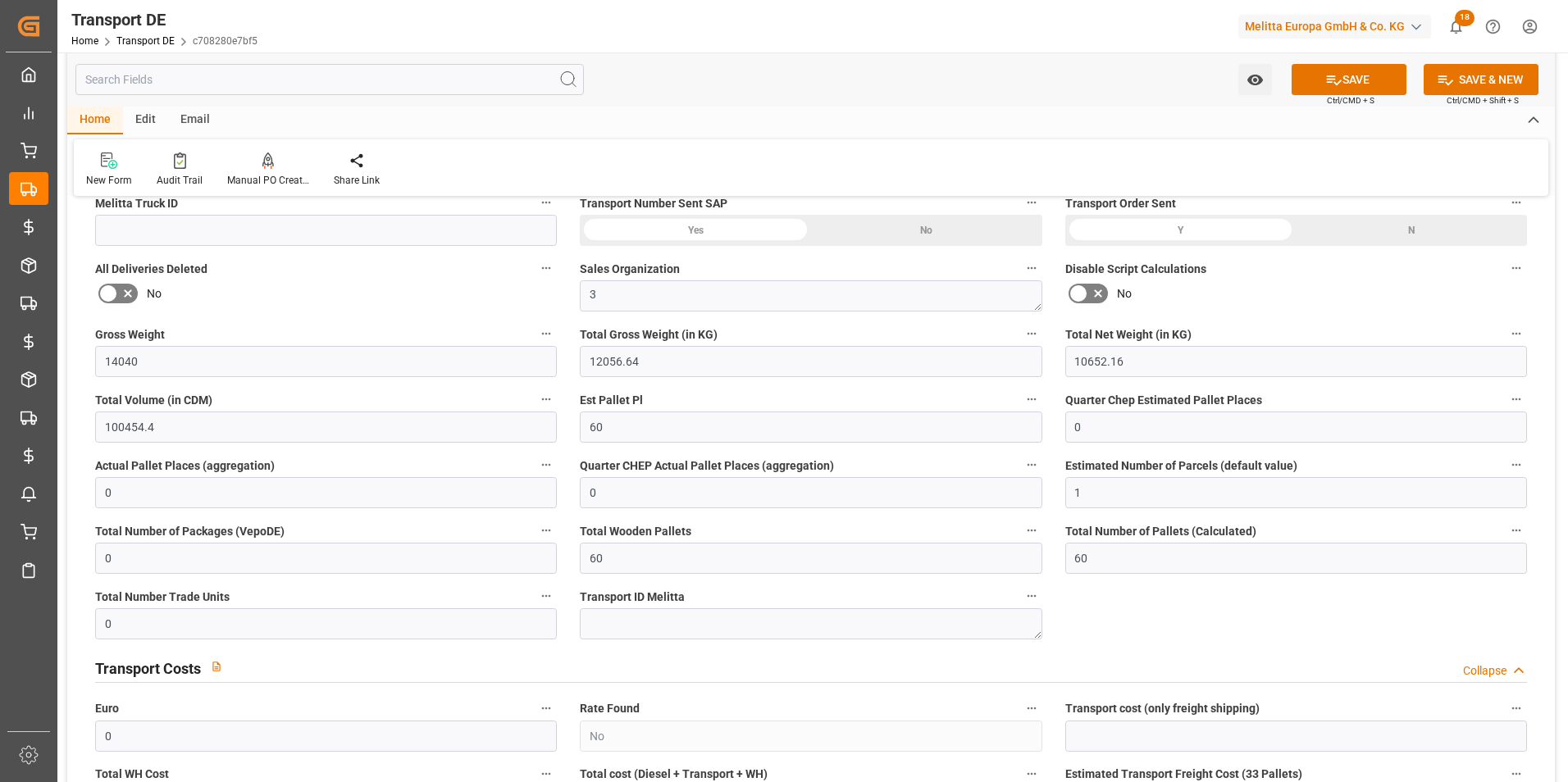
scroll to position [0, 0]
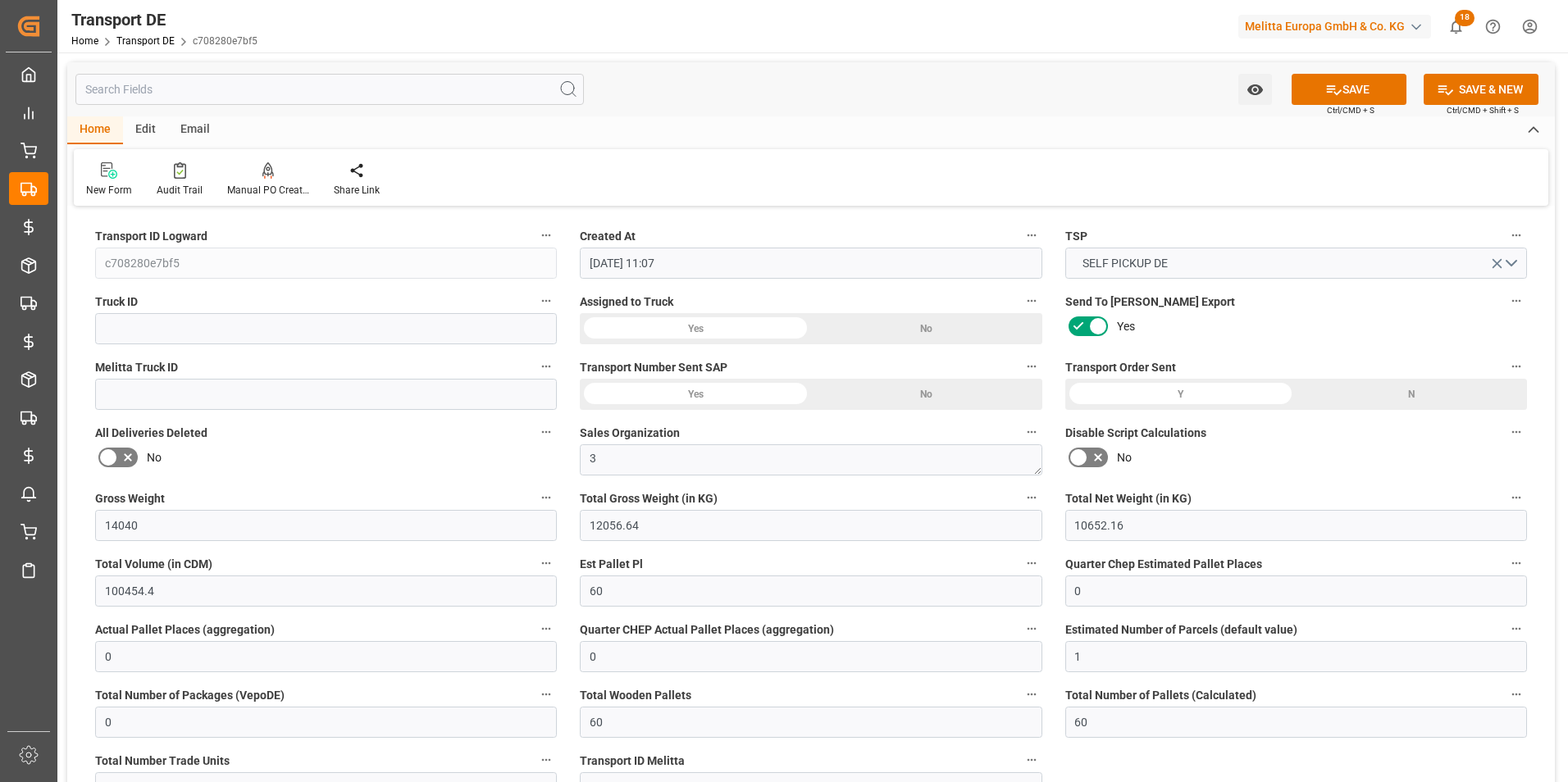
click at [137, 119] on div "Edit" at bounding box center [145, 130] width 45 height 28
click at [230, 176] on div at bounding box center [224, 170] width 27 height 17
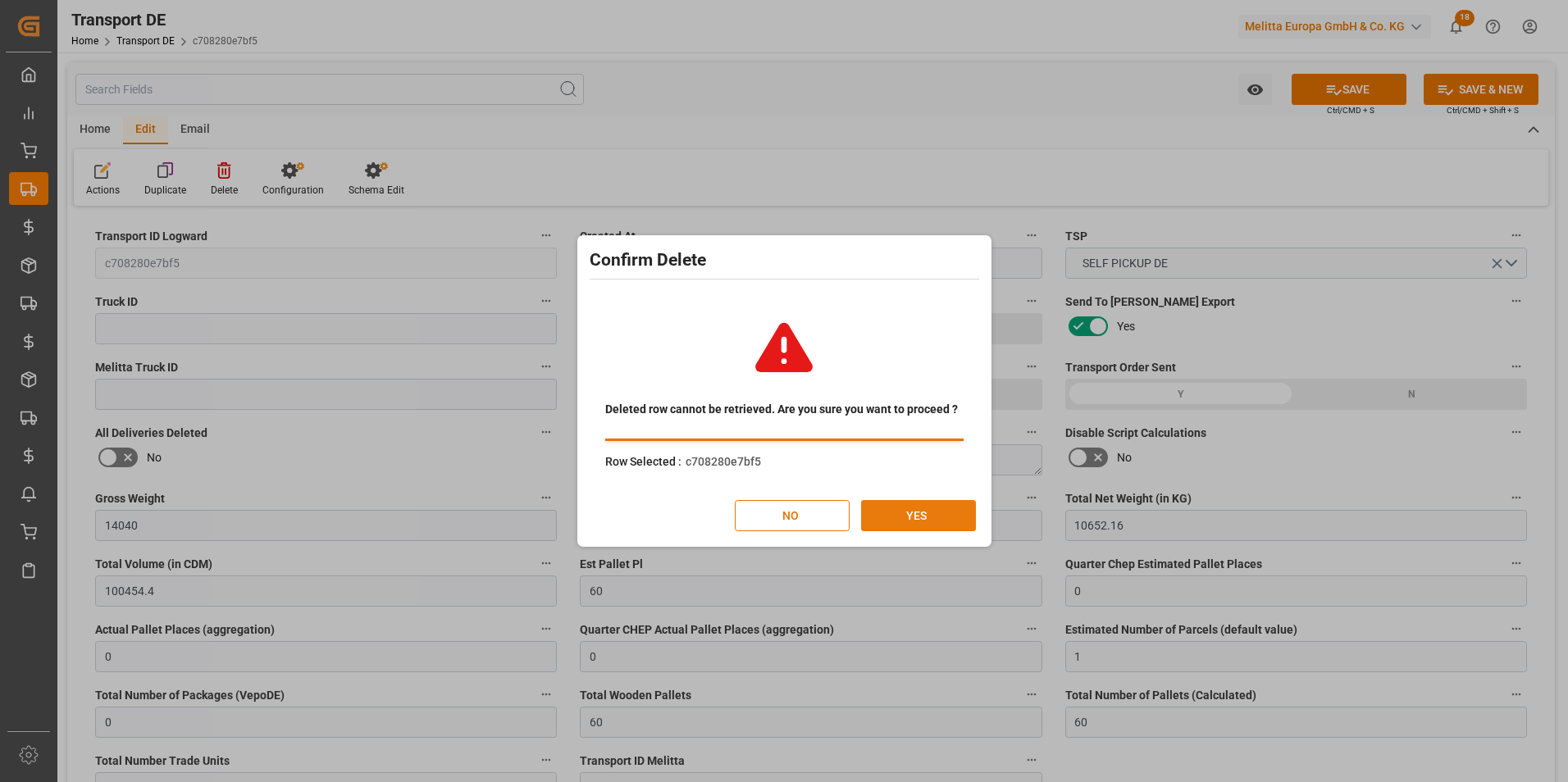
click at [891, 507] on button "YES" at bounding box center [918, 515] width 115 height 31
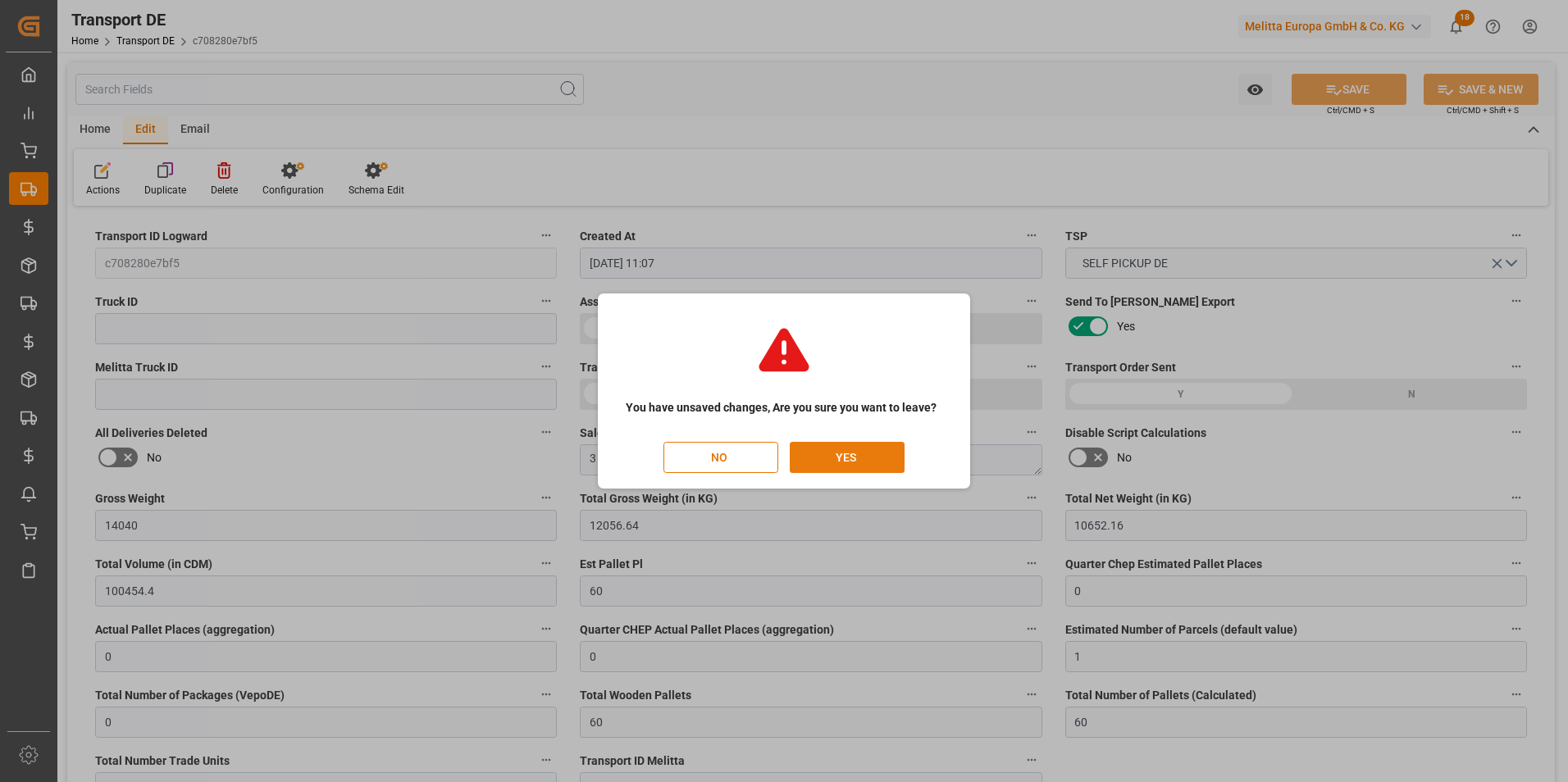
click at [851, 448] on button "YES" at bounding box center [847, 456] width 115 height 31
